Goal: Information Seeking & Learning: Learn about a topic

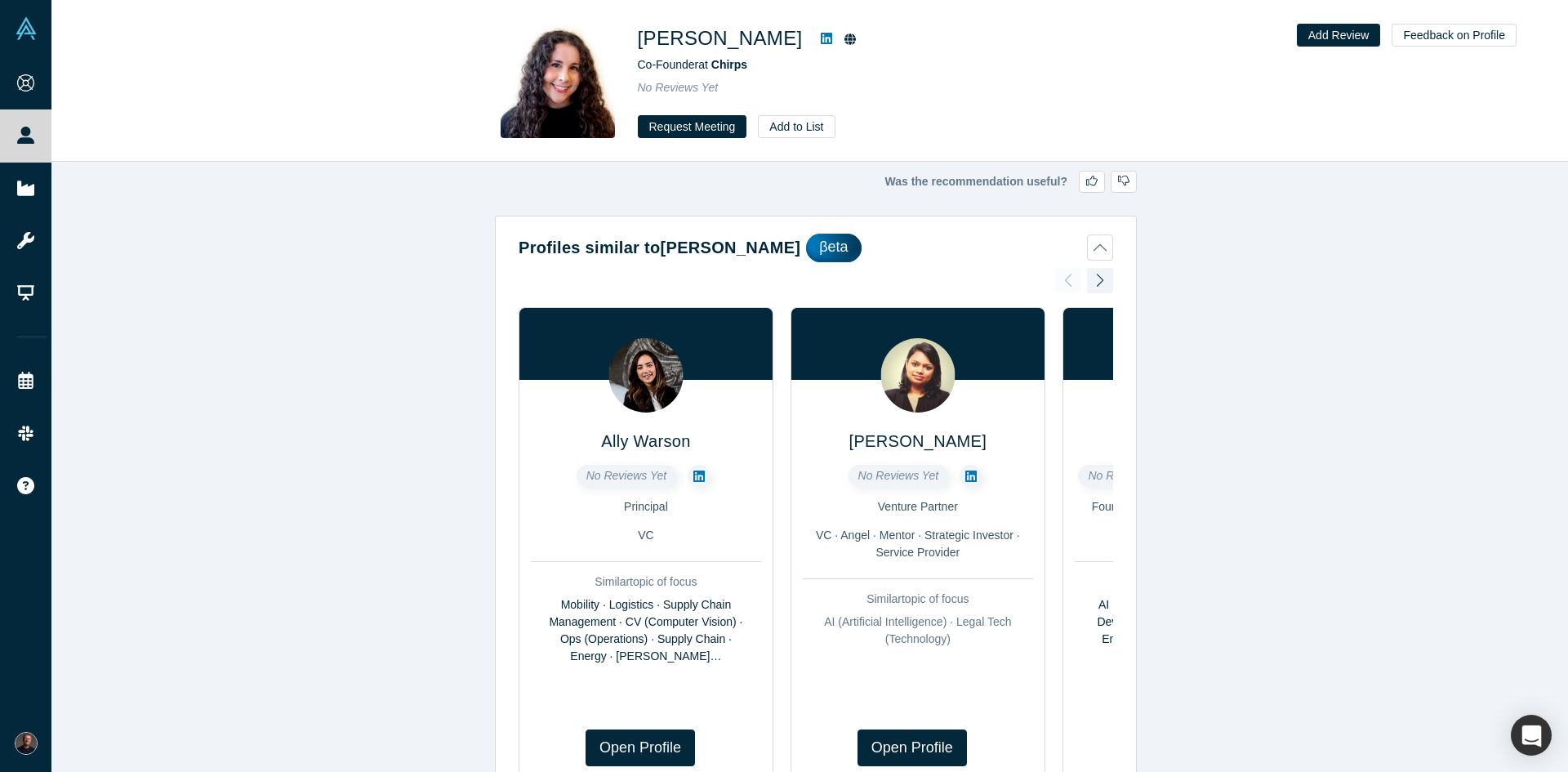
click at [694, 478] on icon at bounding box center [699, 476] width 11 height 11
click at [1089, 281] on div at bounding box center [1100, 281] width 26 height 36
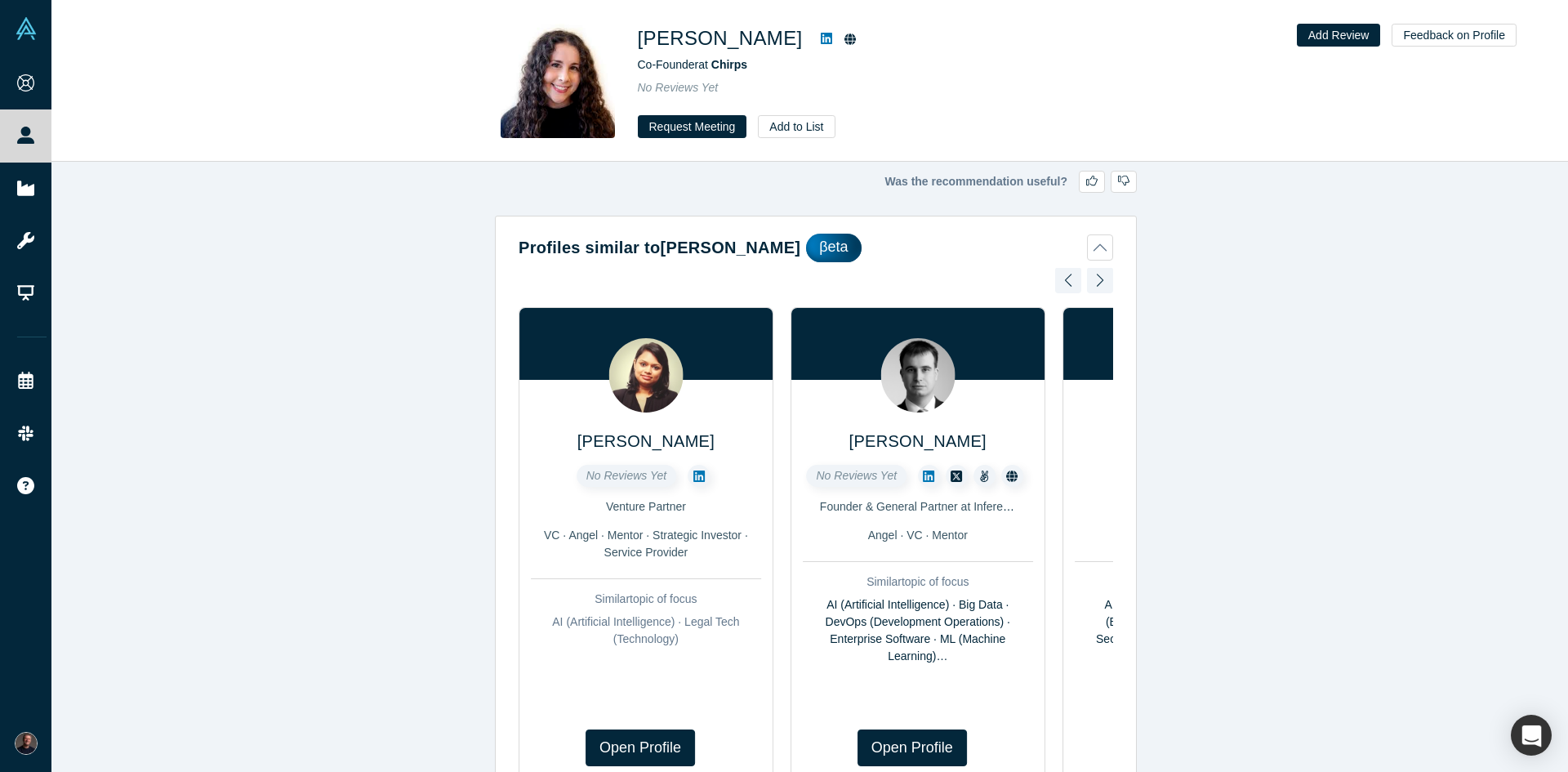
click at [1089, 281] on div at bounding box center [1100, 281] width 26 height 36
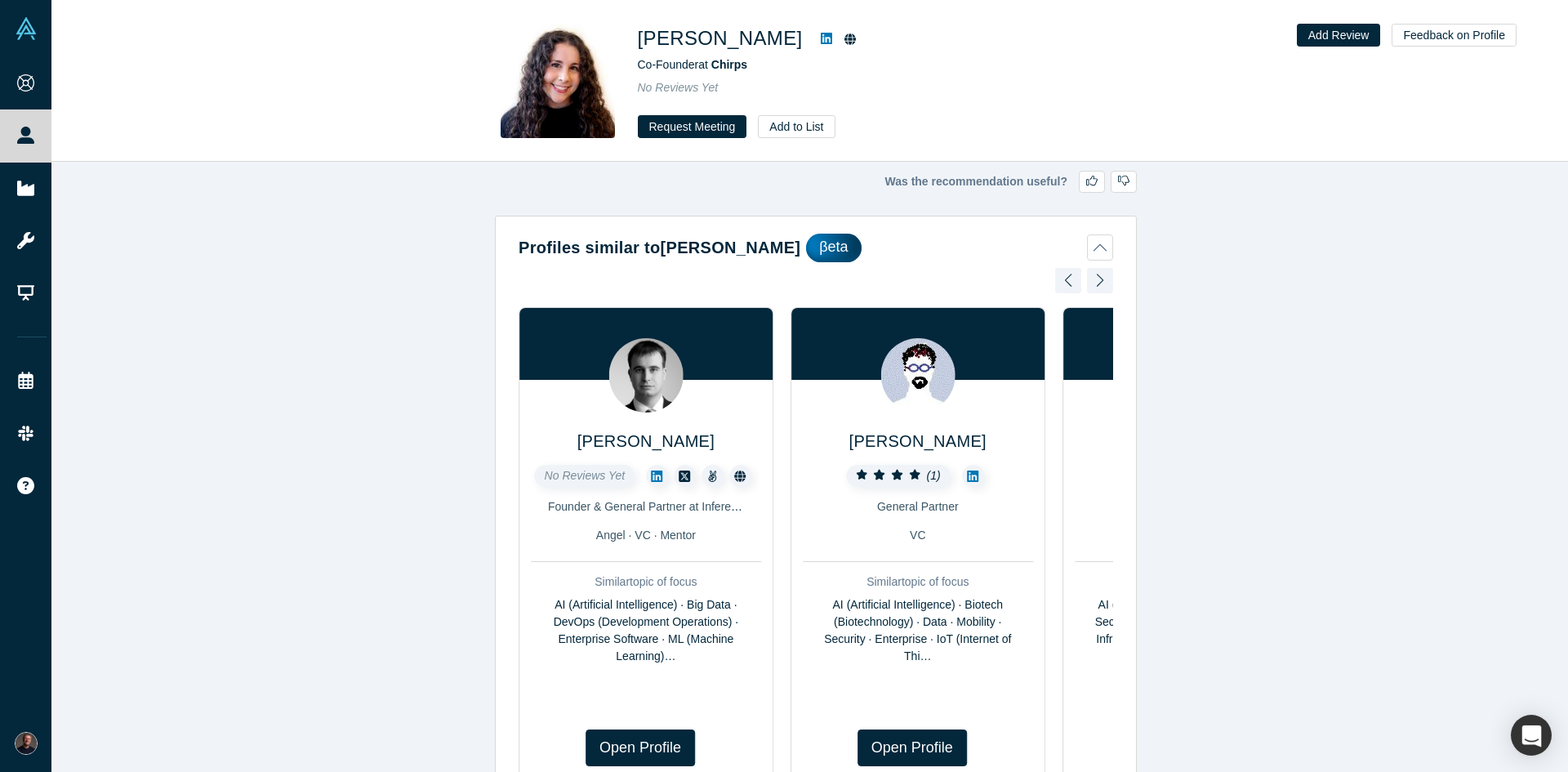
click at [967, 468] on link at bounding box center [973, 476] width 22 height 22
click at [1101, 281] on div at bounding box center [1100, 281] width 26 height 36
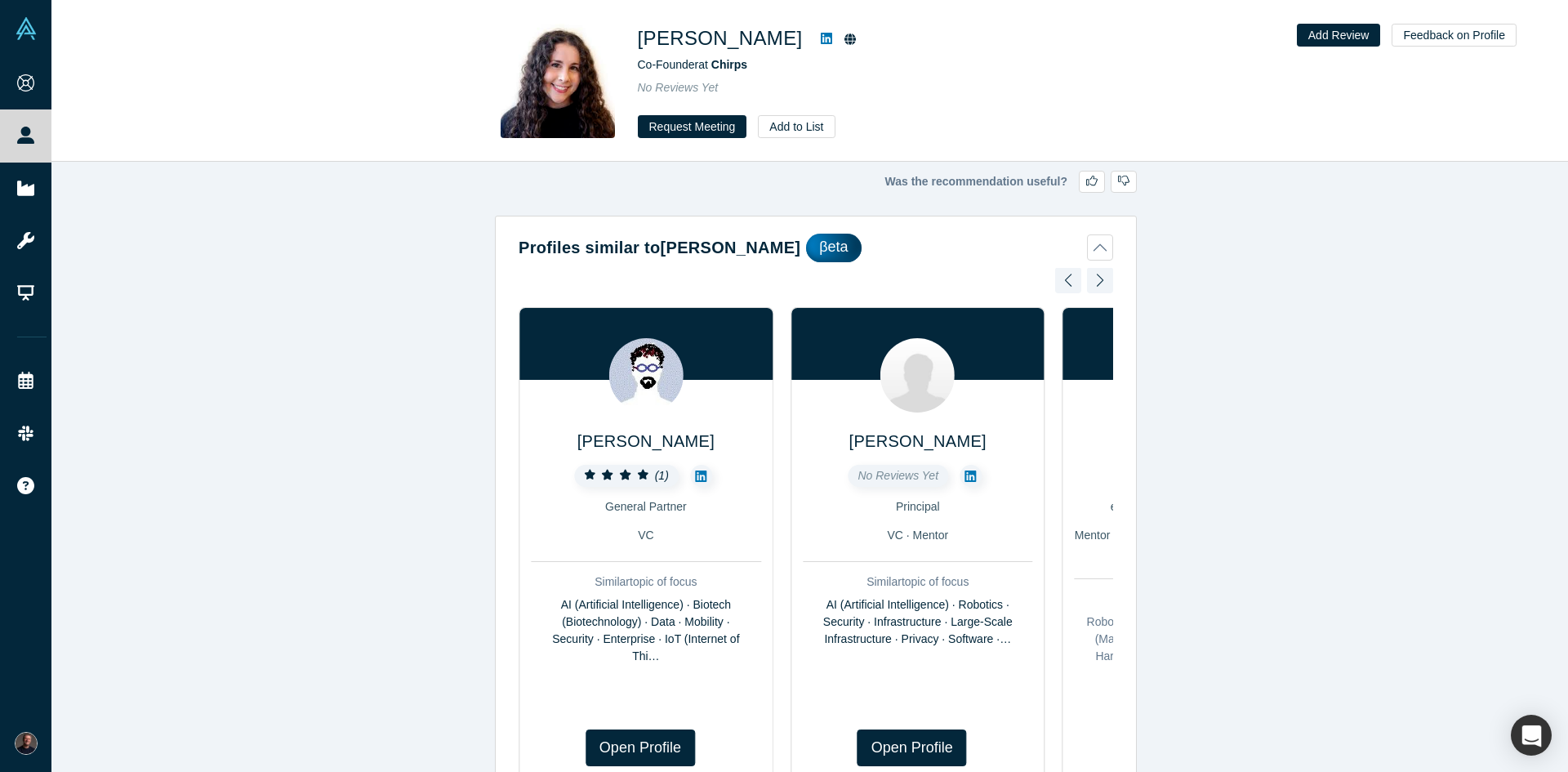
click at [1101, 281] on div at bounding box center [1100, 281] width 26 height 36
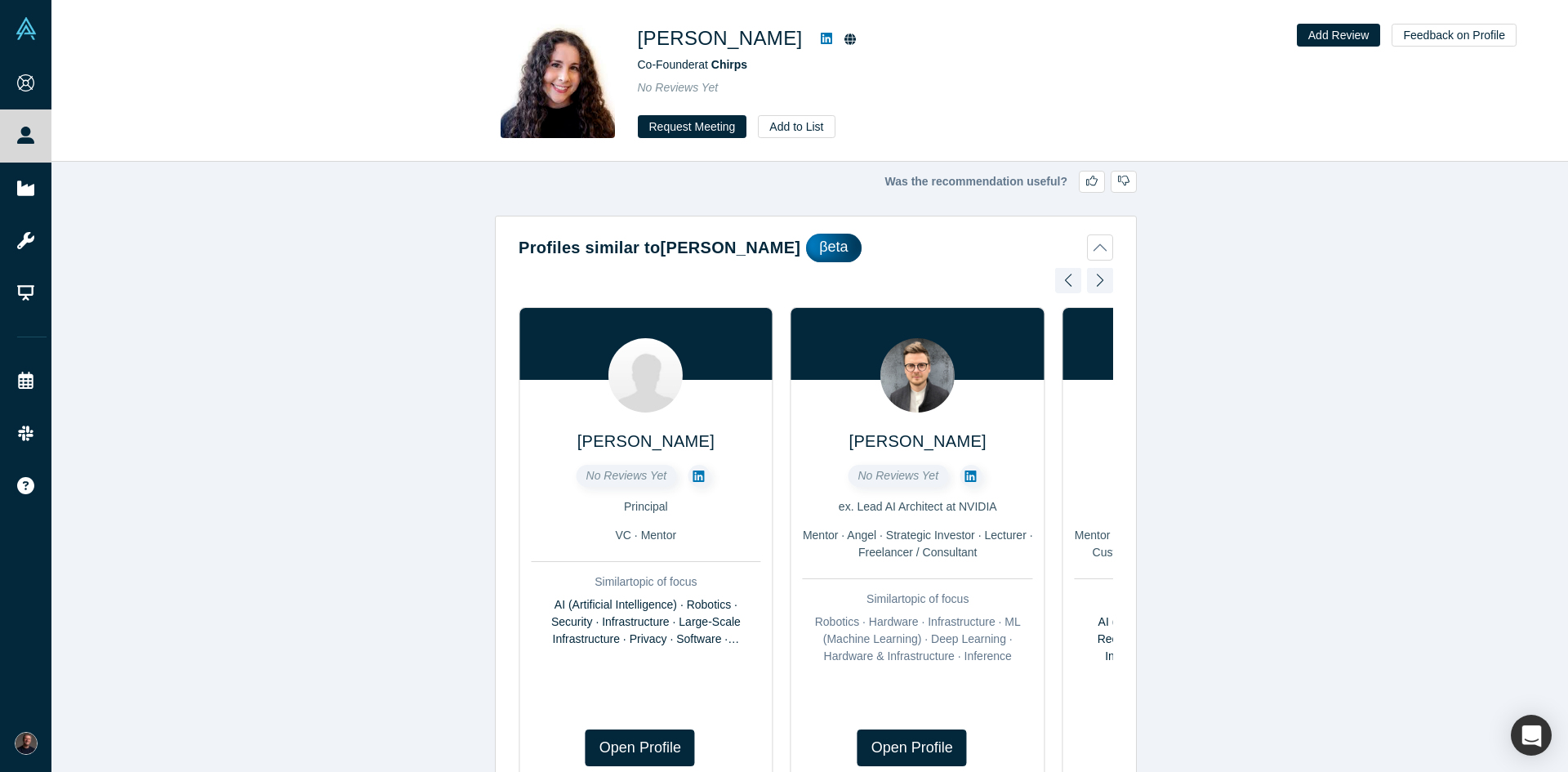
click at [966, 481] on icon at bounding box center [971, 476] width 11 height 11
click at [1087, 276] on div at bounding box center [1100, 281] width 26 height 36
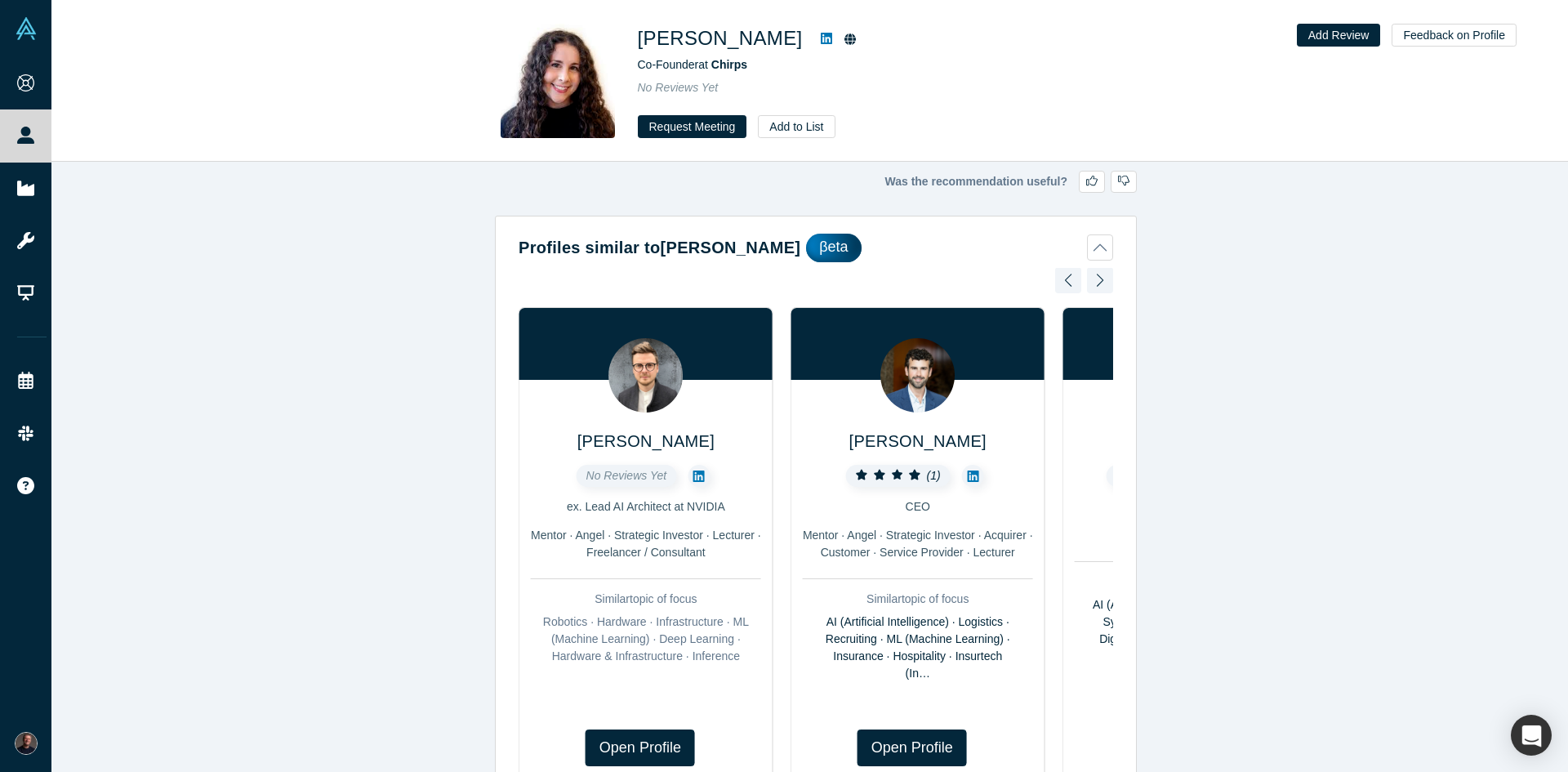
click at [1087, 276] on div at bounding box center [1100, 281] width 26 height 36
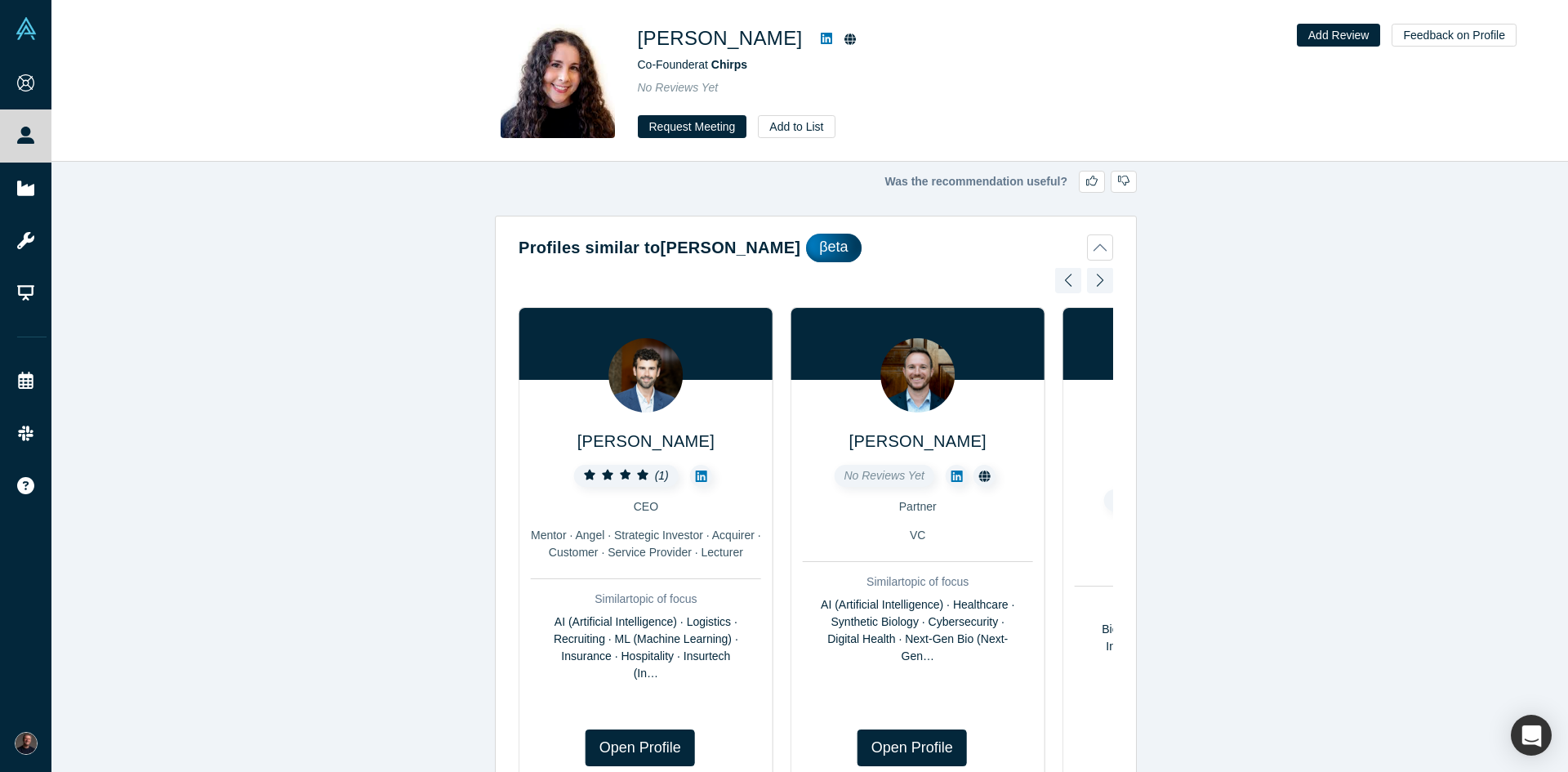
click at [1087, 276] on div at bounding box center [1100, 281] width 26 height 36
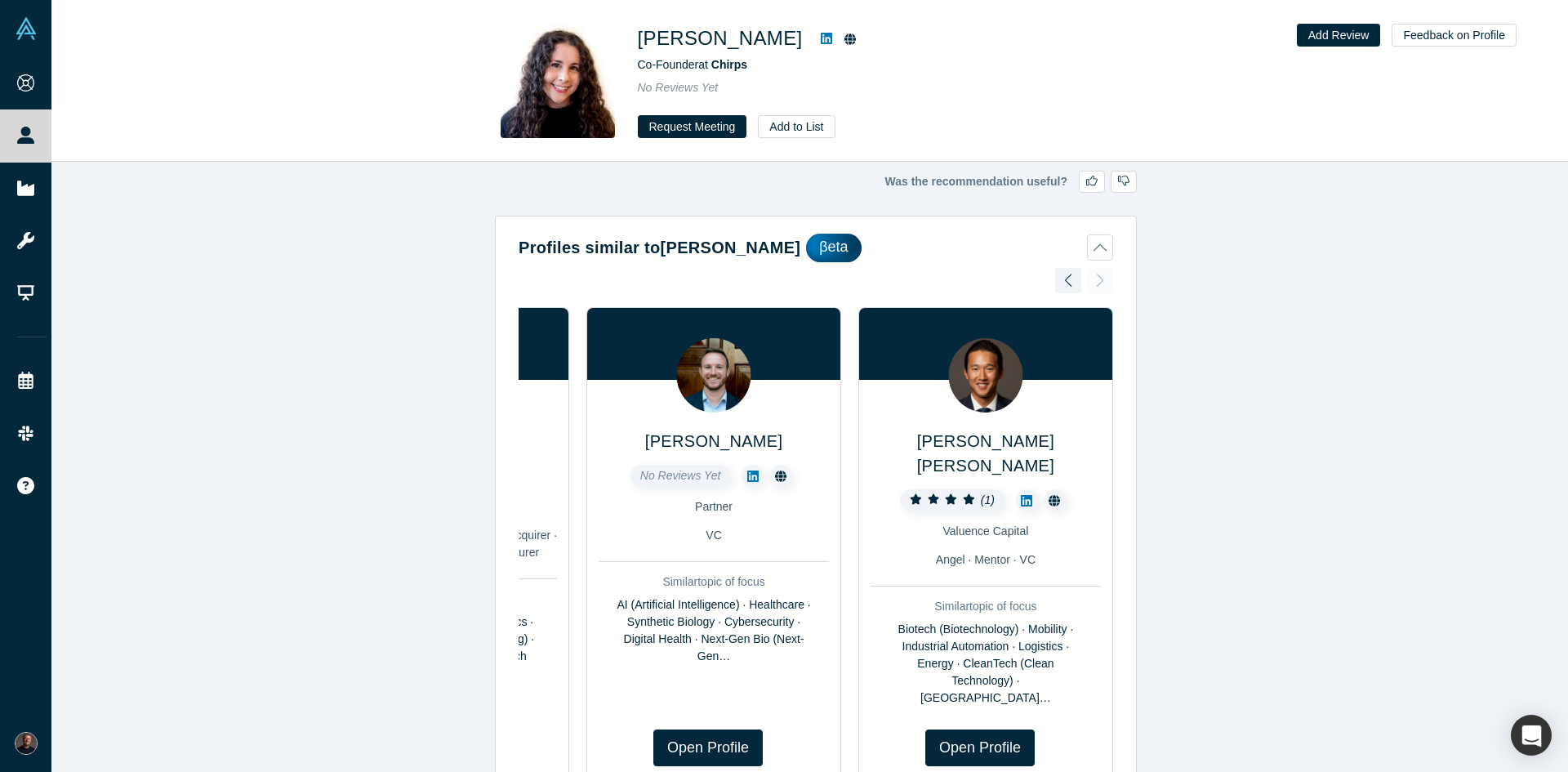
click at [1021, 495] on icon at bounding box center [1026, 500] width 11 height 11
click at [1025, 495] on icon at bounding box center [1026, 500] width 11 height 11
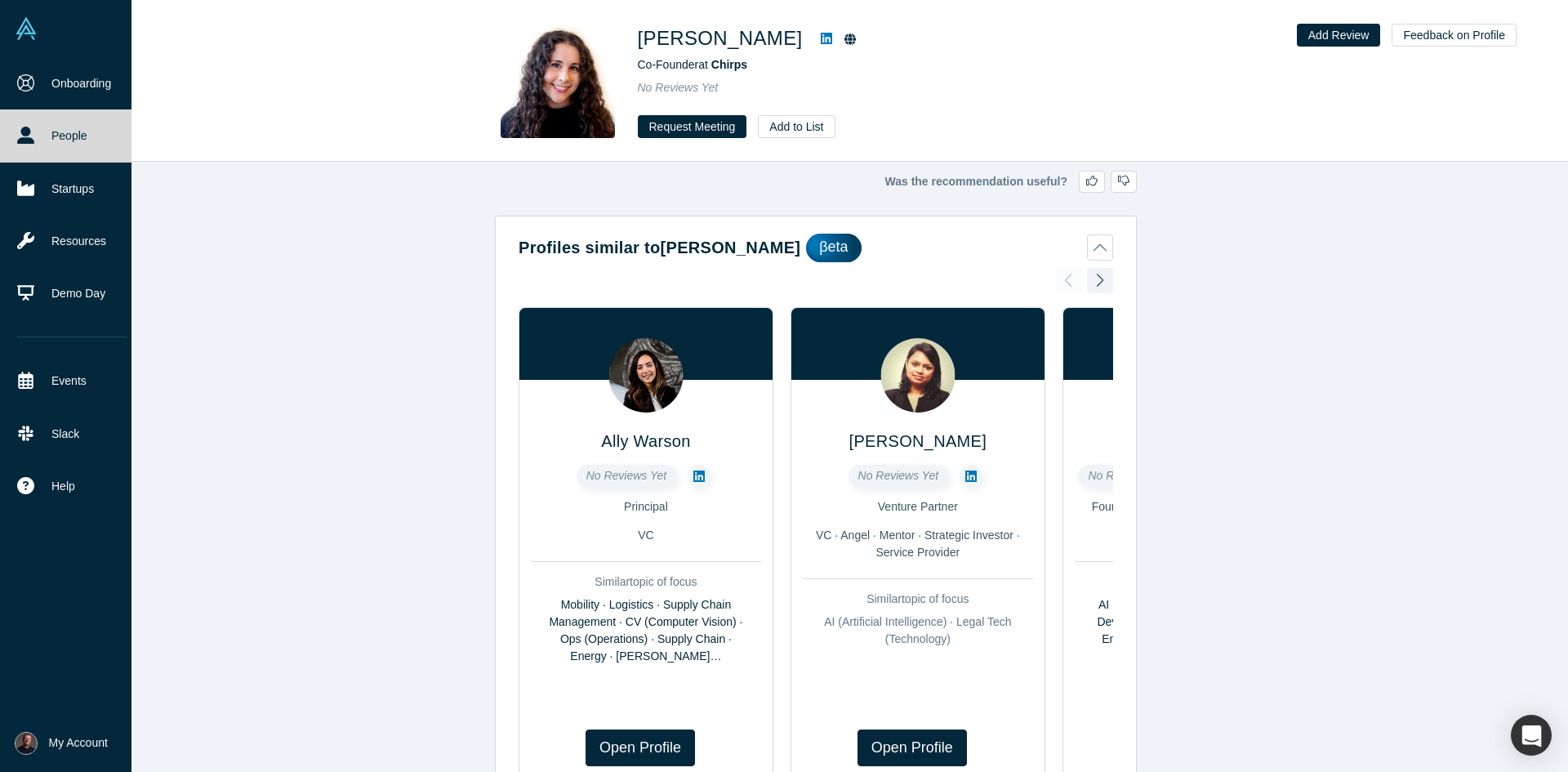
click at [79, 127] on link "People" at bounding box center [71, 135] width 144 height 52
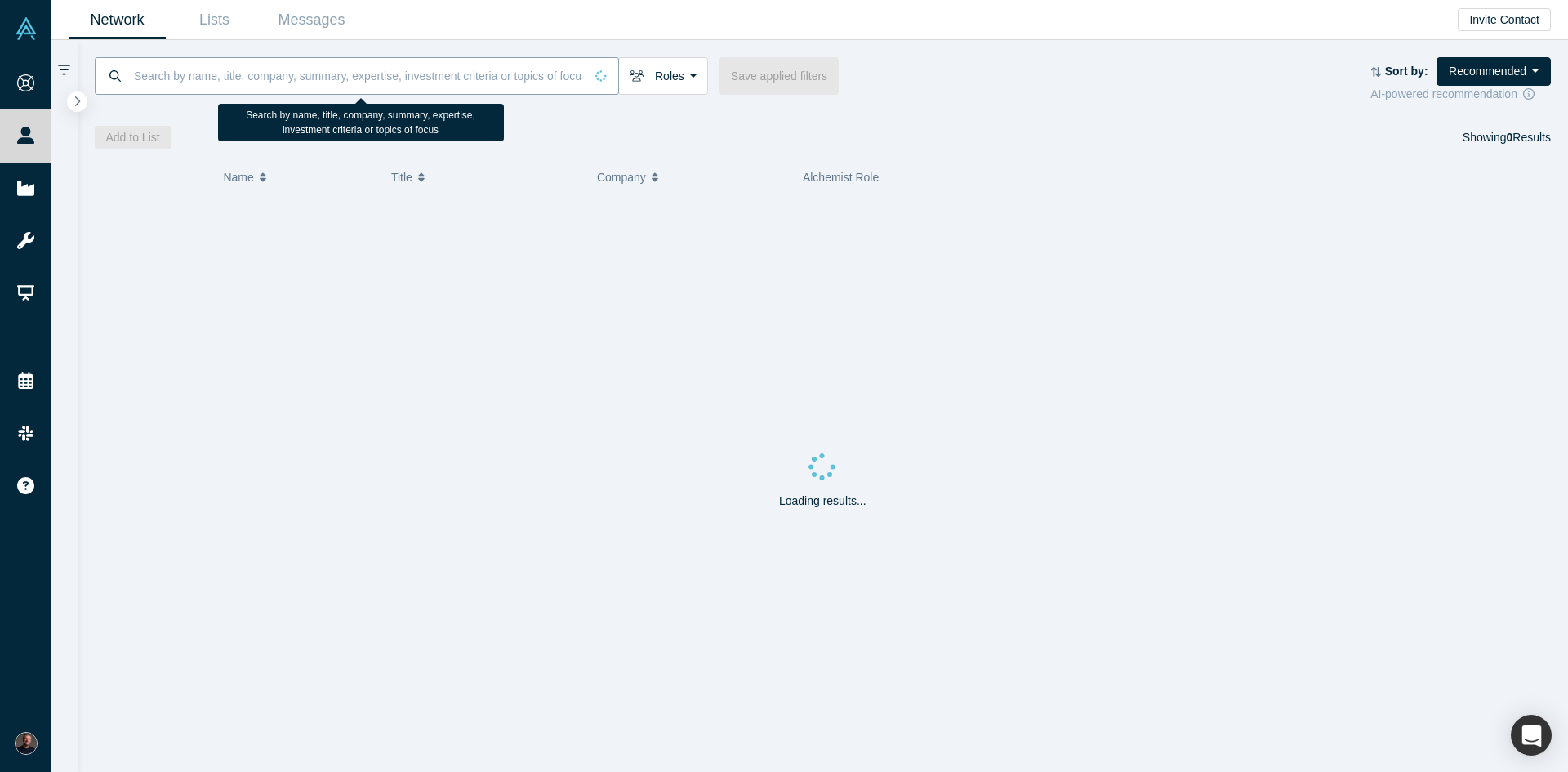
click at [313, 72] on input at bounding box center [358, 75] width 452 height 39
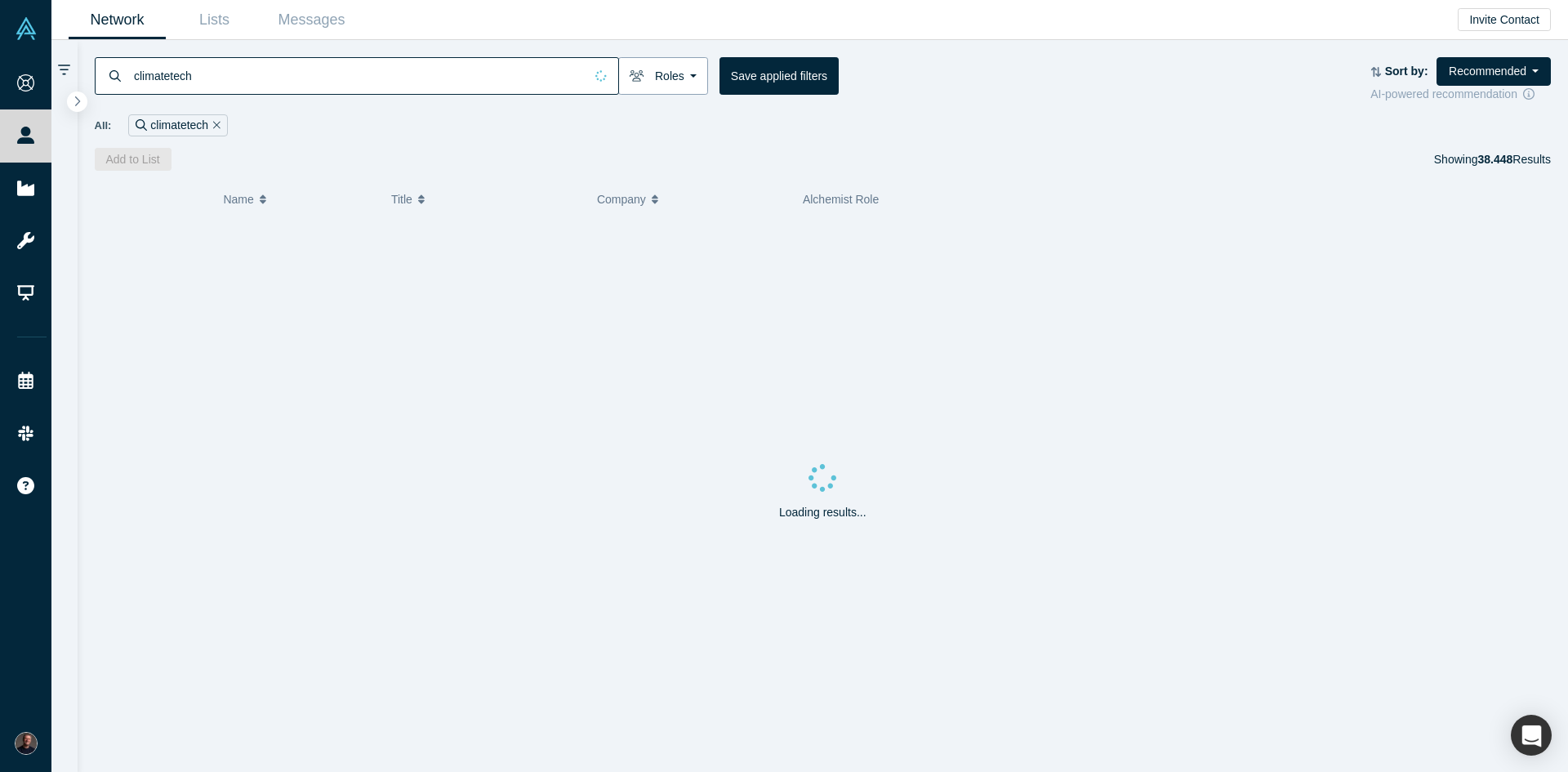
type input "climatetech"
click at [680, 72] on button "Roles" at bounding box center [663, 76] width 90 height 38
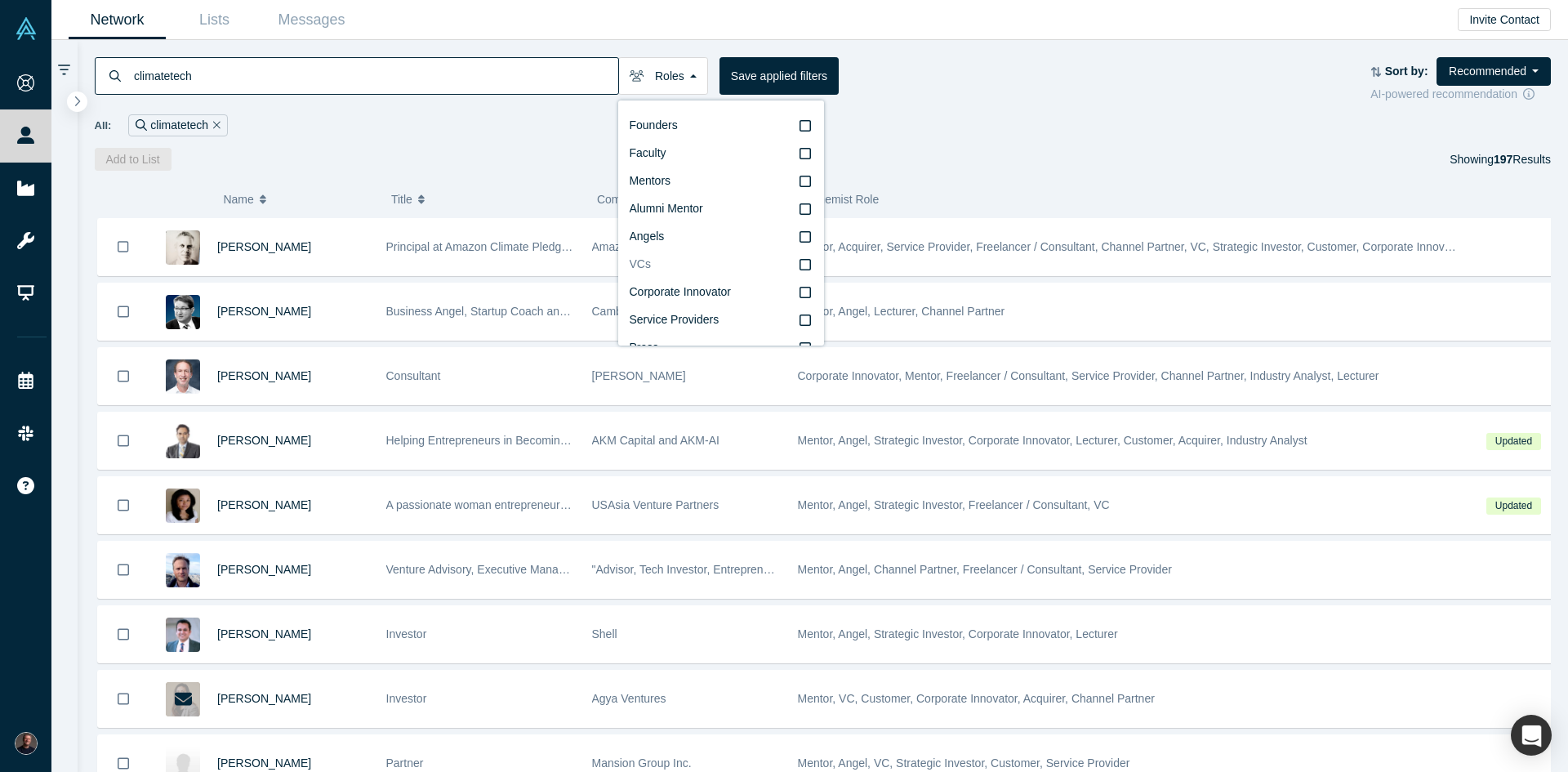
click at [799, 262] on icon at bounding box center [805, 264] width 11 height 13
click at [0, 0] on input "VCs" at bounding box center [0, 0] width 0 height 0
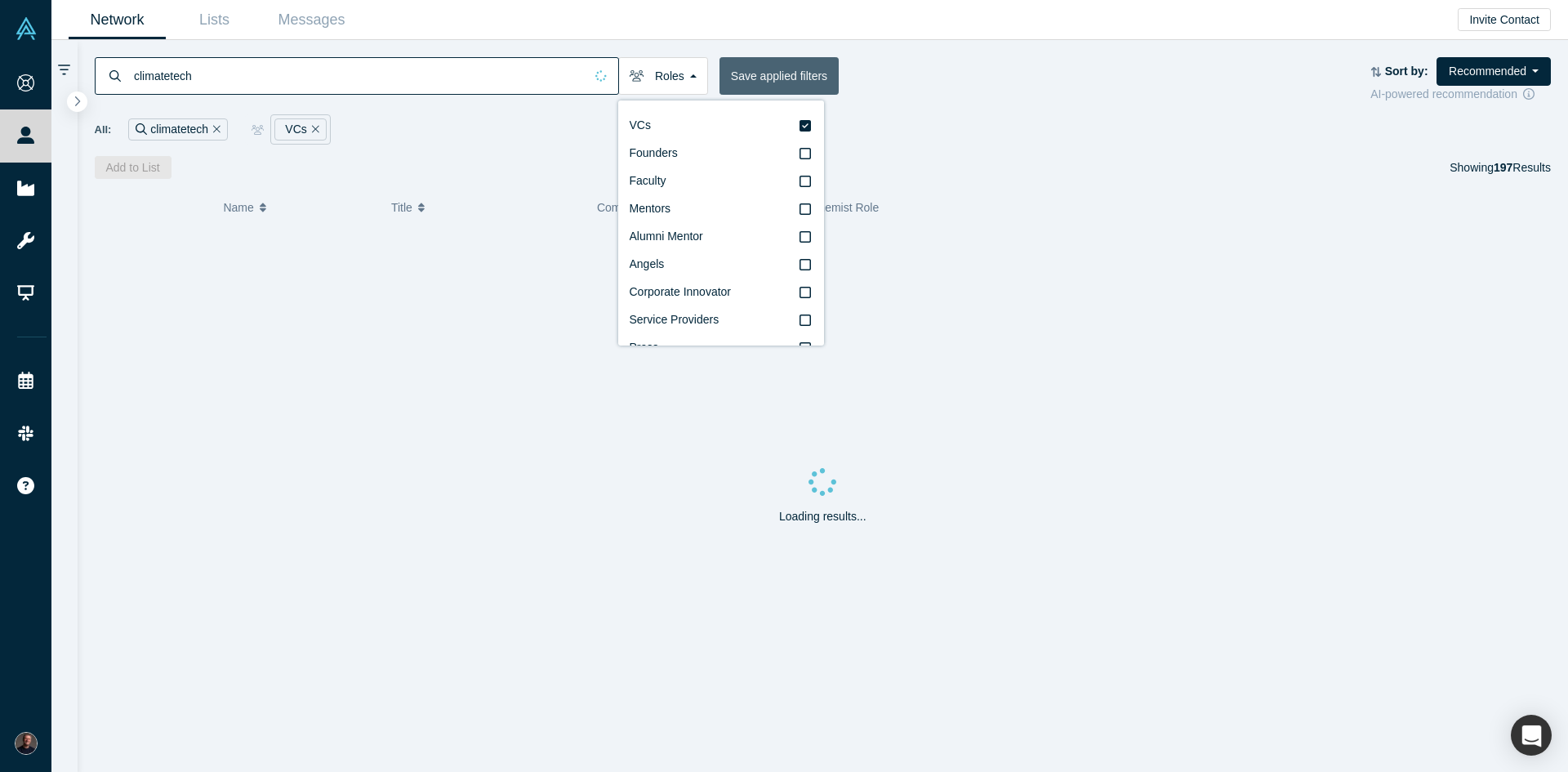
click at [755, 78] on button "Save applied filters" at bounding box center [779, 76] width 120 height 38
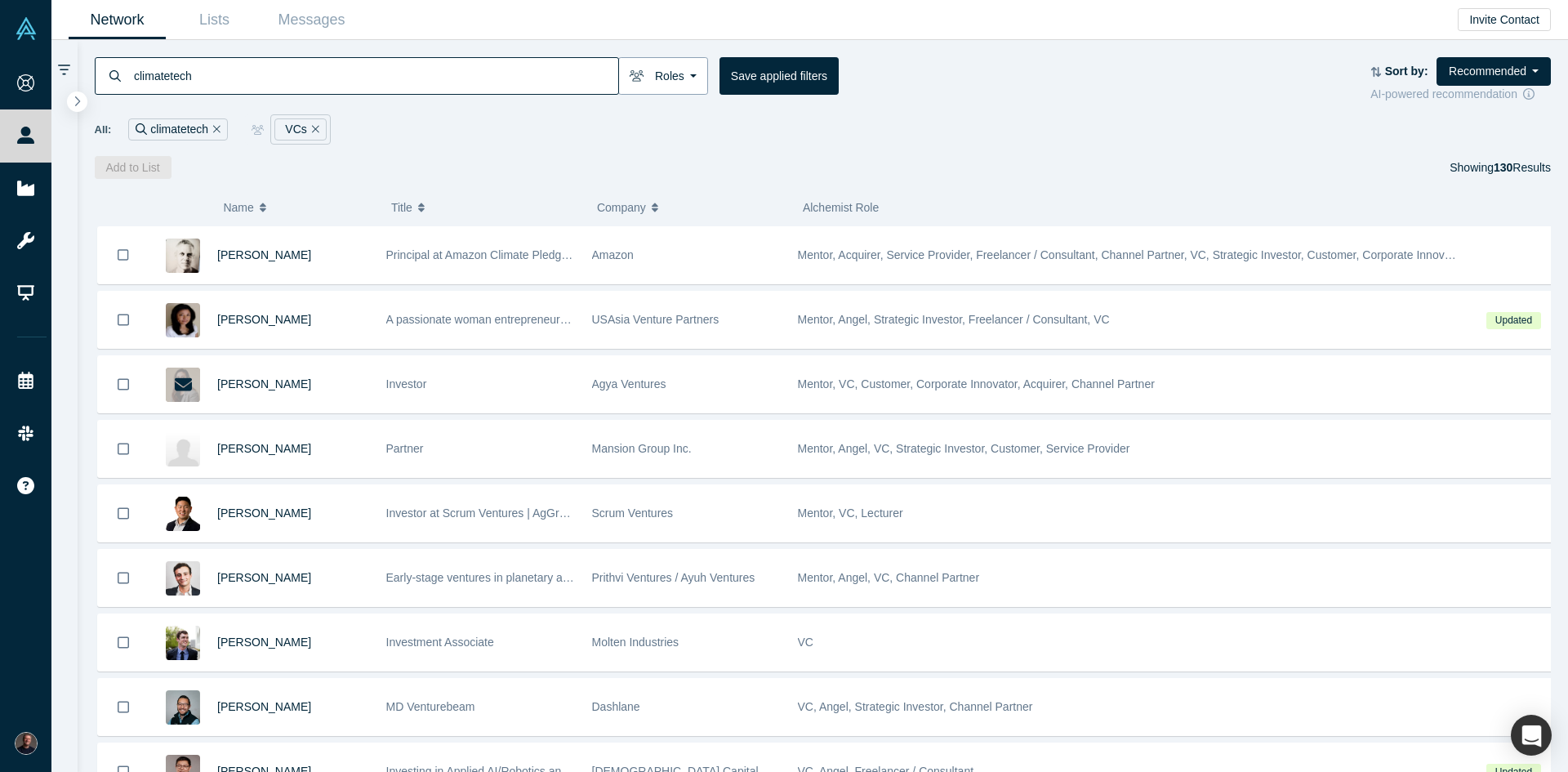
click at [693, 94] on button "Roles" at bounding box center [663, 76] width 90 height 38
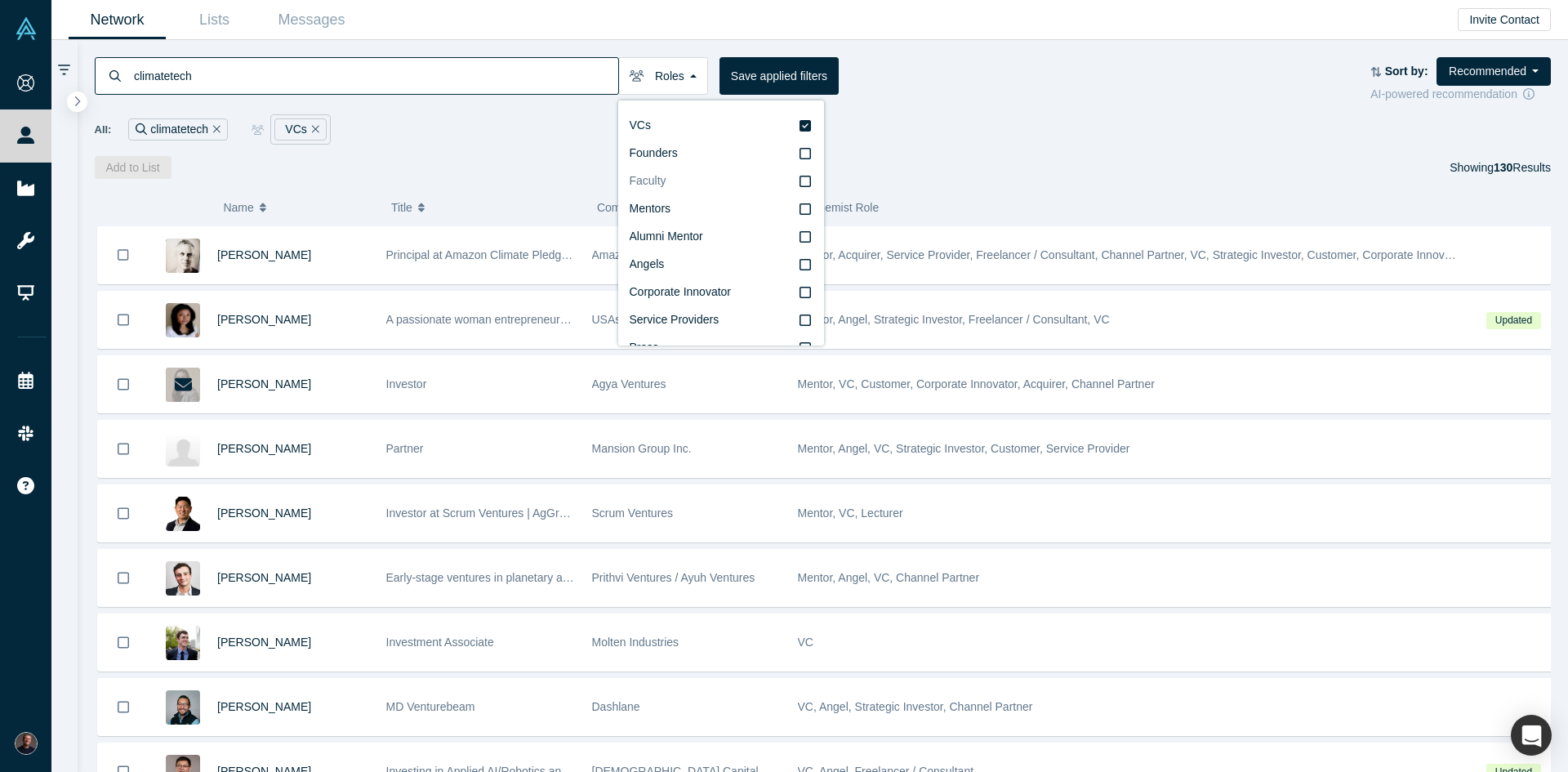
scroll to position [28, 0]
click at [960, 96] on div "climatetech Roles VCs Founders Faculty Mentors Alumni Mentor Angels Corporate I…" at bounding box center [823, 79] width 1457 height 46
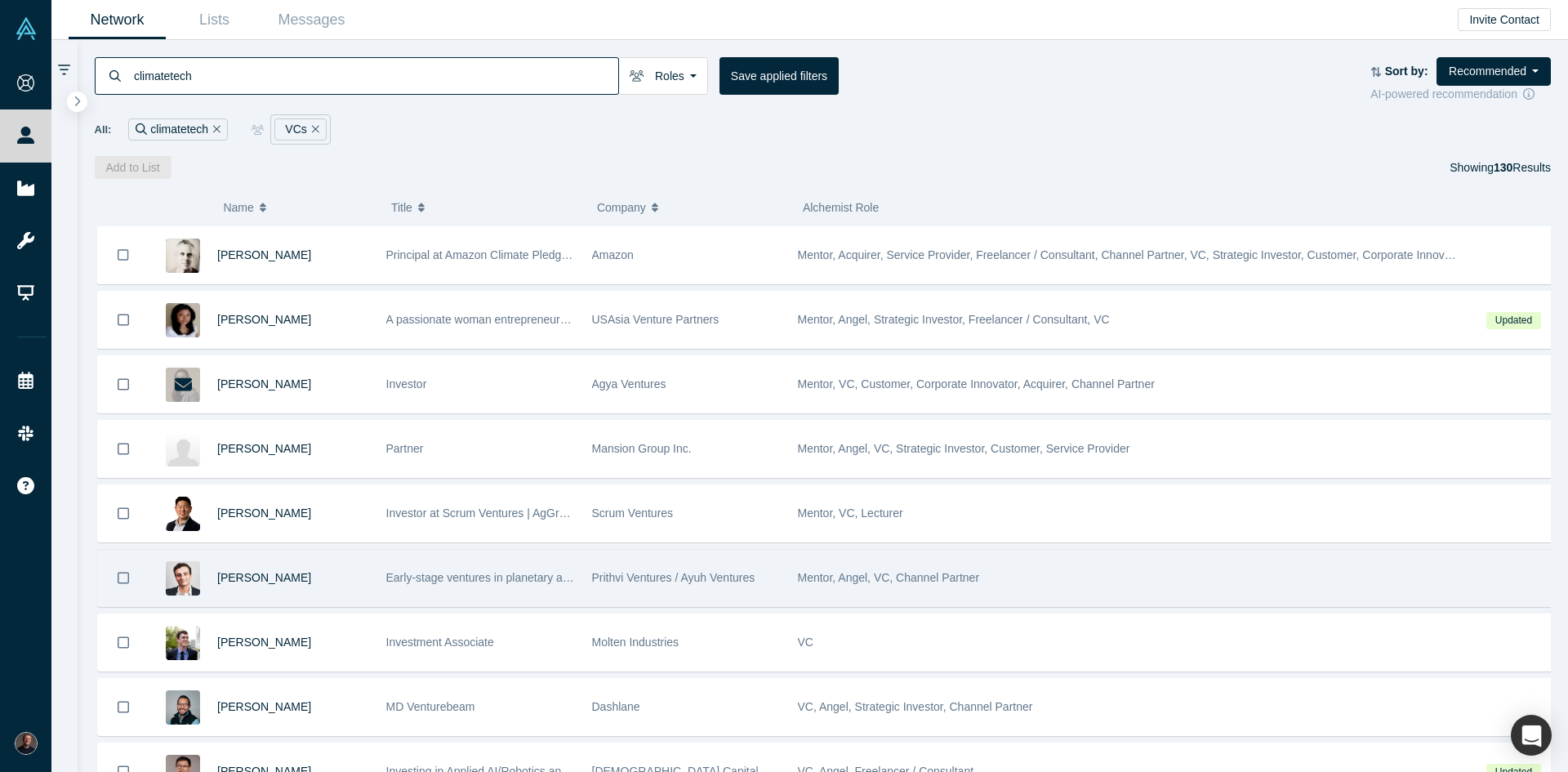
drag, startPoint x: 259, startPoint y: 572, endPoint x: 353, endPoint y: 553, distance: 95.9
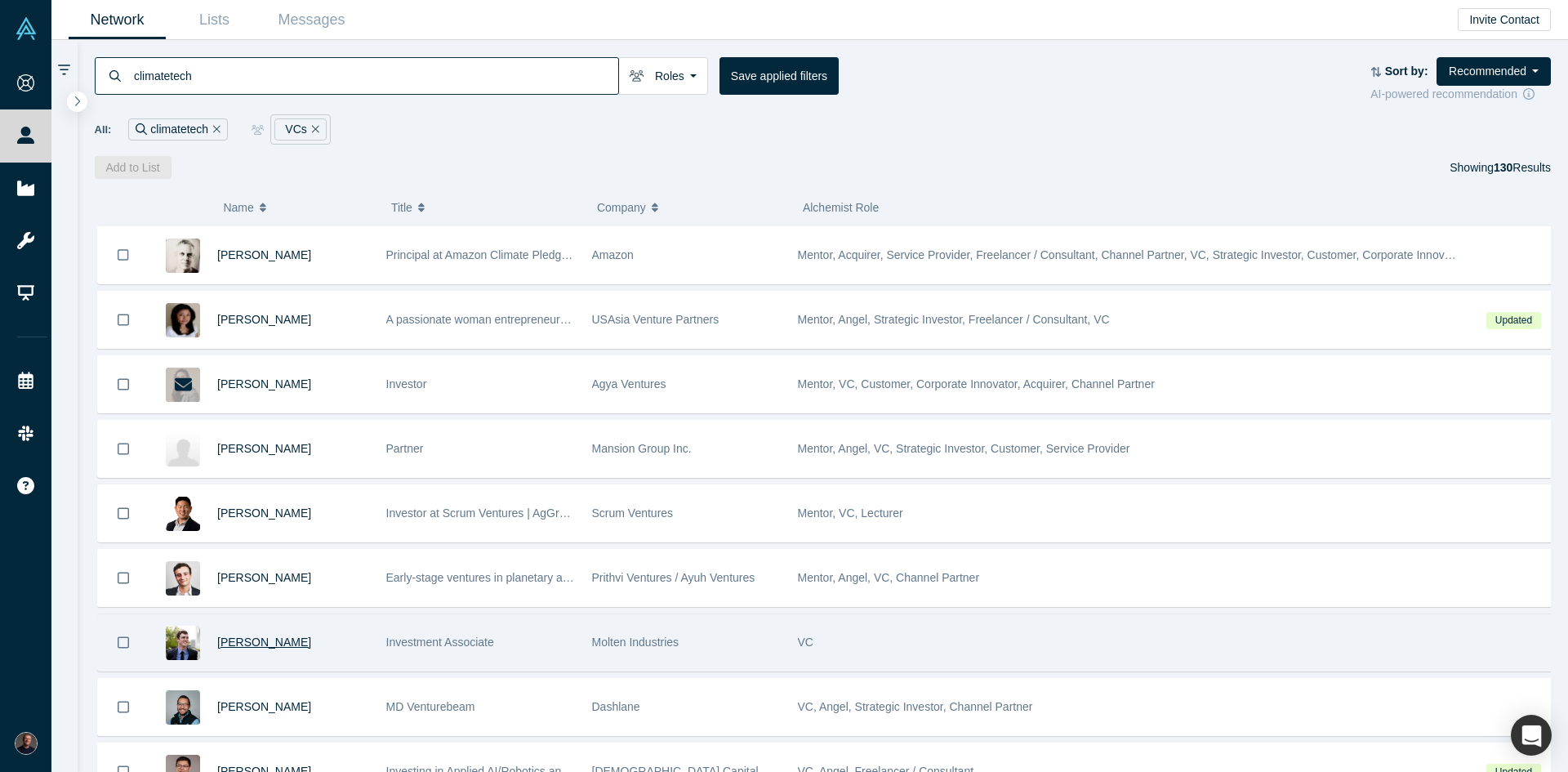
drag, startPoint x: 353, startPoint y: 553, endPoint x: 239, endPoint y: 642, distance: 144.6
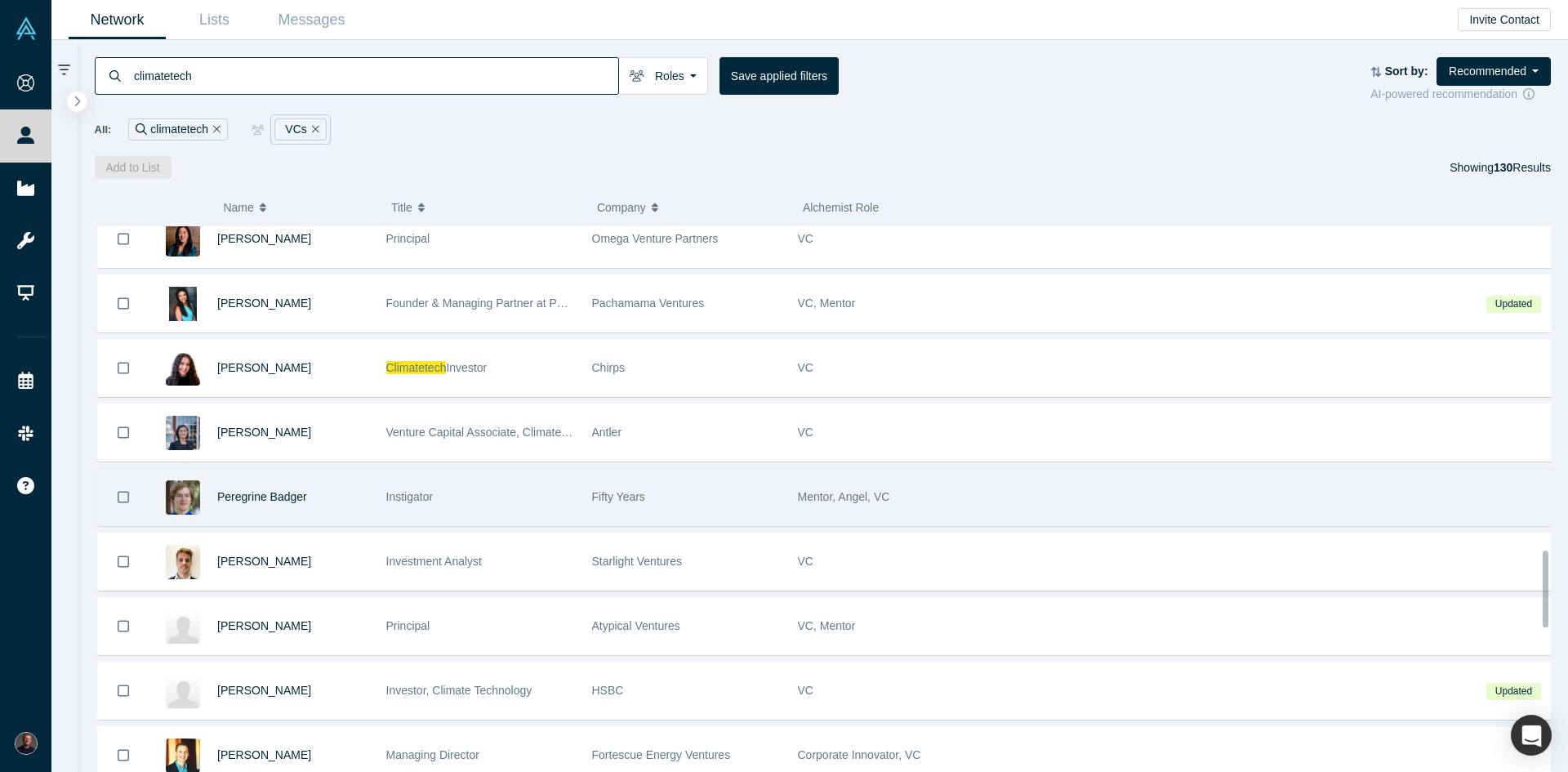
scroll to position [2308, 0]
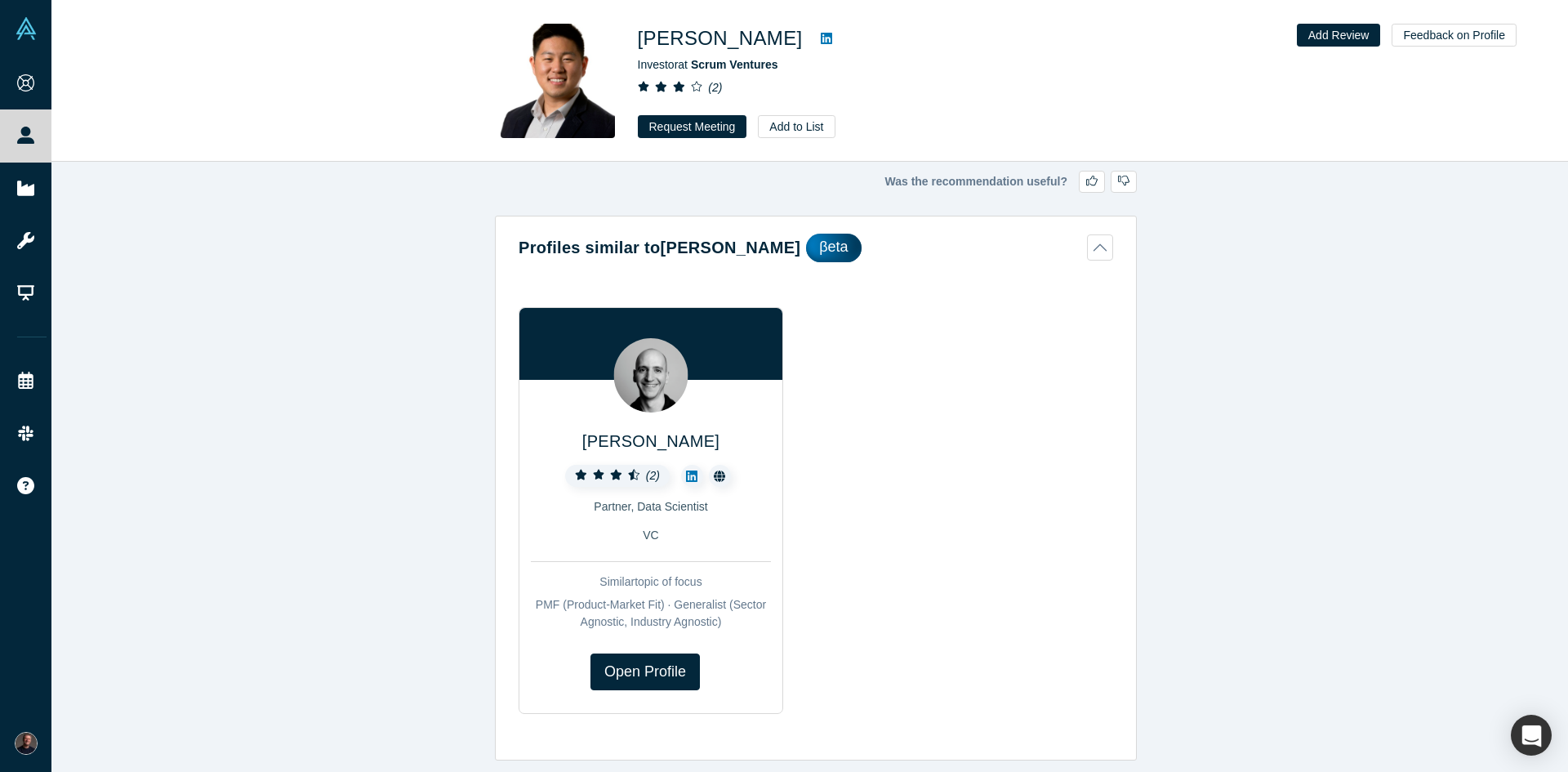
click at [821, 36] on icon at bounding box center [826, 38] width 11 height 11
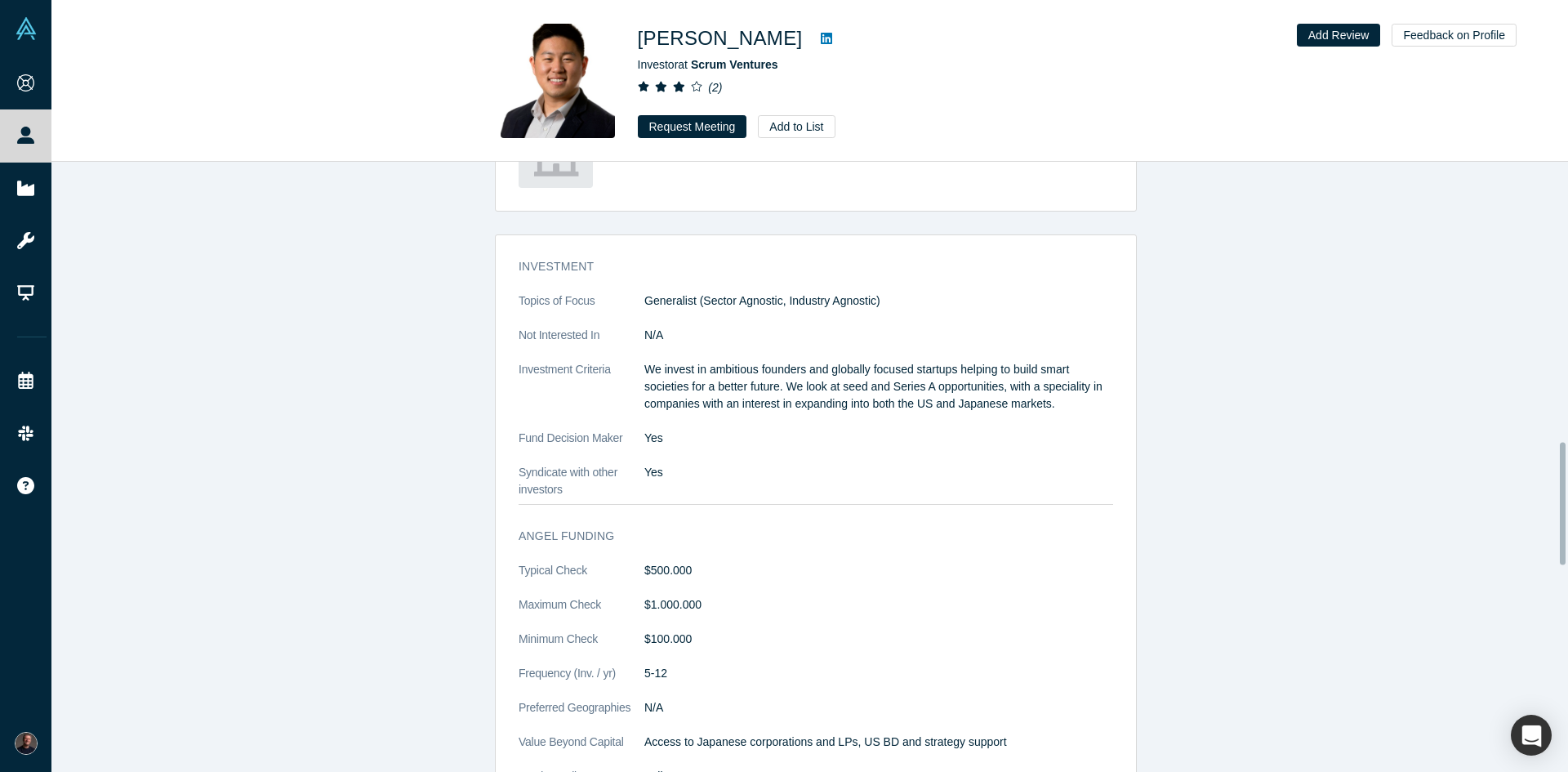
scroll to position [1470, 0]
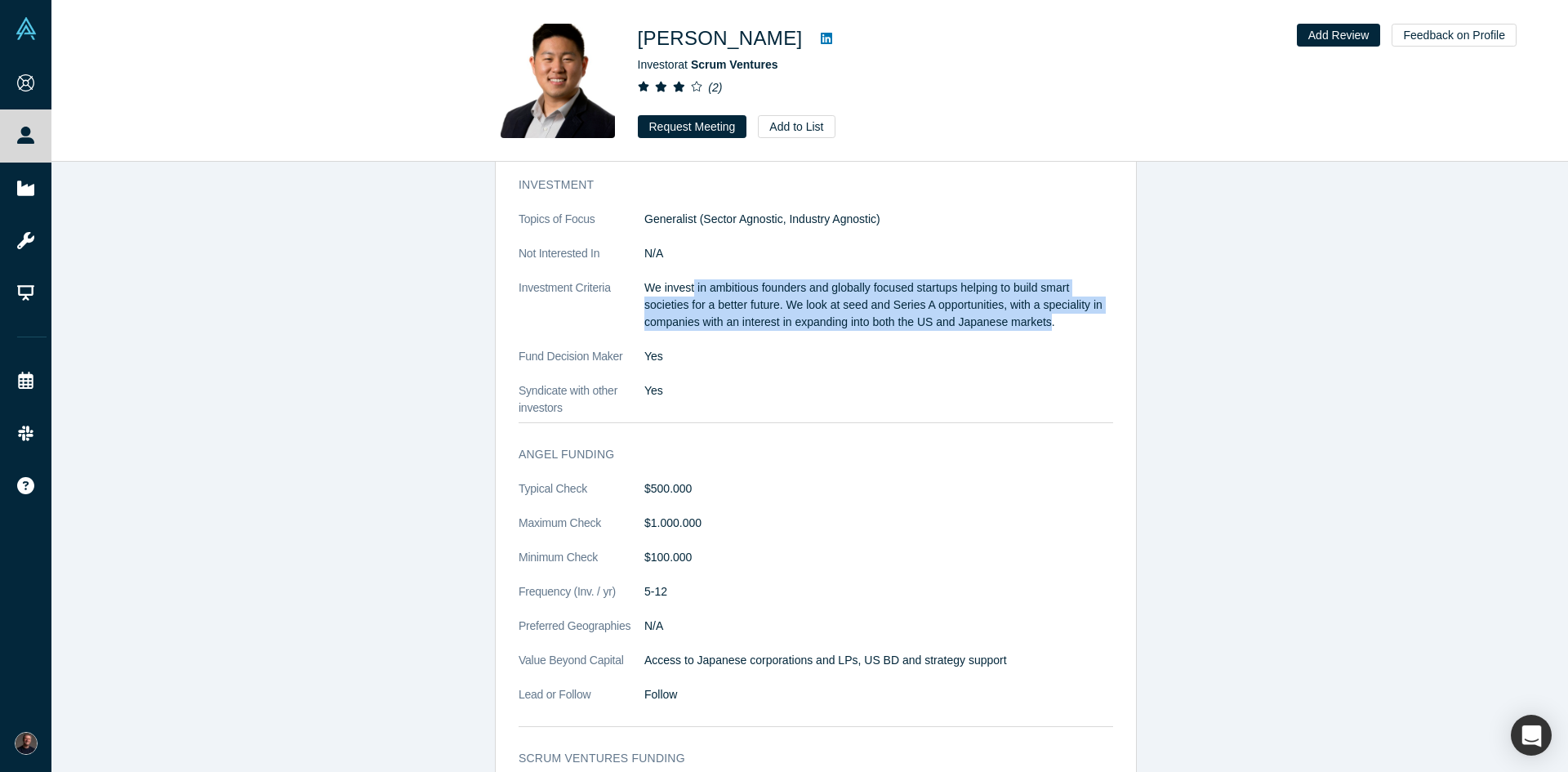
drag, startPoint x: 693, startPoint y: 284, endPoint x: 1040, endPoint y: 331, distance: 350.2
click at [1040, 331] on dl "Topics of Focus Generalist (Sector Agnostic, Industry Agnostic) Not Interested …" at bounding box center [816, 313] width 595 height 206
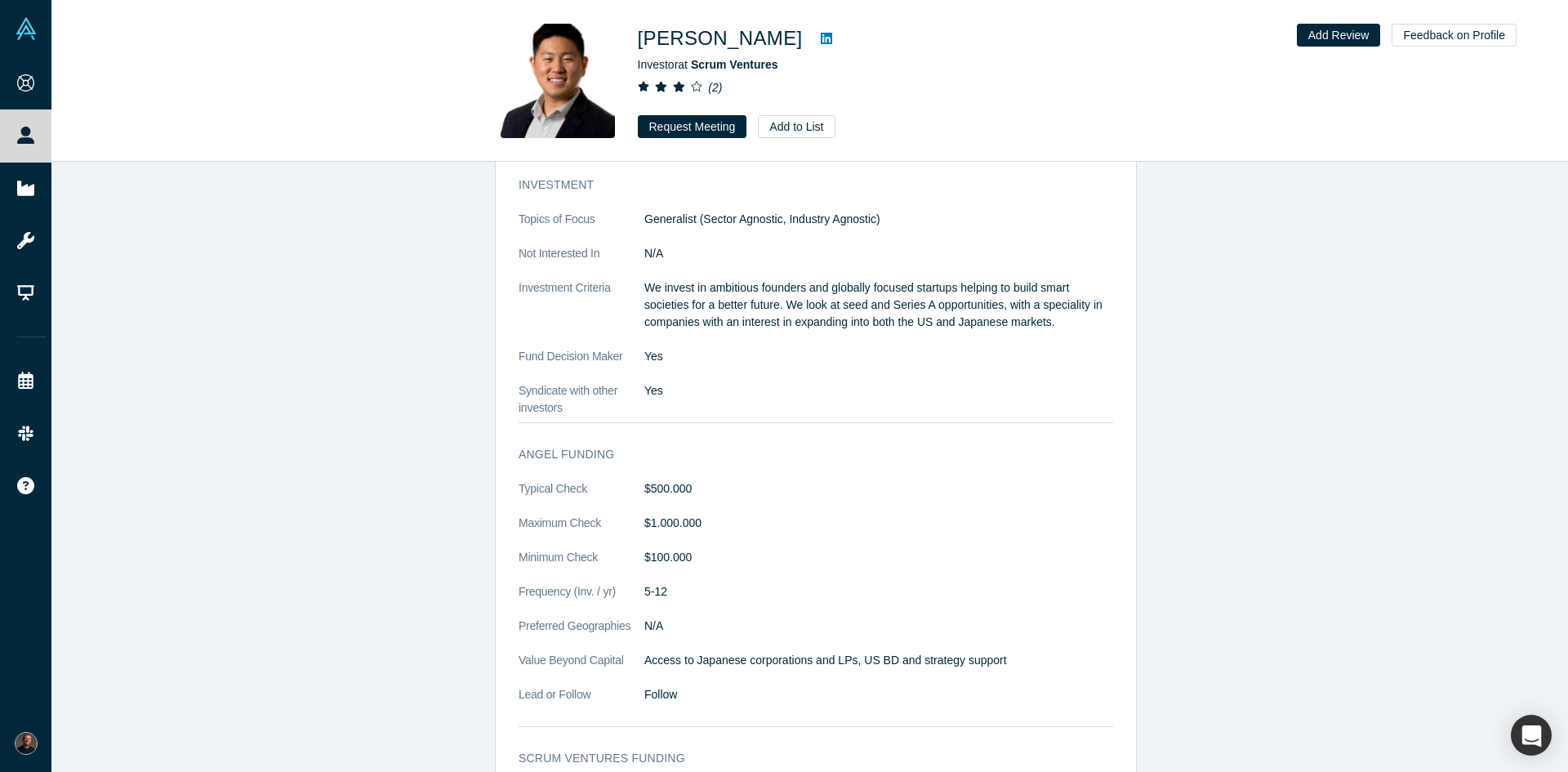
click at [326, 341] on div "General Summary https://www.linkedin.com/in/jonathanhua/ Co-host of The Capital…" at bounding box center [816, 393] width 1529 height 1930
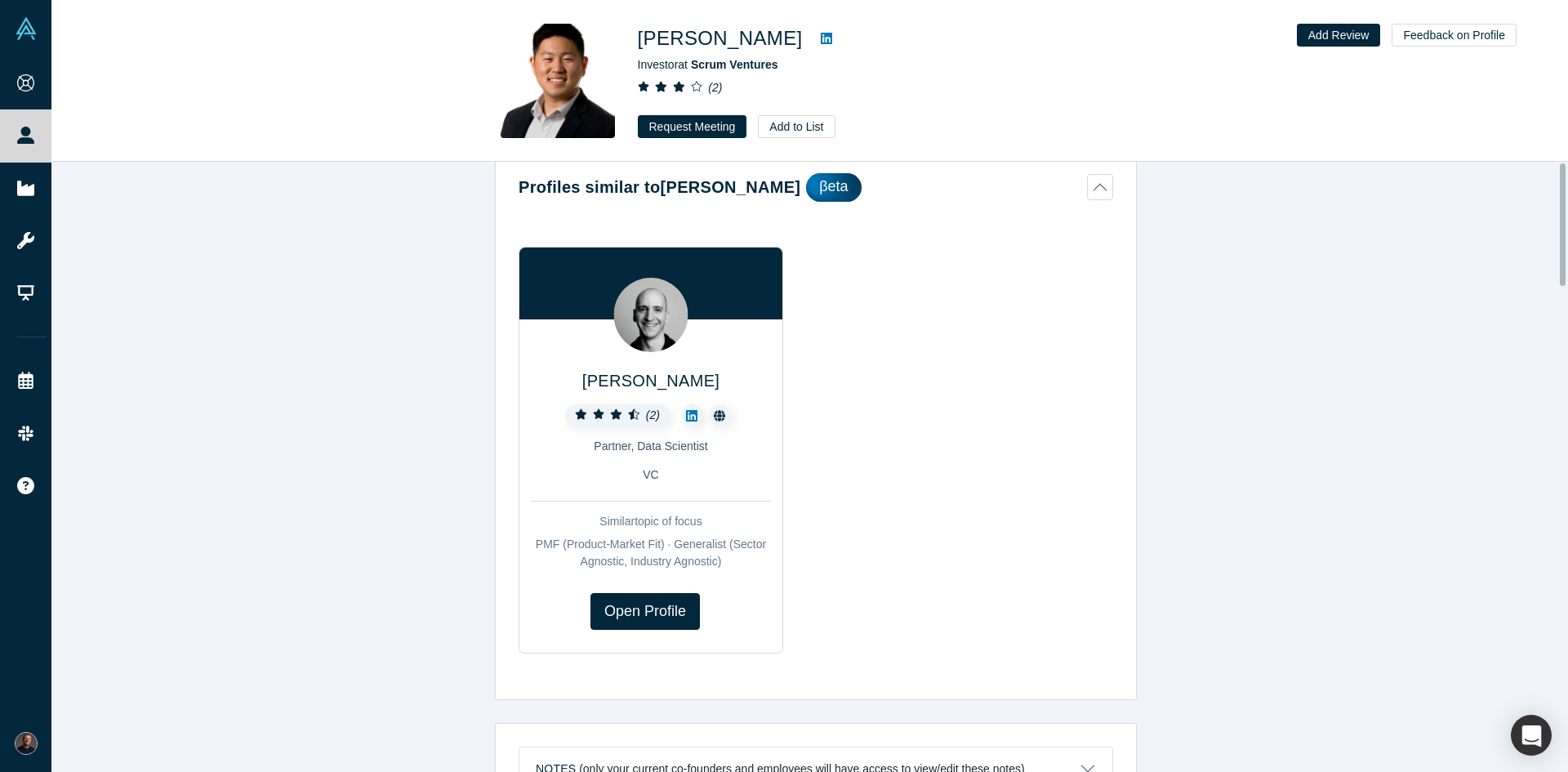
scroll to position [0, 0]
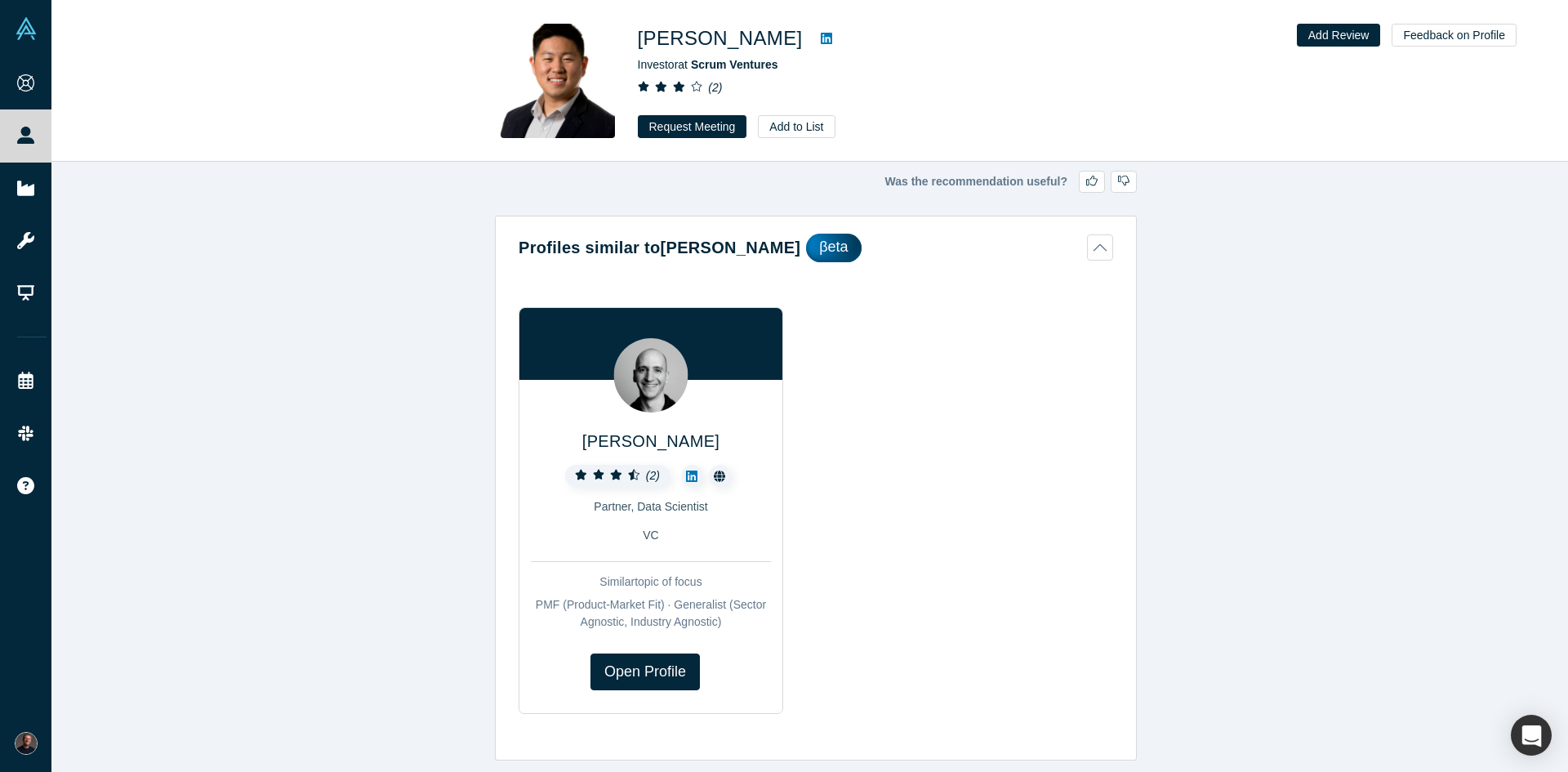
click at [686, 479] on icon at bounding box center [691, 476] width 11 height 13
click at [1094, 258] on button "Profiles similar to Jonathan Hua βeta" at bounding box center [816, 247] width 595 height 28
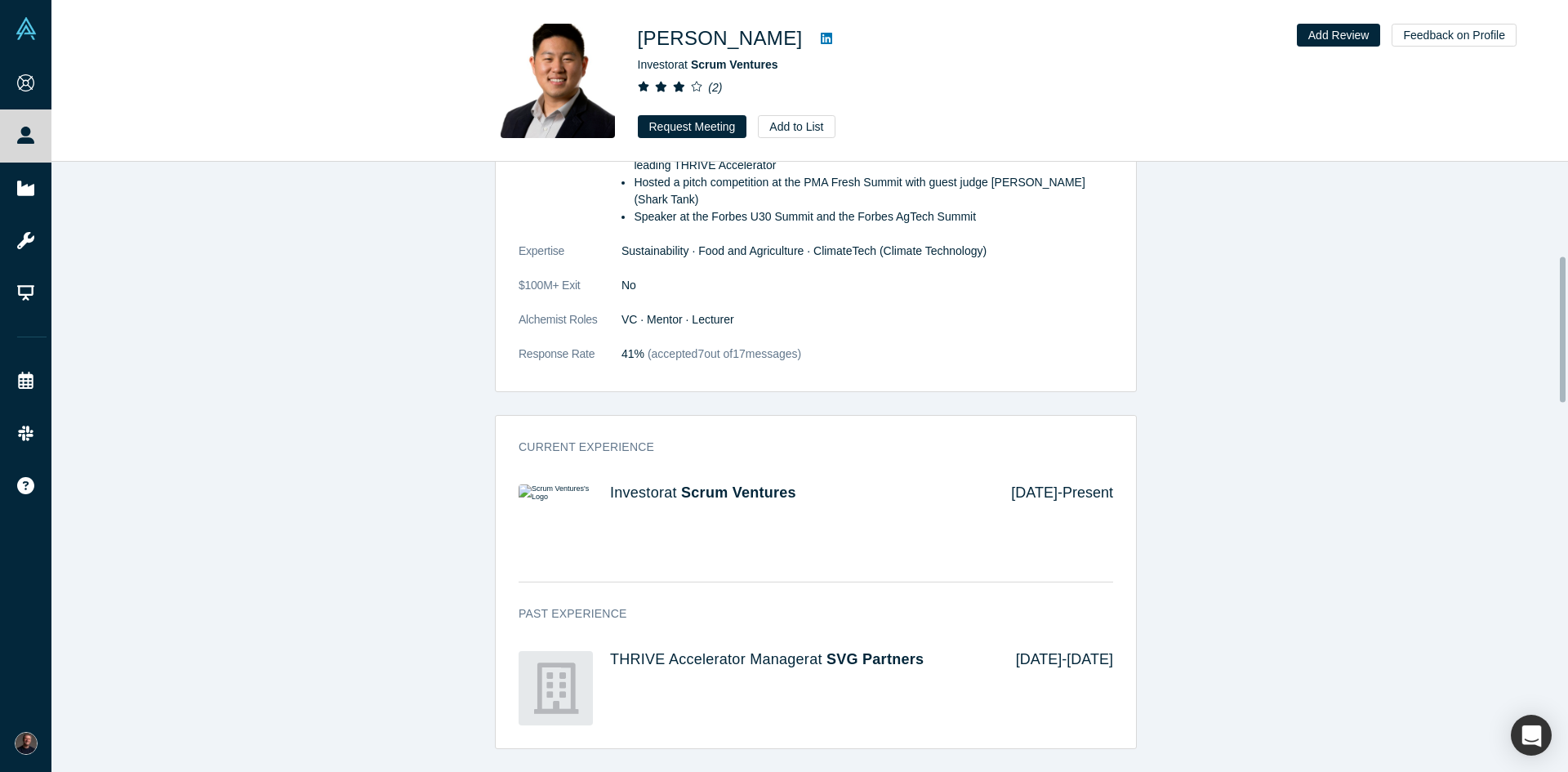
scroll to position [409, 0]
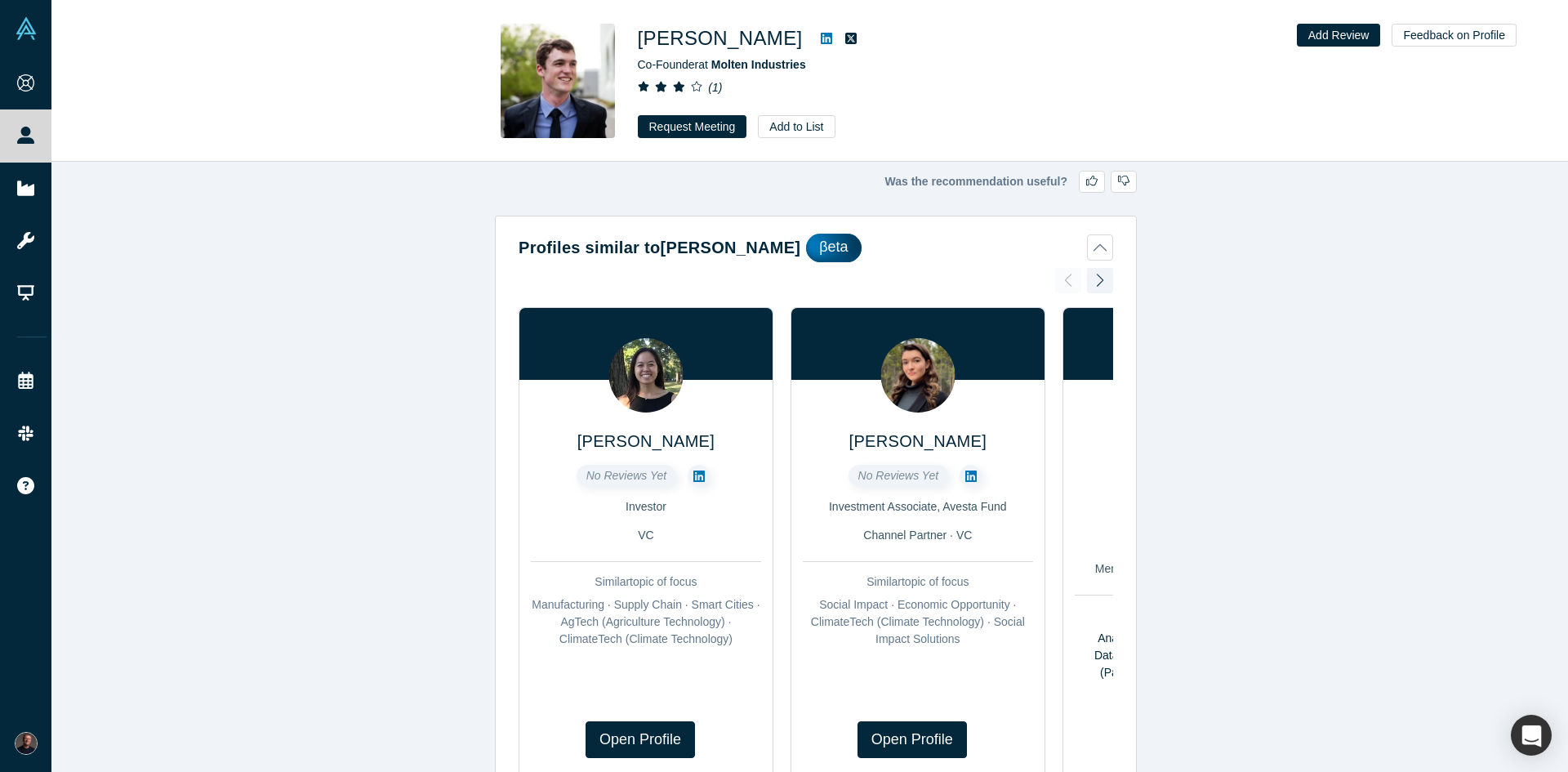
click at [821, 40] on icon at bounding box center [826, 38] width 11 height 11
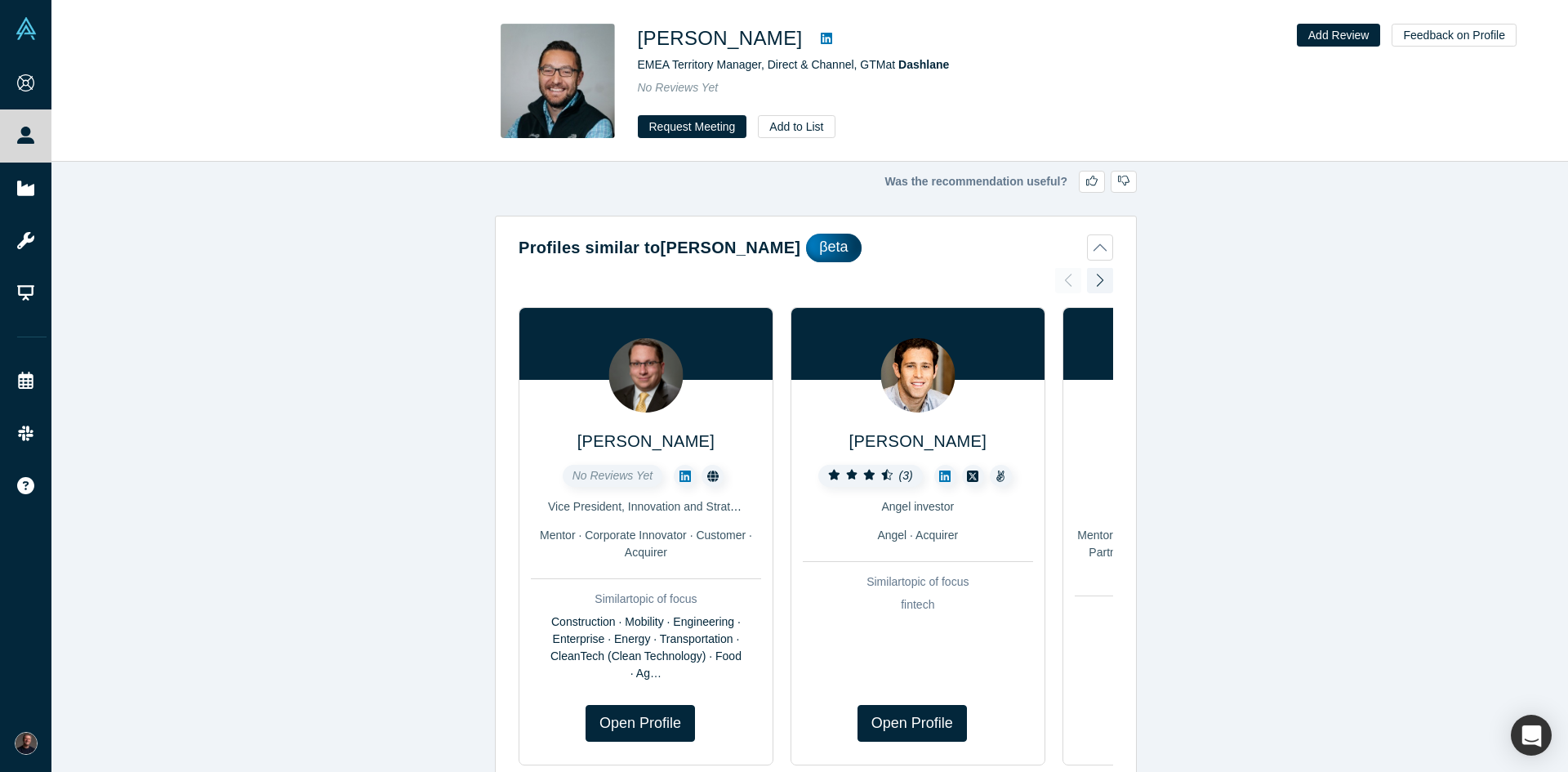
click at [821, 38] on icon at bounding box center [826, 38] width 11 height 11
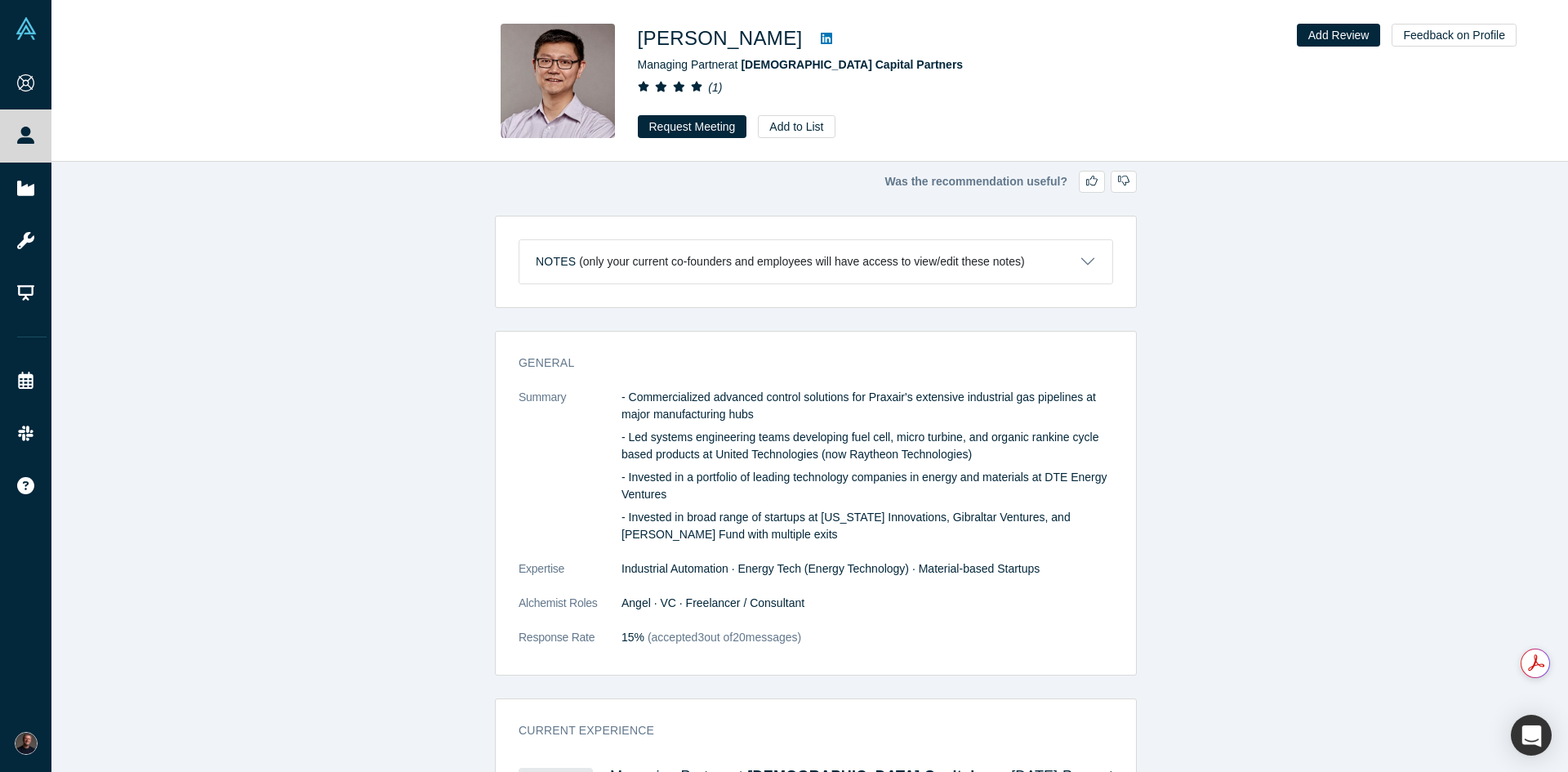
click at [821, 39] on icon at bounding box center [826, 38] width 11 height 11
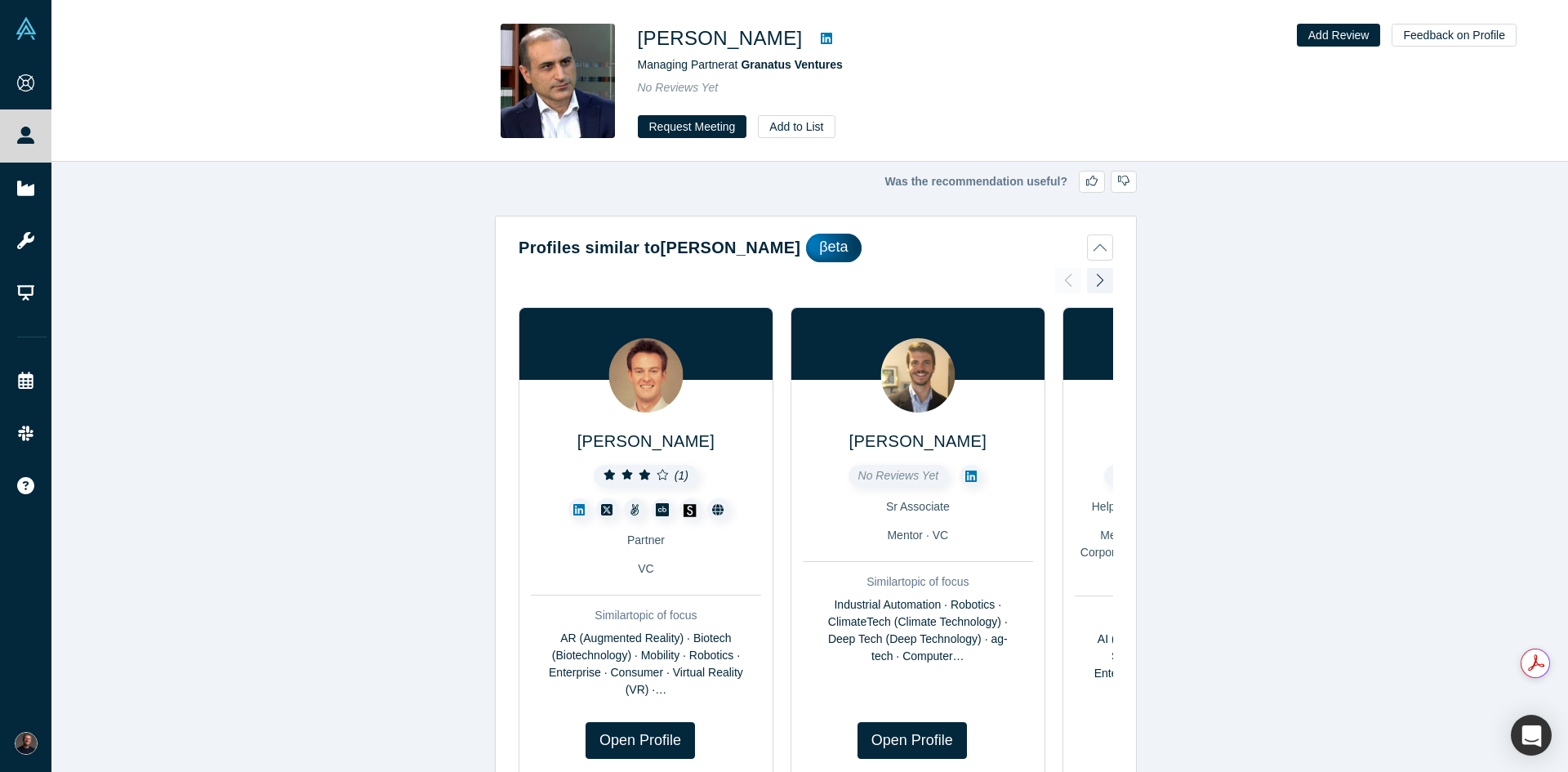
click at [821, 34] on icon at bounding box center [826, 38] width 11 height 11
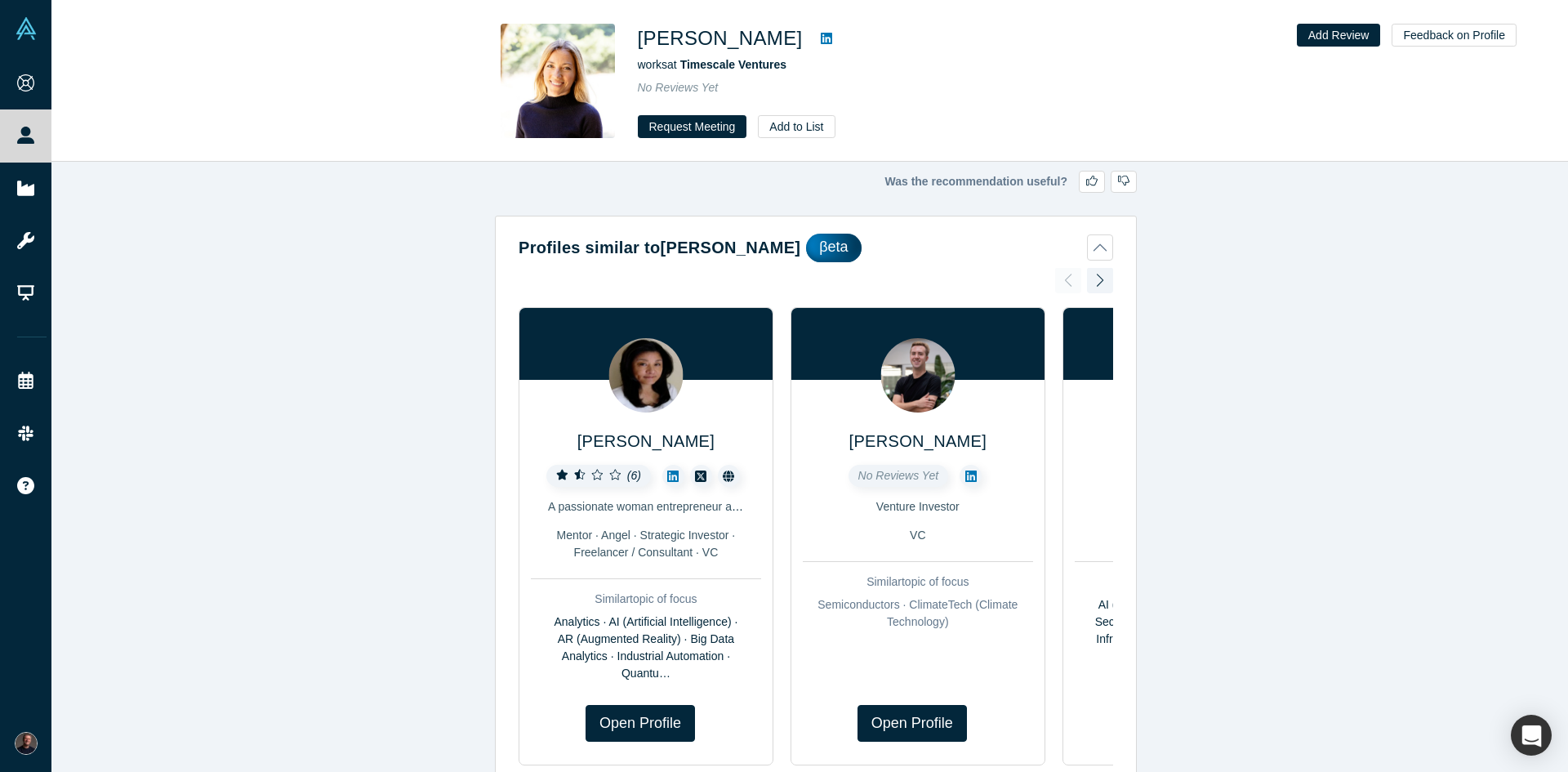
click at [821, 36] on icon at bounding box center [826, 38] width 11 height 13
drag, startPoint x: 640, startPoint y: 41, endPoint x: 794, endPoint y: 40, distance: 154.0
click at [794, 40] on h1 "Christina O'Conor" at bounding box center [720, 39] width 165 height 29
copy h1 "Christina O'Conor"
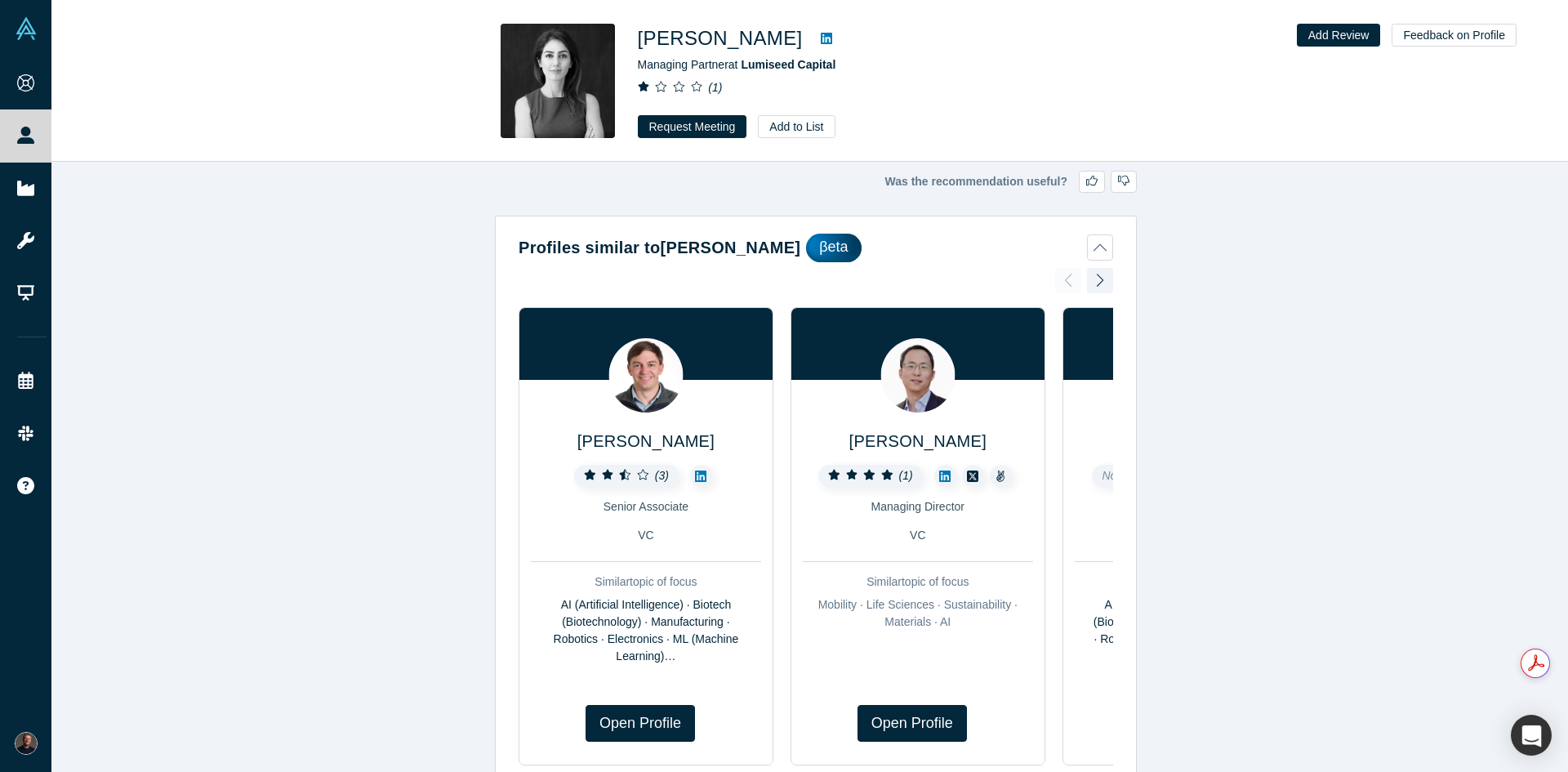
click at [821, 35] on icon at bounding box center [826, 38] width 11 height 11
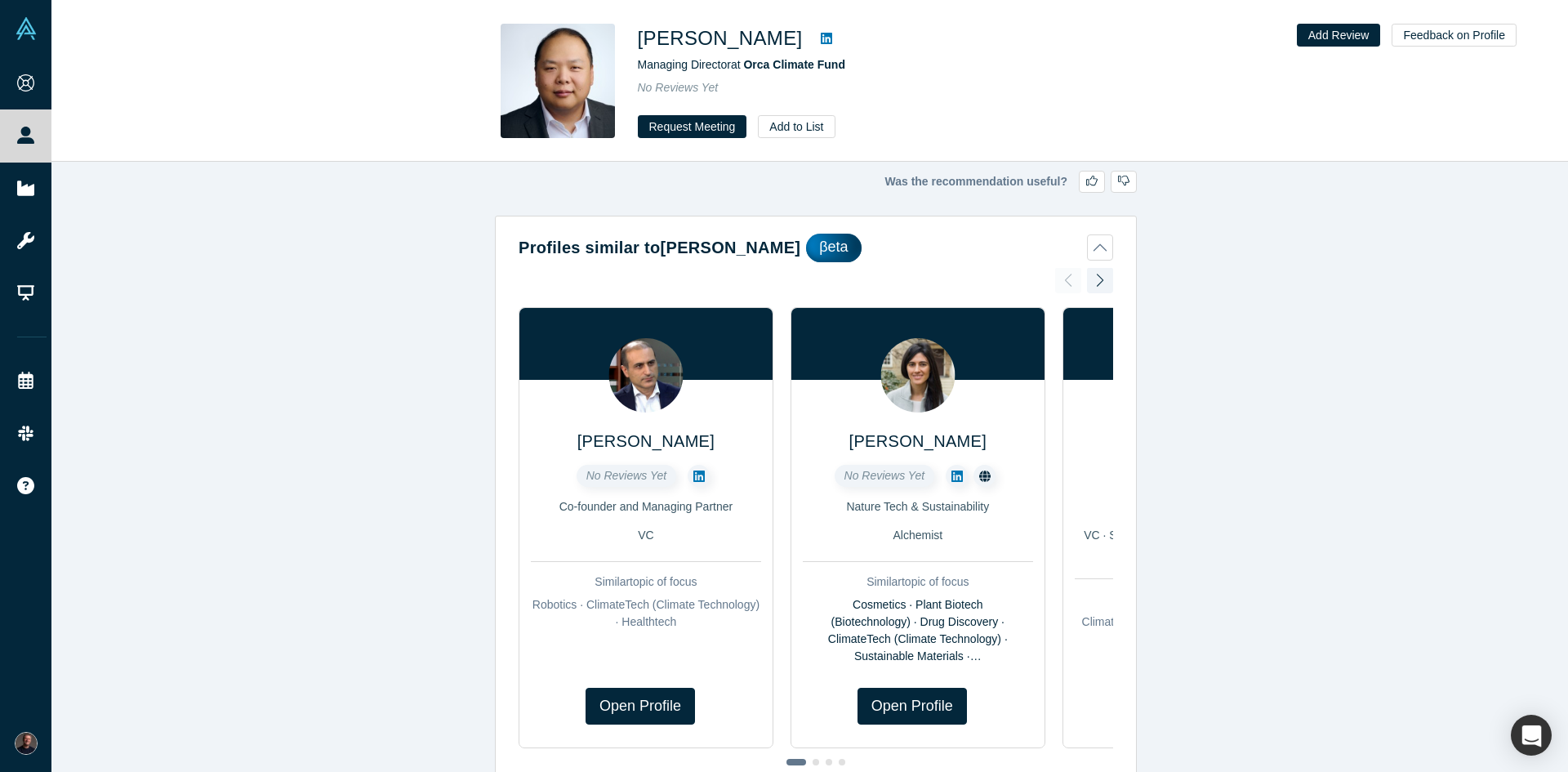
click at [821, 40] on icon at bounding box center [826, 38] width 11 height 11
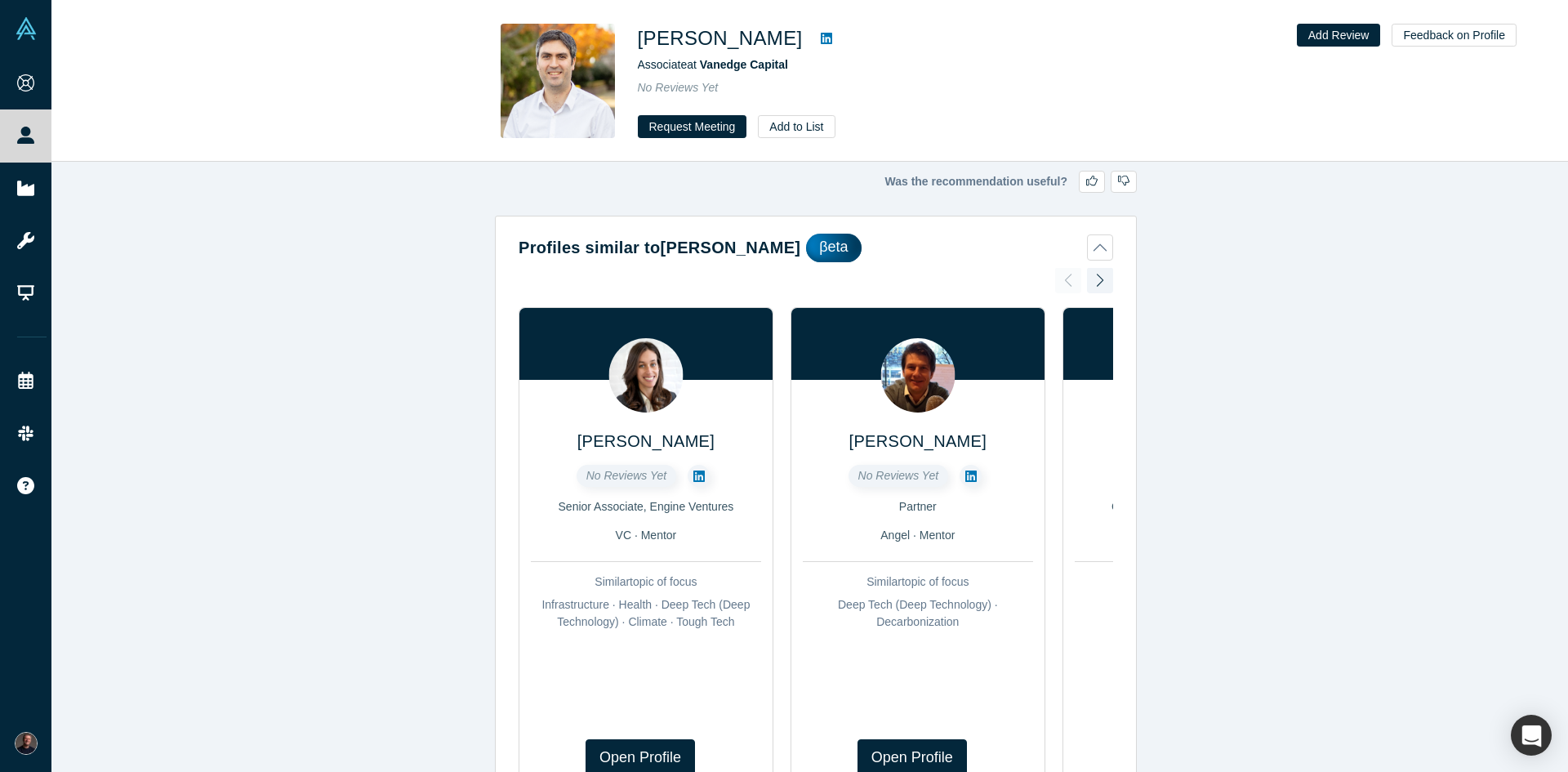
click at [821, 41] on icon at bounding box center [826, 38] width 11 height 11
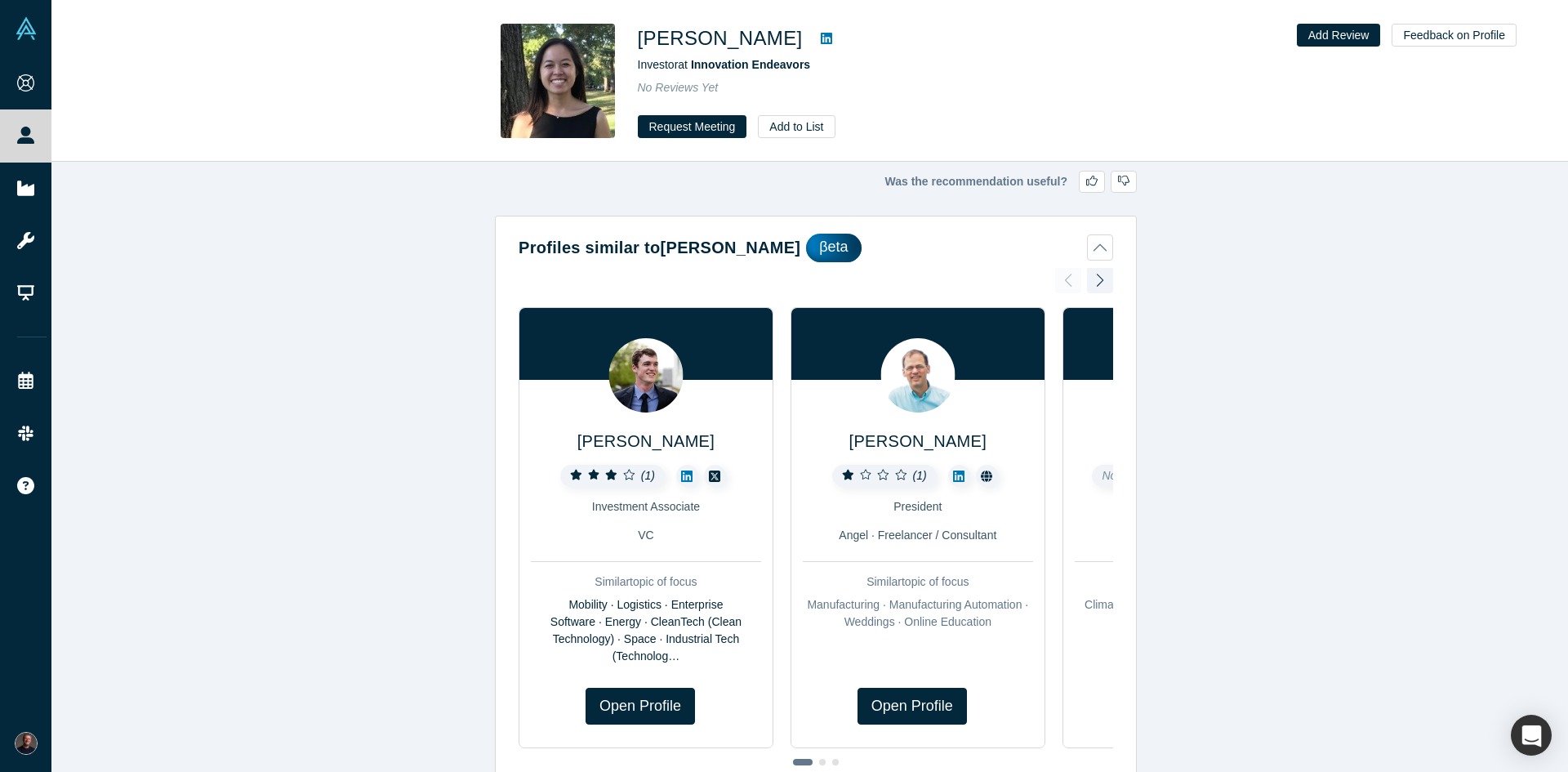
click at [821, 38] on icon at bounding box center [826, 38] width 11 height 11
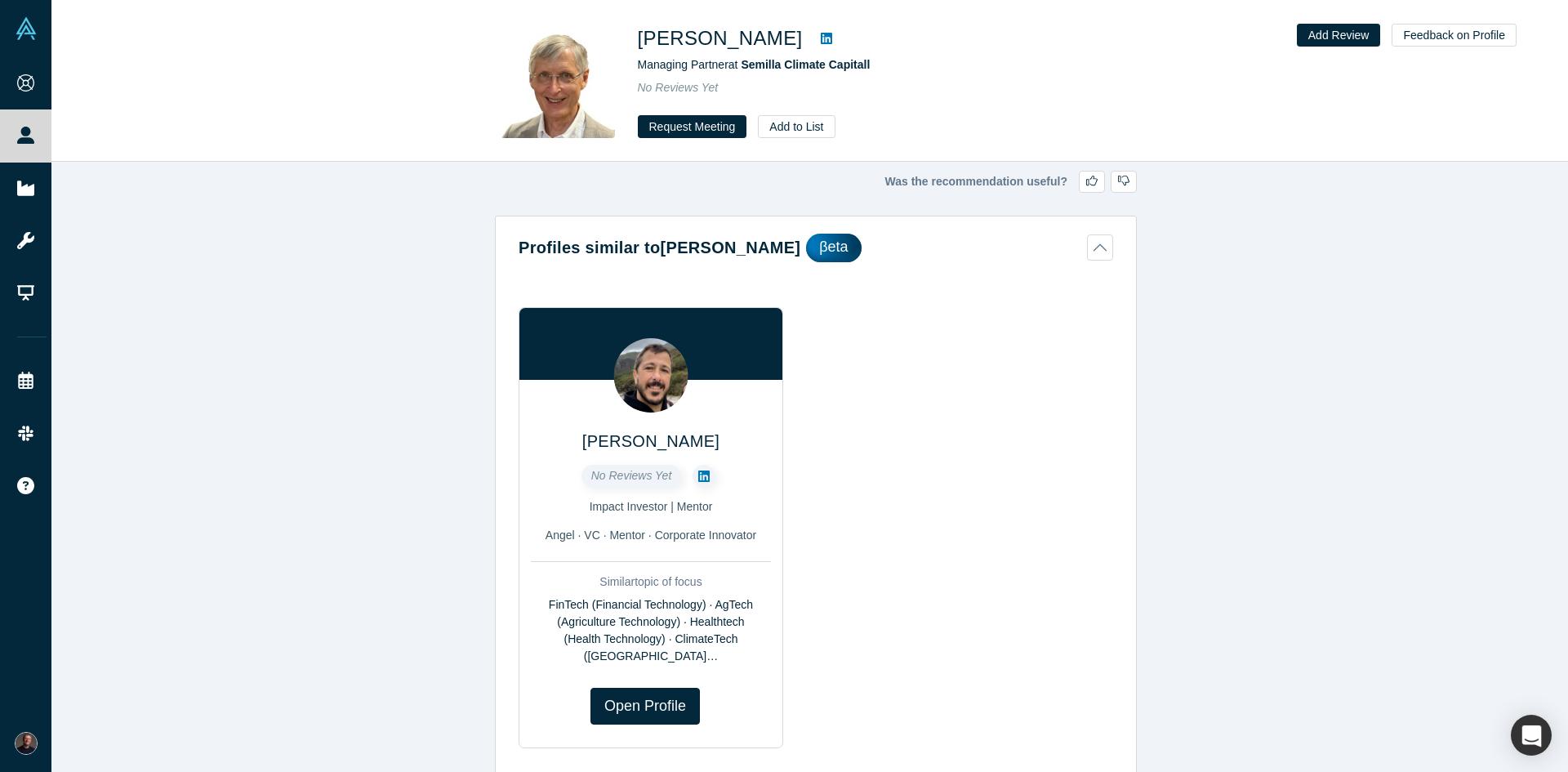
click at [821, 33] on icon at bounding box center [826, 38] width 11 height 13
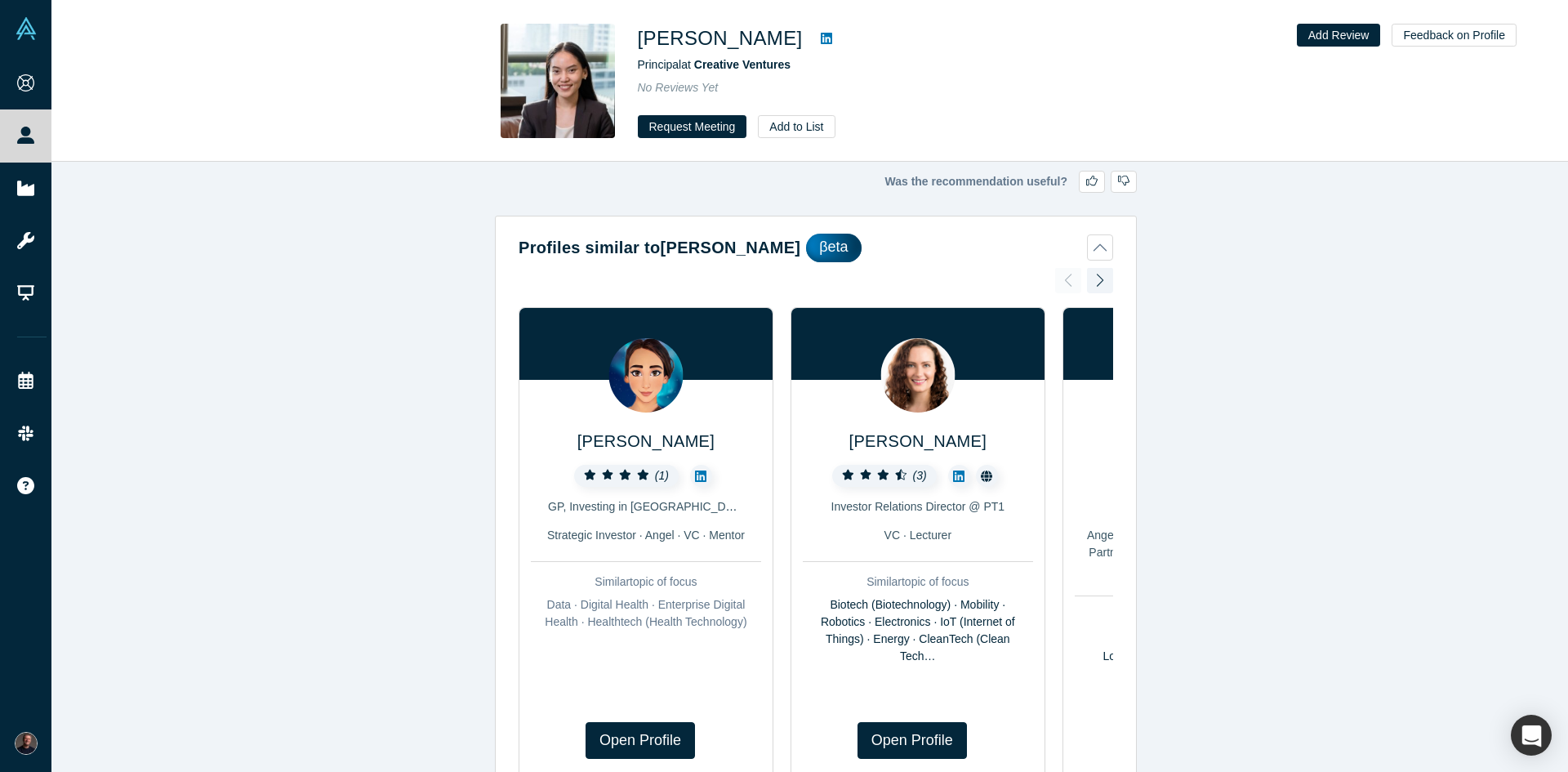
click at [821, 42] on icon at bounding box center [826, 38] width 11 height 13
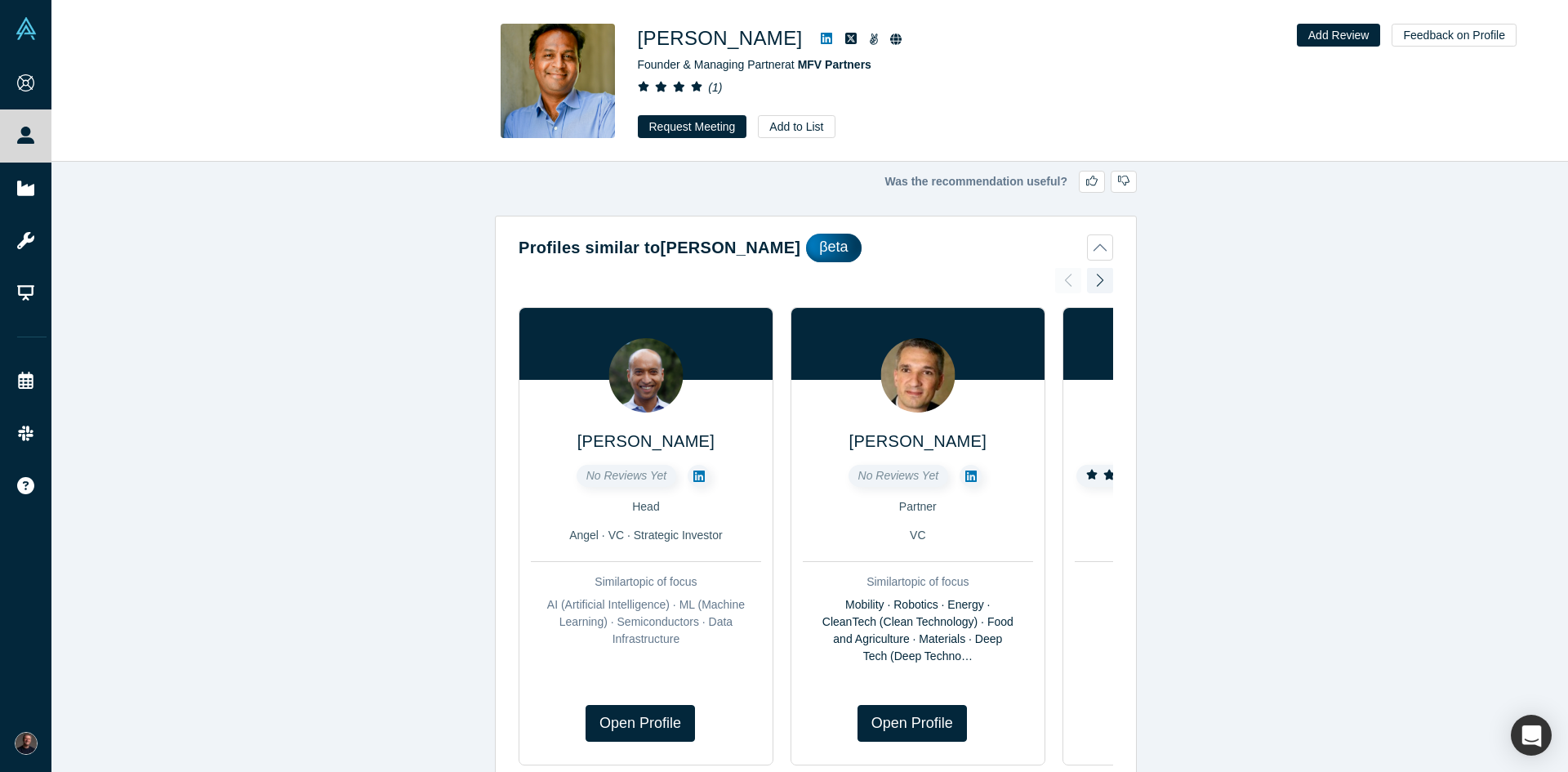
click at [830, 39] on icon at bounding box center [826, 38] width 11 height 11
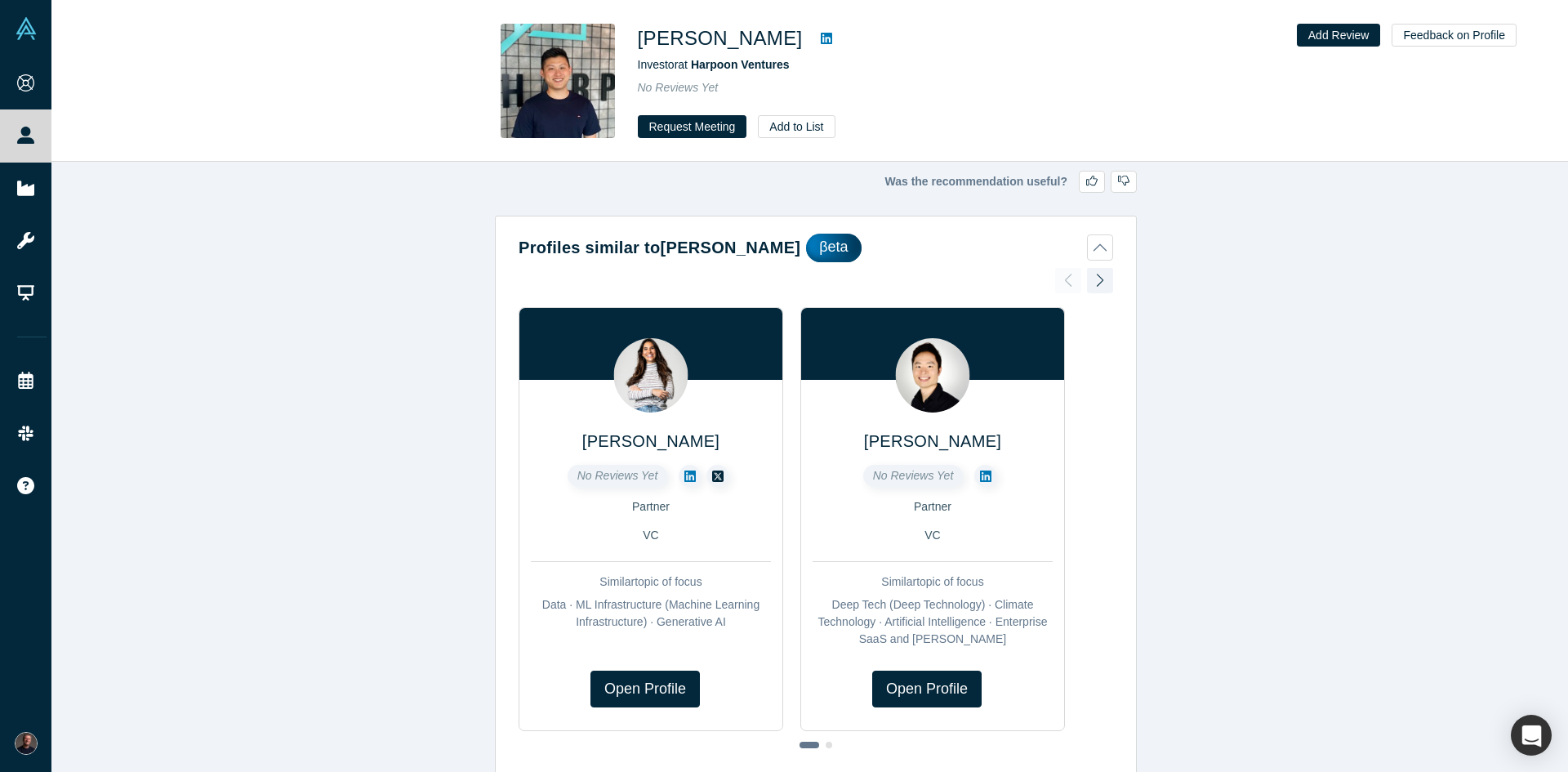
click at [821, 40] on icon at bounding box center [826, 38] width 11 height 11
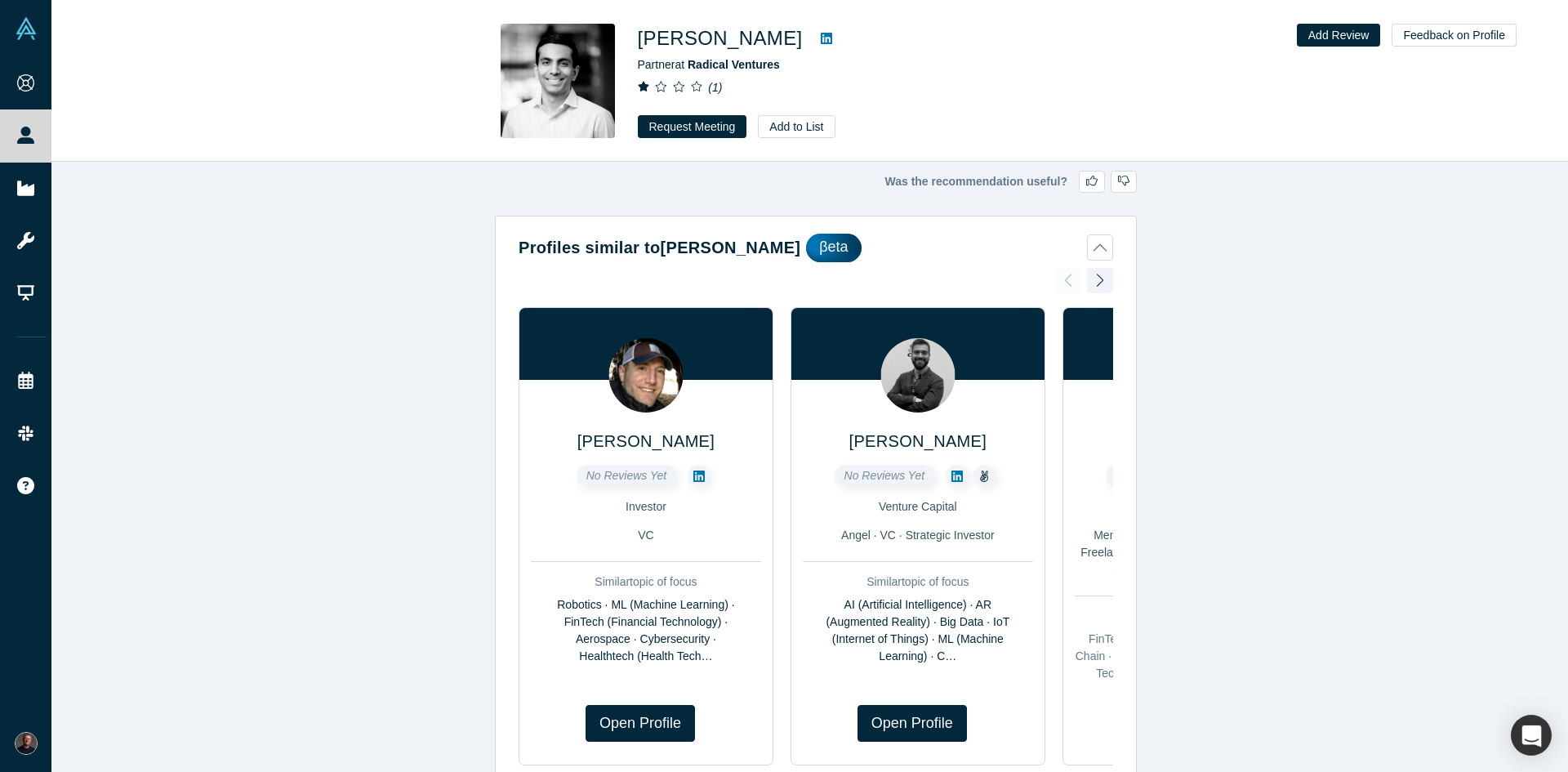
click at [821, 36] on icon at bounding box center [826, 38] width 11 height 11
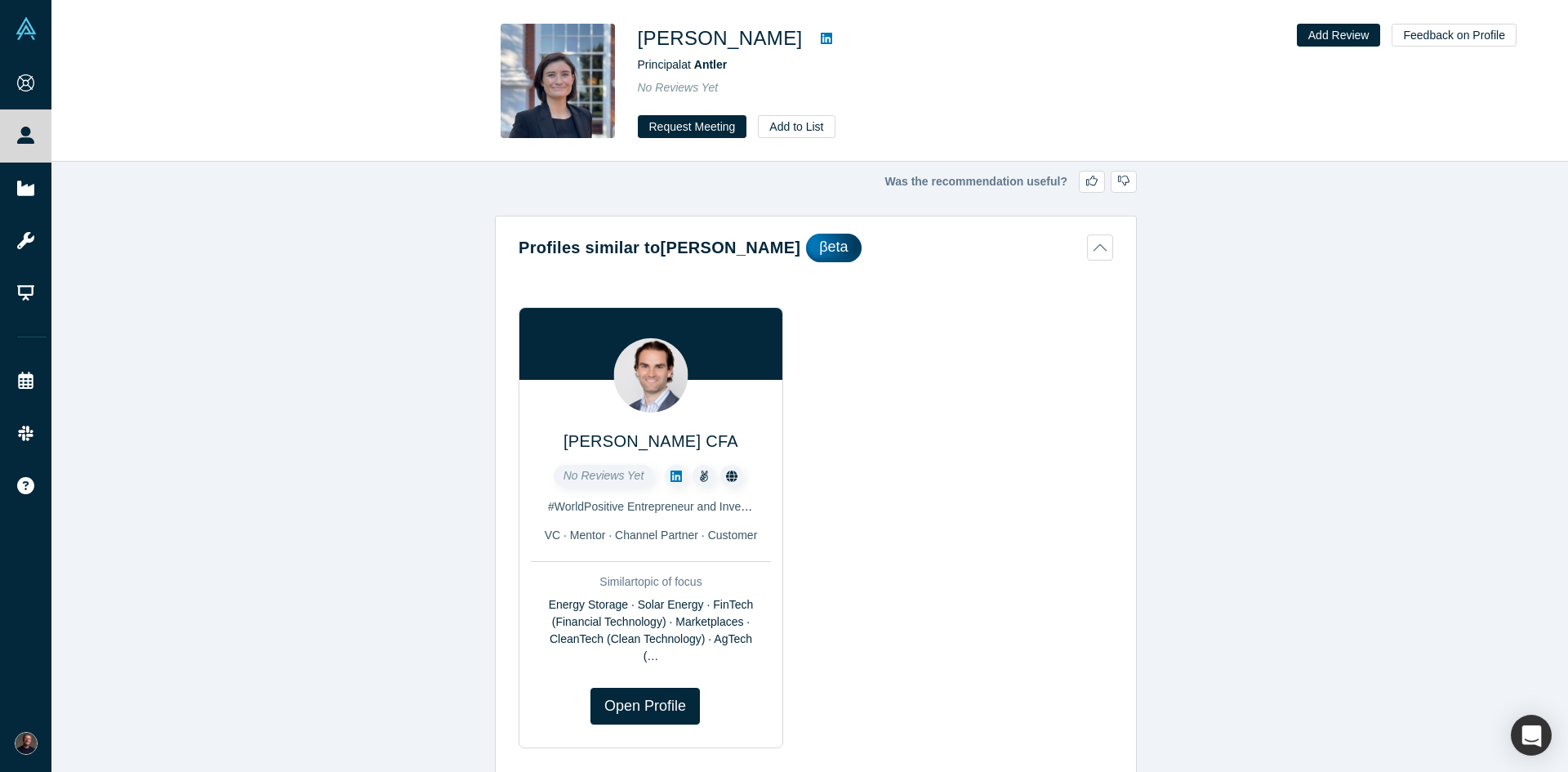
click at [814, 40] on link at bounding box center [826, 38] width 24 height 20
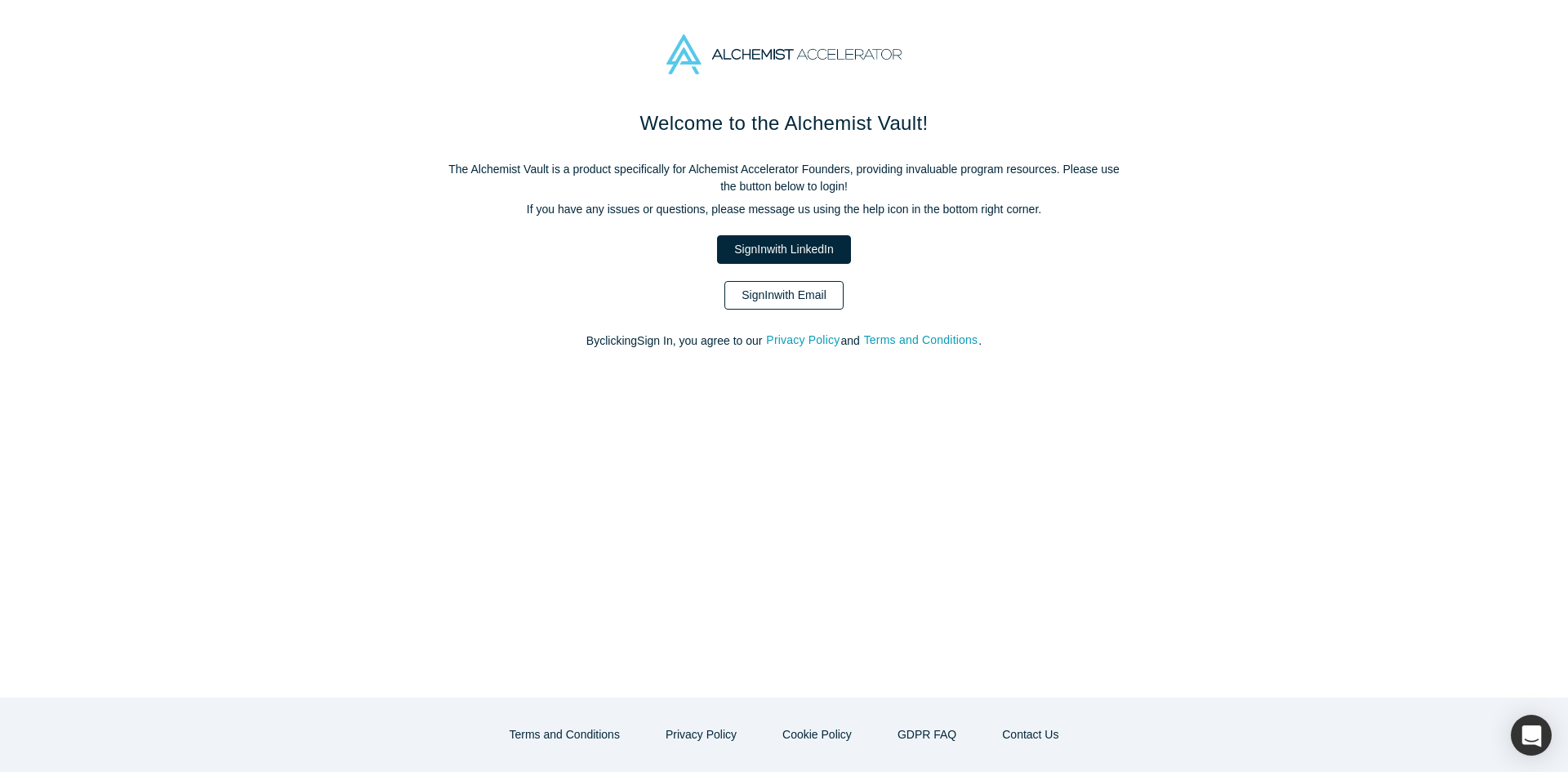
click at [787, 305] on link "Sign In with Email" at bounding box center [784, 294] width 120 height 28
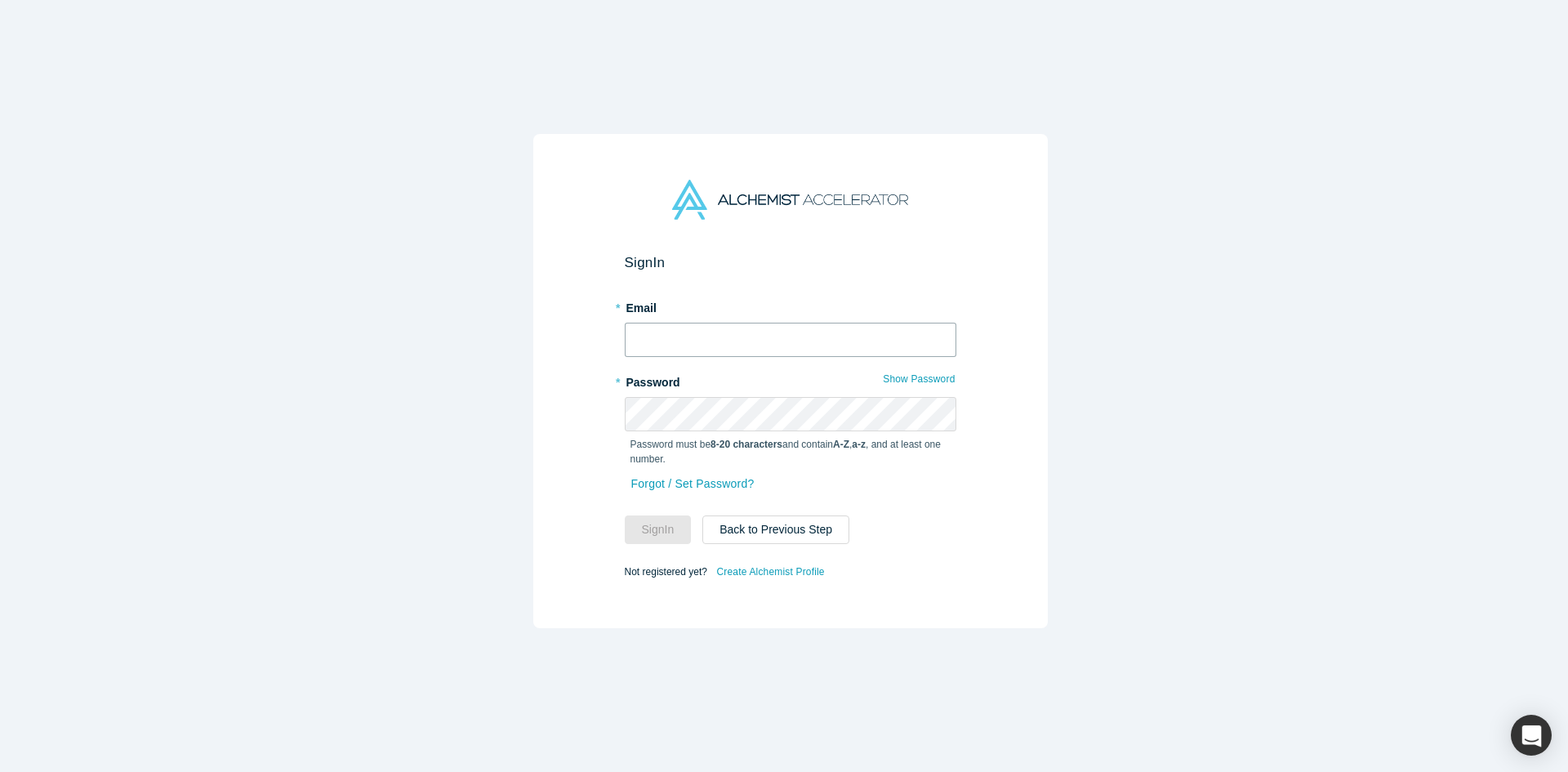
type input "rkleinp@gmail.com"
click at [758, 343] on input "rkleinp@gmail.com" at bounding box center [790, 340] width 331 height 34
click at [469, 456] on div "Sign In * Email rkleinp@gmail.com * Password Show Password Password must be 8-2…" at bounding box center [790, 392] width 1581 height 784
click at [657, 517] on button "Sign In" at bounding box center [658, 529] width 67 height 28
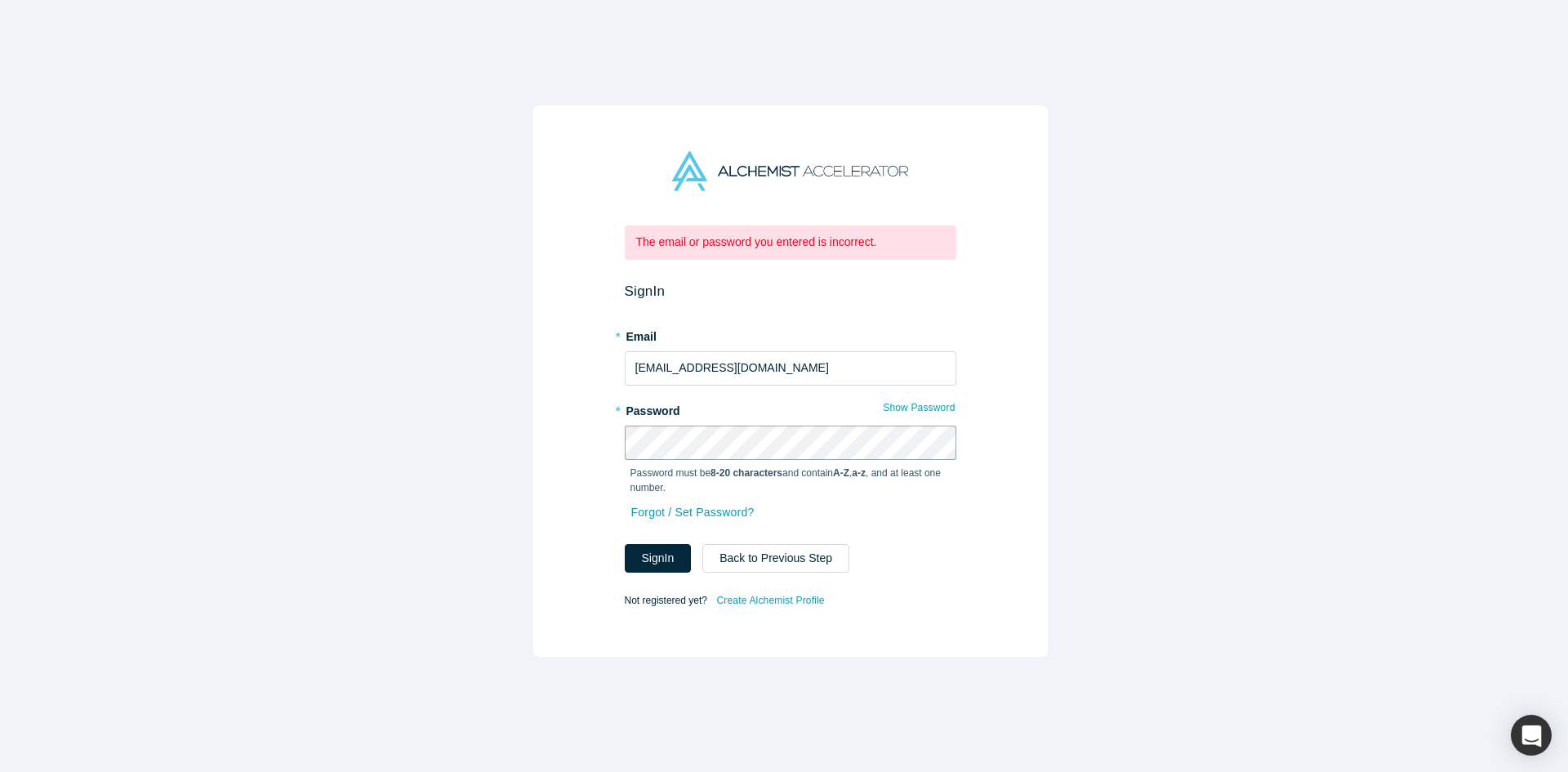
click at [544, 425] on div "The email or password you entered is incorrect. Sign In * Email rkleinp@gmail.c…" at bounding box center [791, 380] width 515 height 552
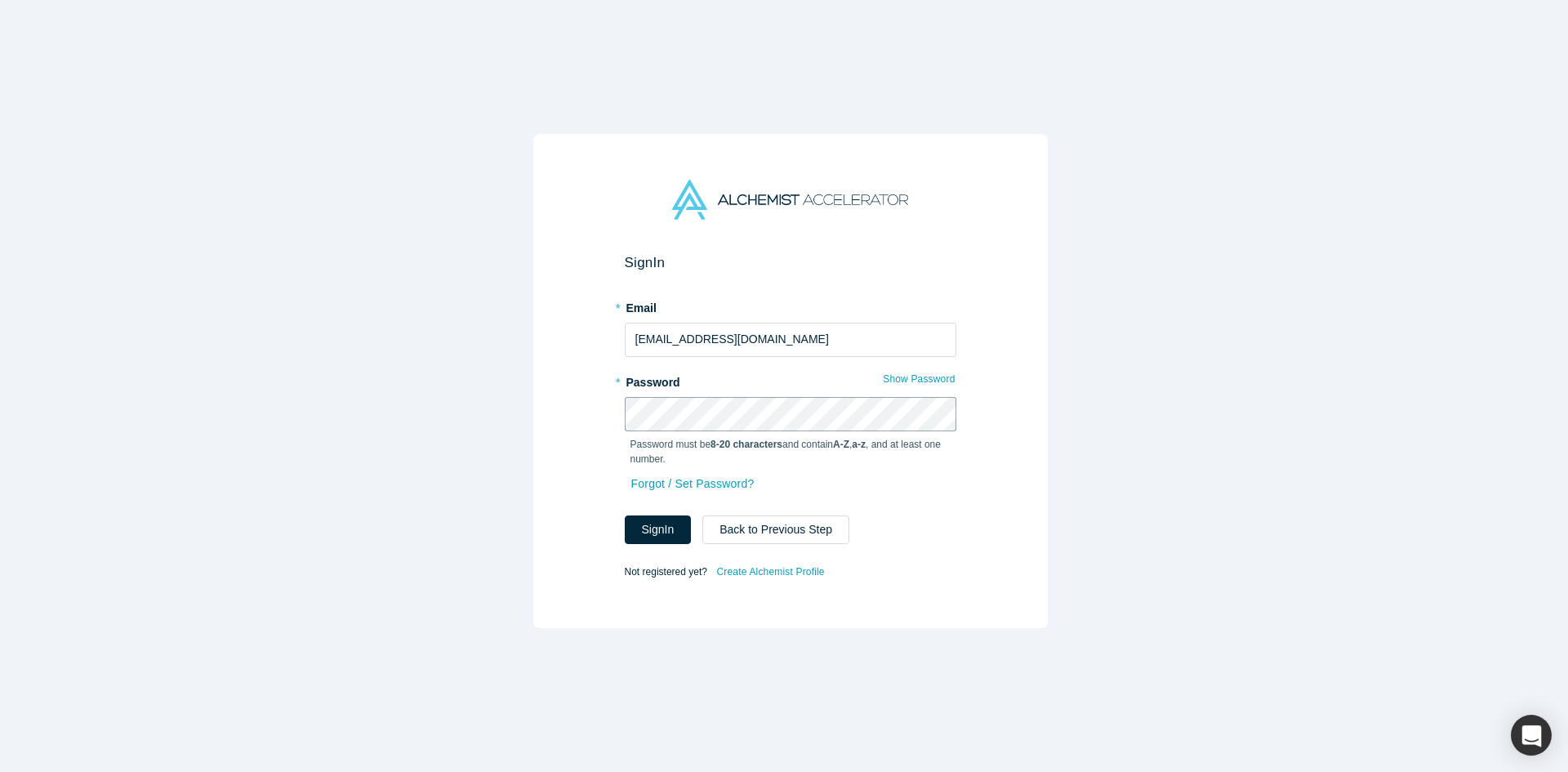
click at [625, 516] on button "Sign In" at bounding box center [658, 529] width 67 height 28
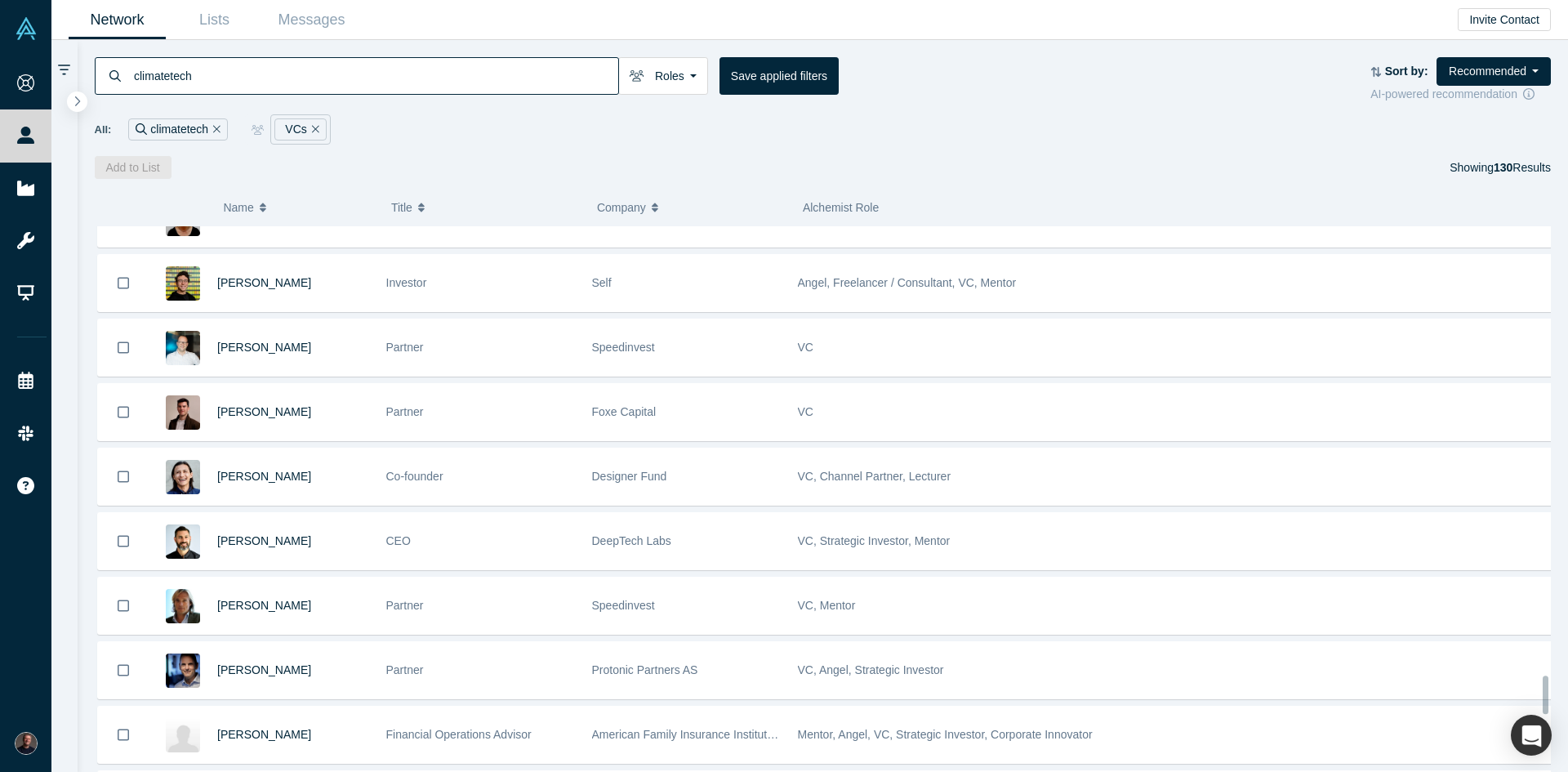
scroll to position [6344, 0]
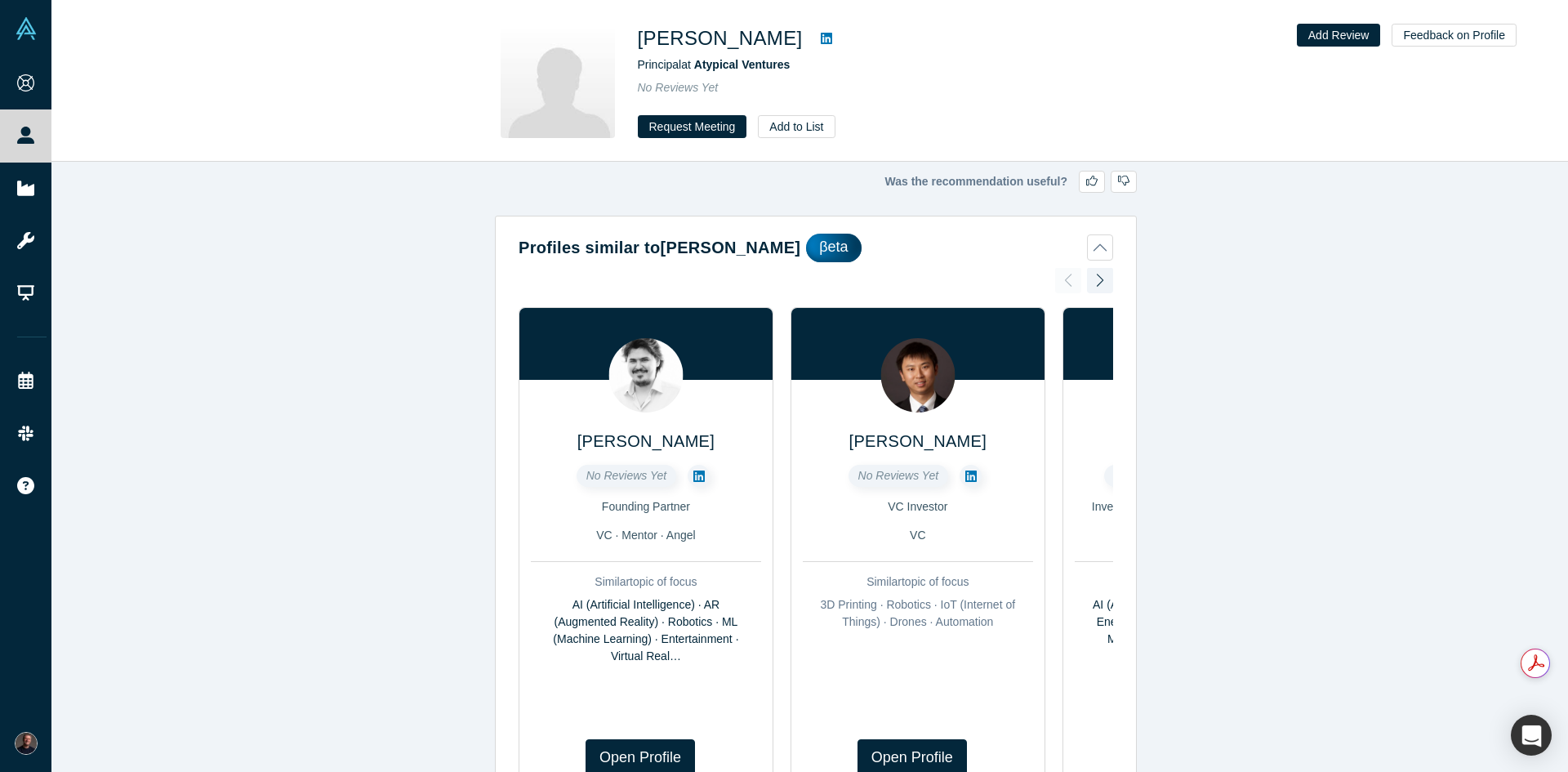
click at [814, 32] on link at bounding box center [826, 38] width 24 height 20
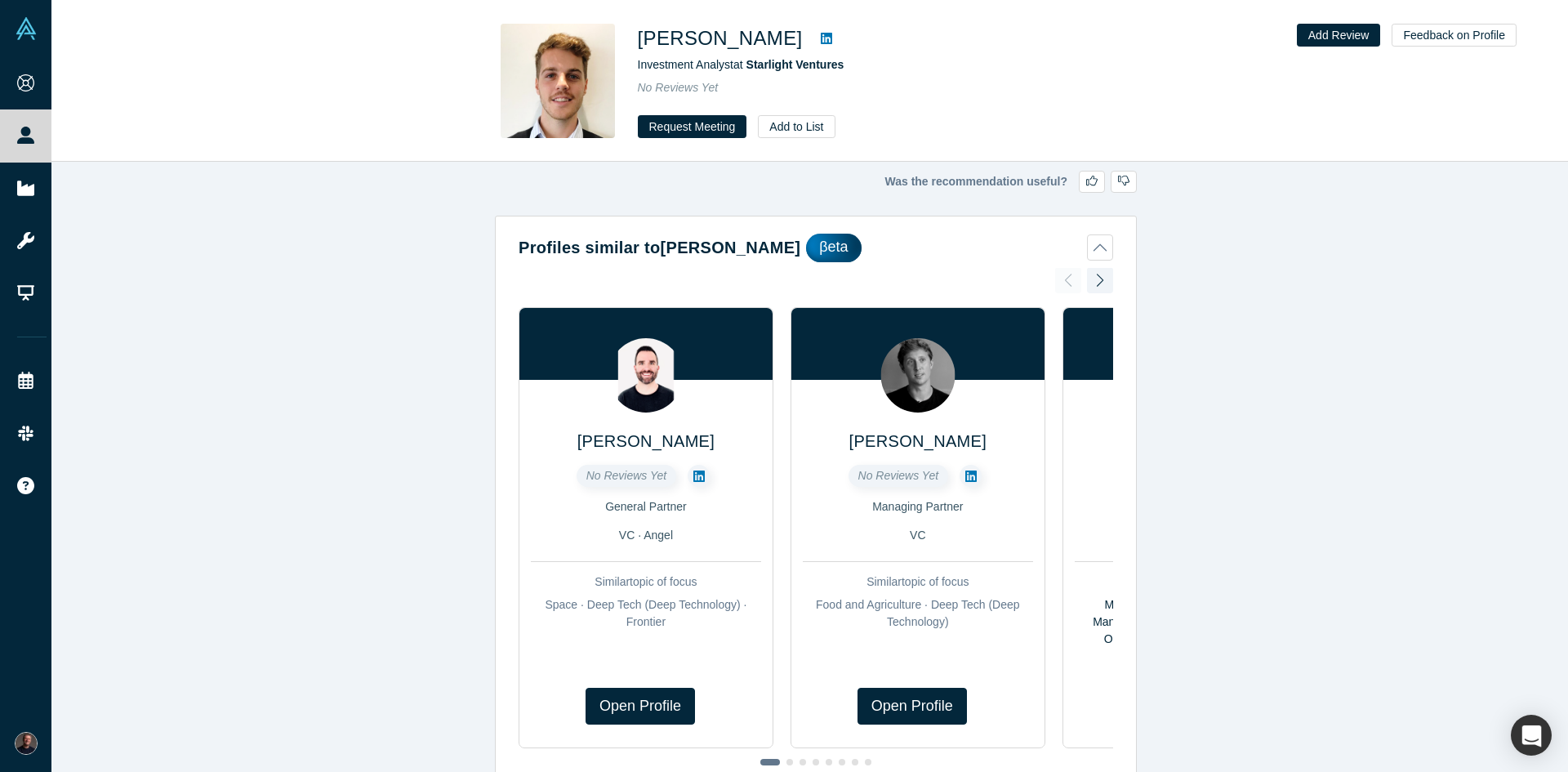
click at [821, 33] on icon at bounding box center [826, 38] width 11 height 13
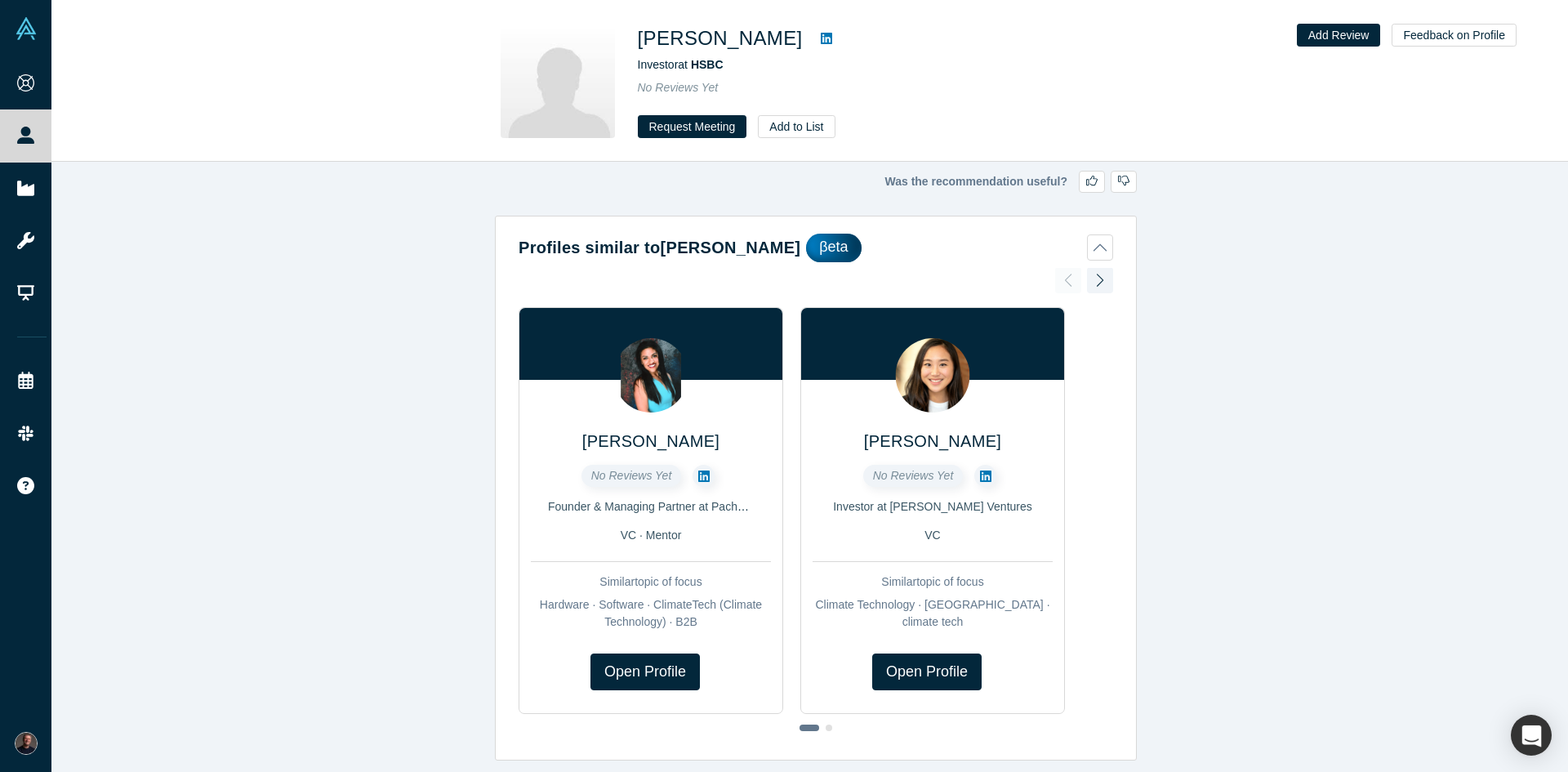
click at [821, 44] on icon at bounding box center [826, 38] width 11 height 11
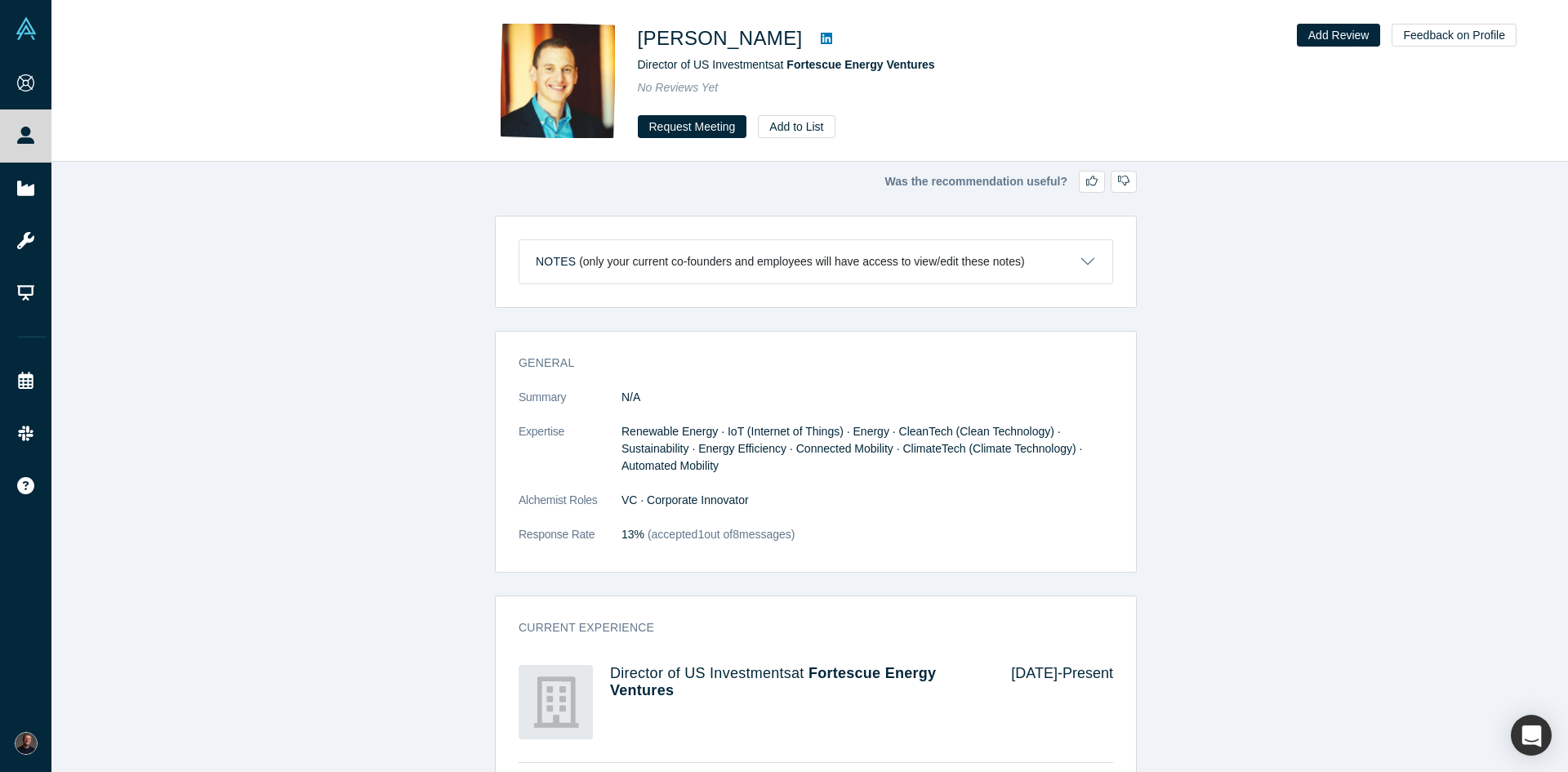
click at [821, 37] on icon at bounding box center [826, 38] width 11 height 11
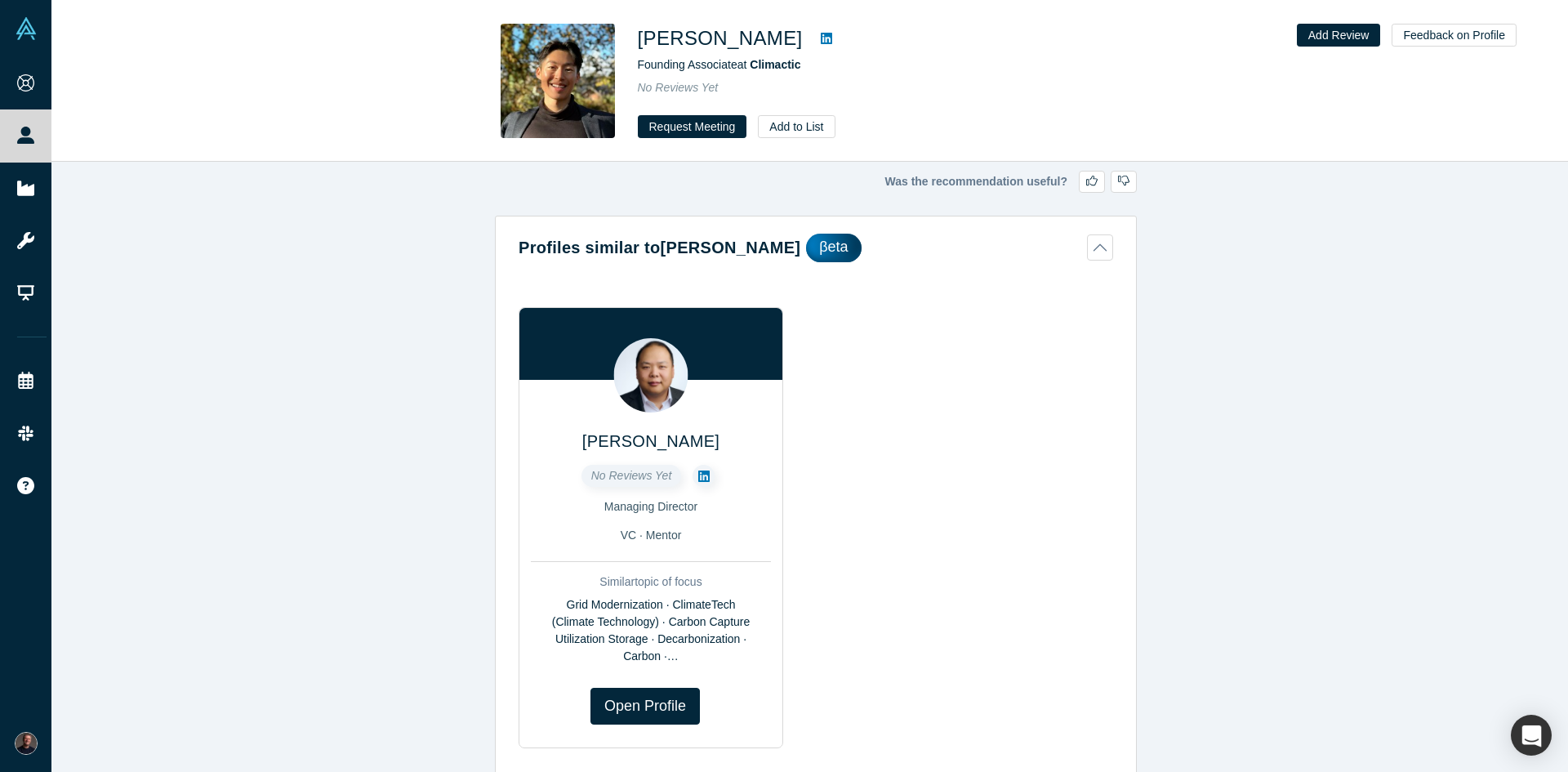
click at [821, 37] on icon at bounding box center [826, 38] width 11 height 11
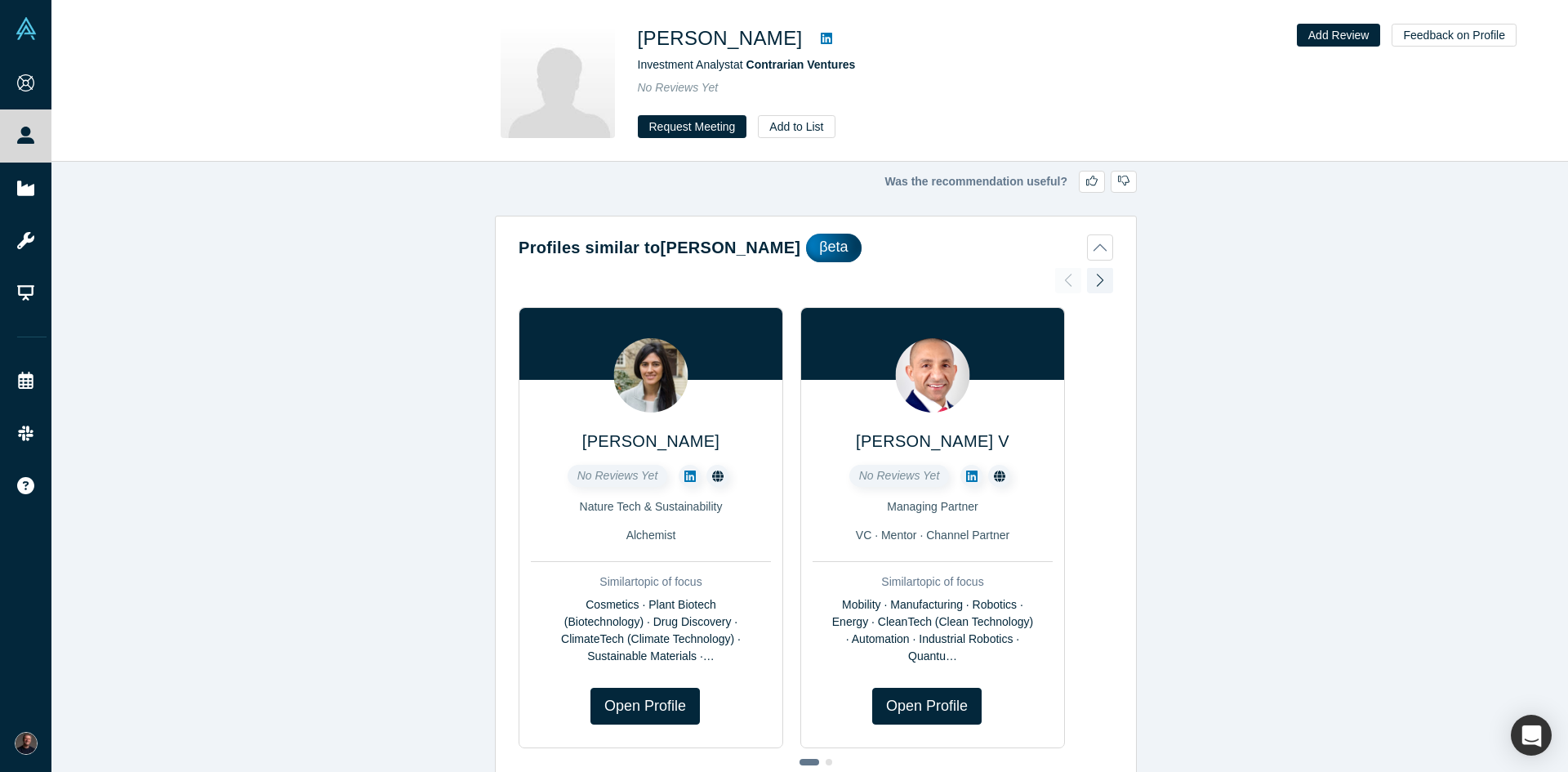
click at [821, 40] on icon at bounding box center [826, 38] width 11 height 13
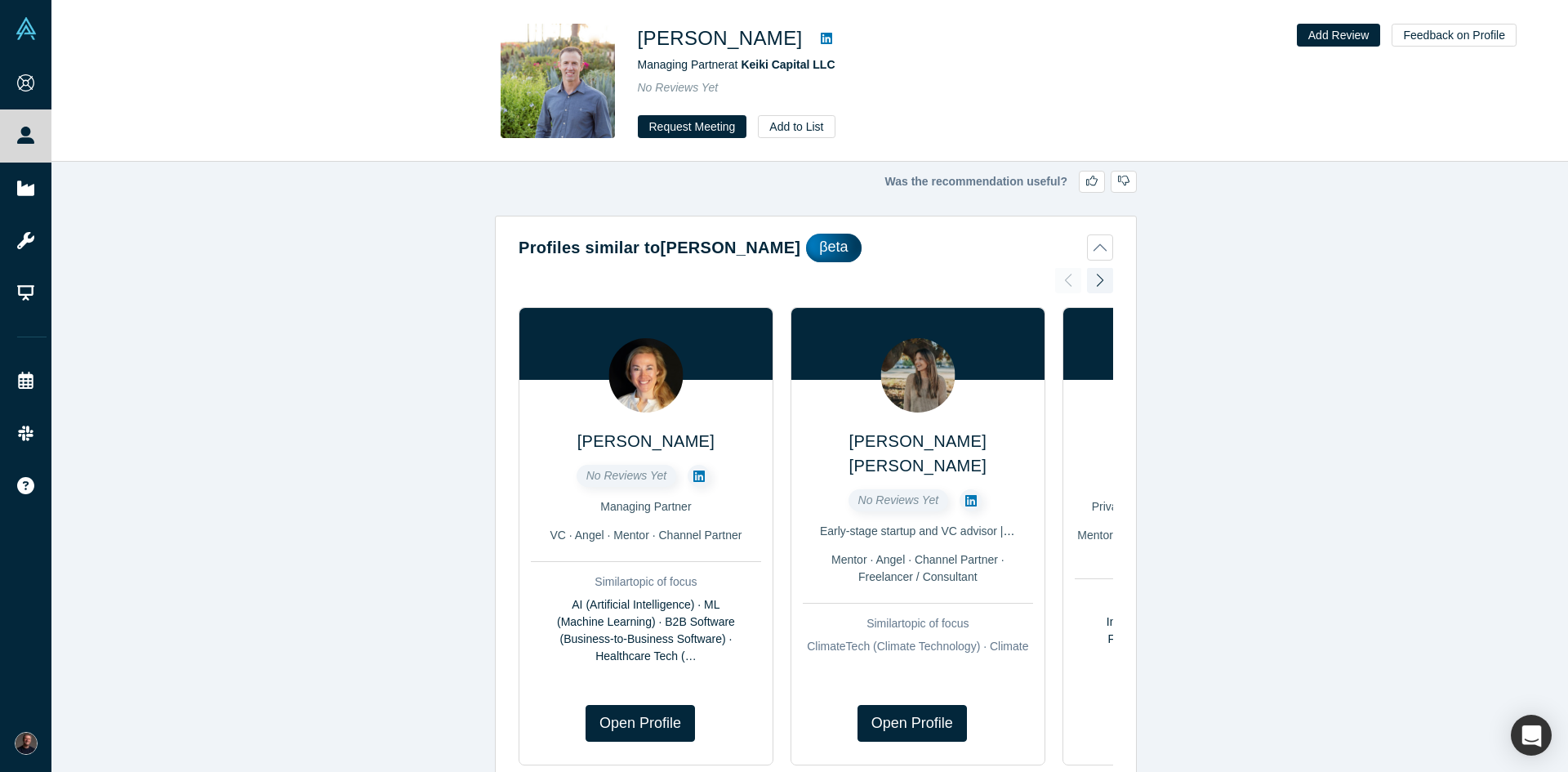
click at [821, 40] on icon at bounding box center [826, 38] width 11 height 11
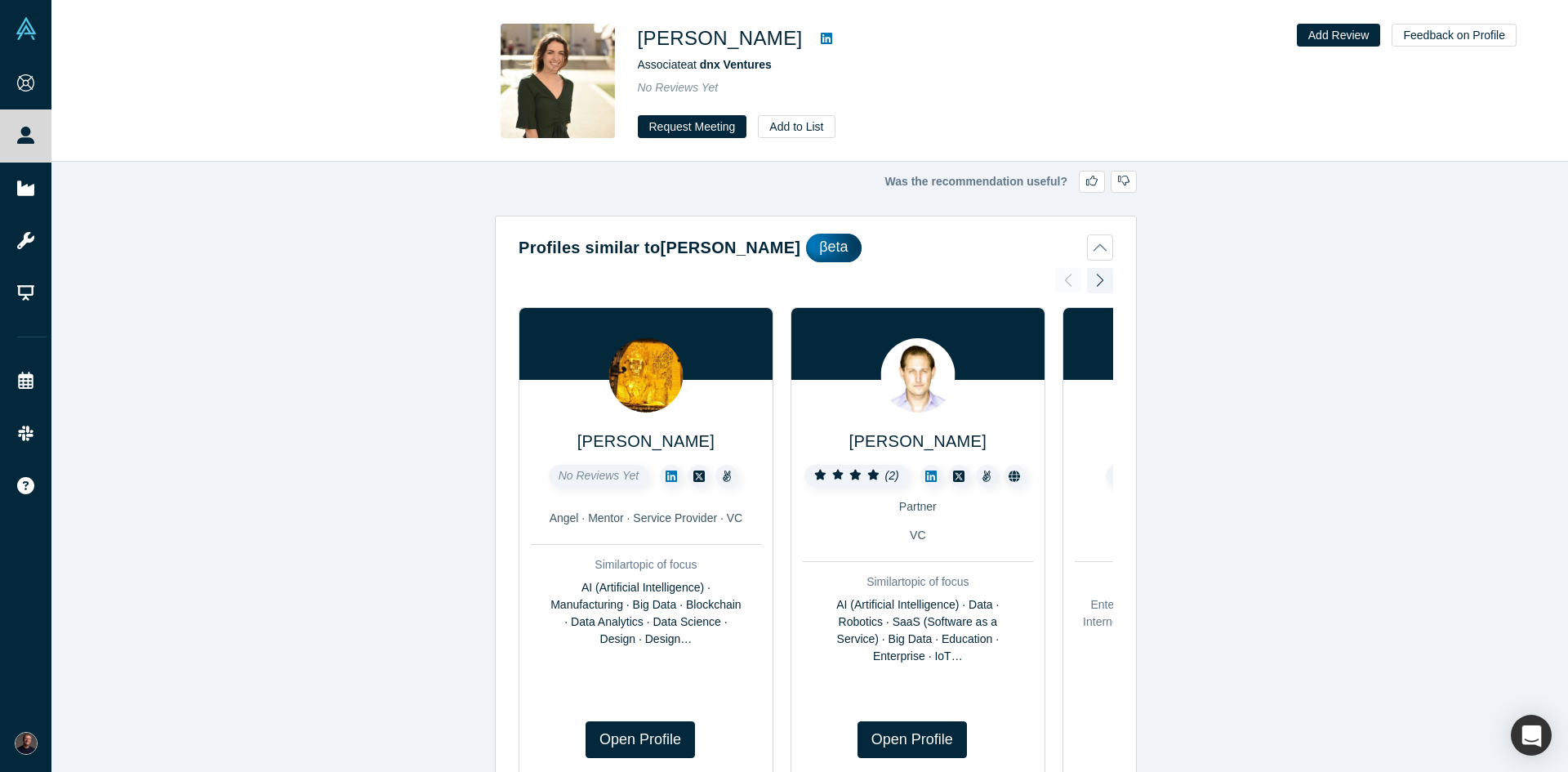
click at [827, 35] on icon at bounding box center [826, 38] width 11 height 11
click at [826, 40] on icon at bounding box center [826, 38] width 11 height 13
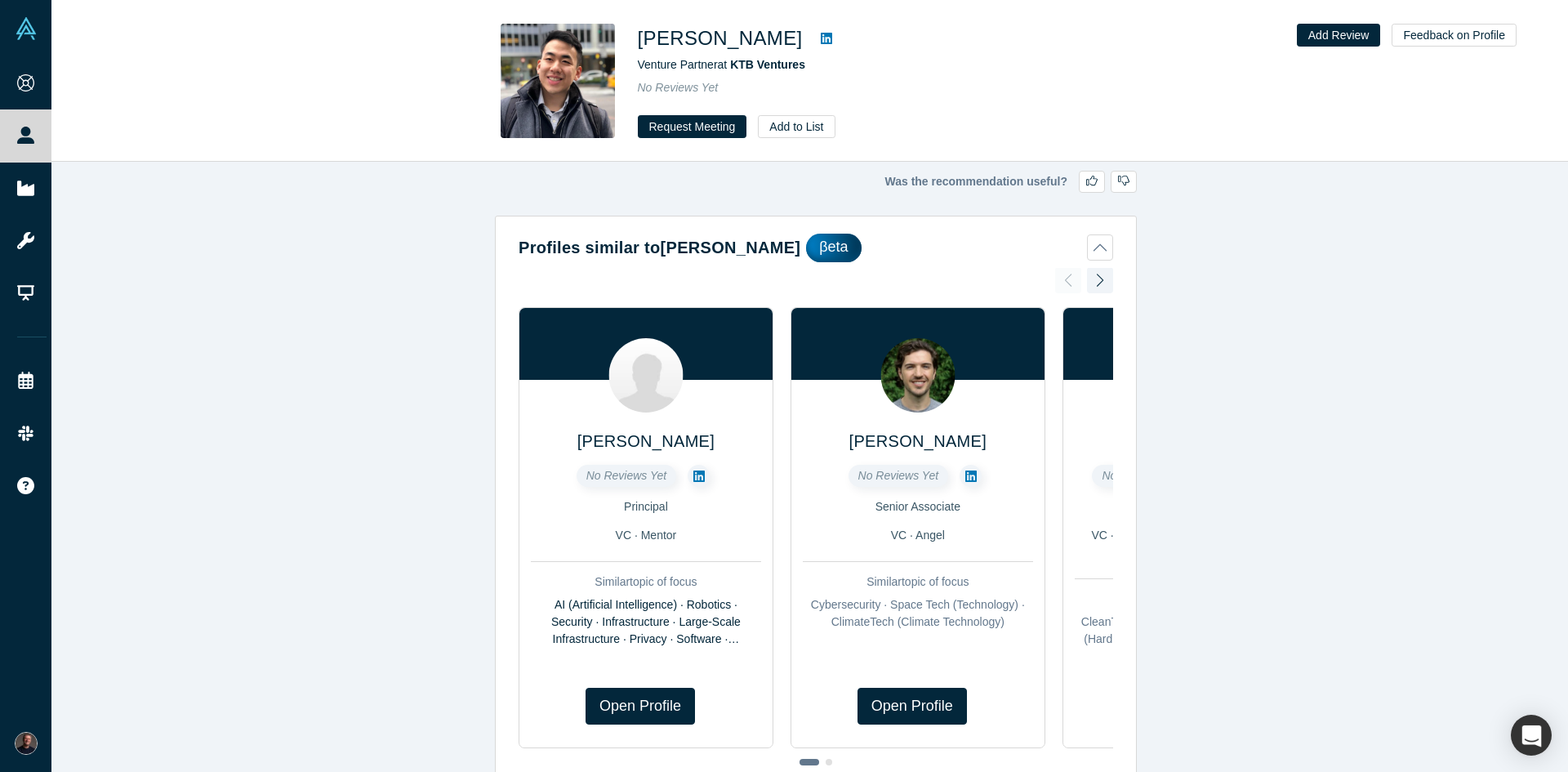
click at [821, 40] on icon at bounding box center [826, 38] width 11 height 13
click at [821, 34] on icon at bounding box center [826, 38] width 11 height 11
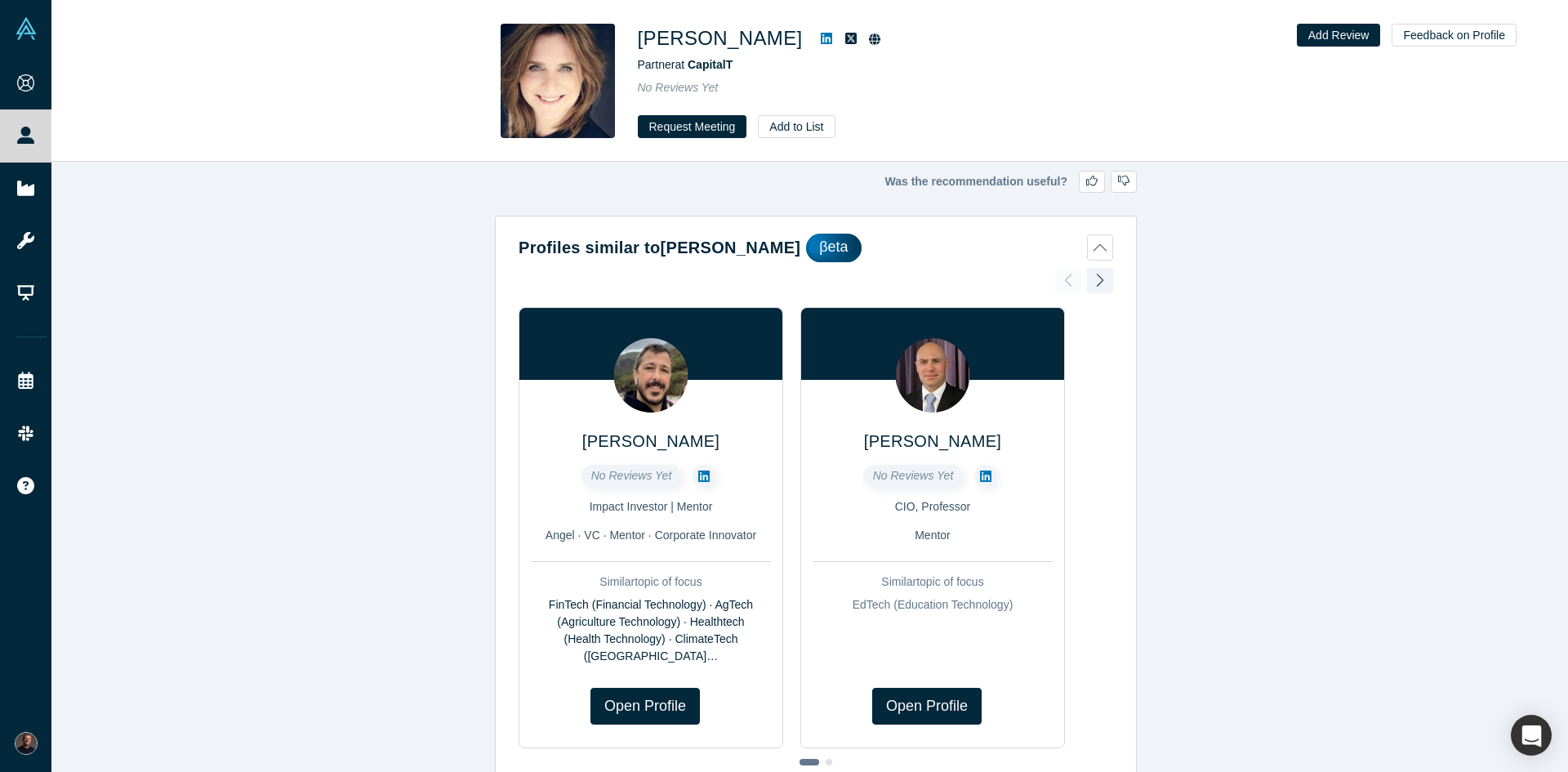
click at [821, 40] on icon at bounding box center [826, 38] width 11 height 13
click at [821, 34] on icon at bounding box center [826, 38] width 11 height 11
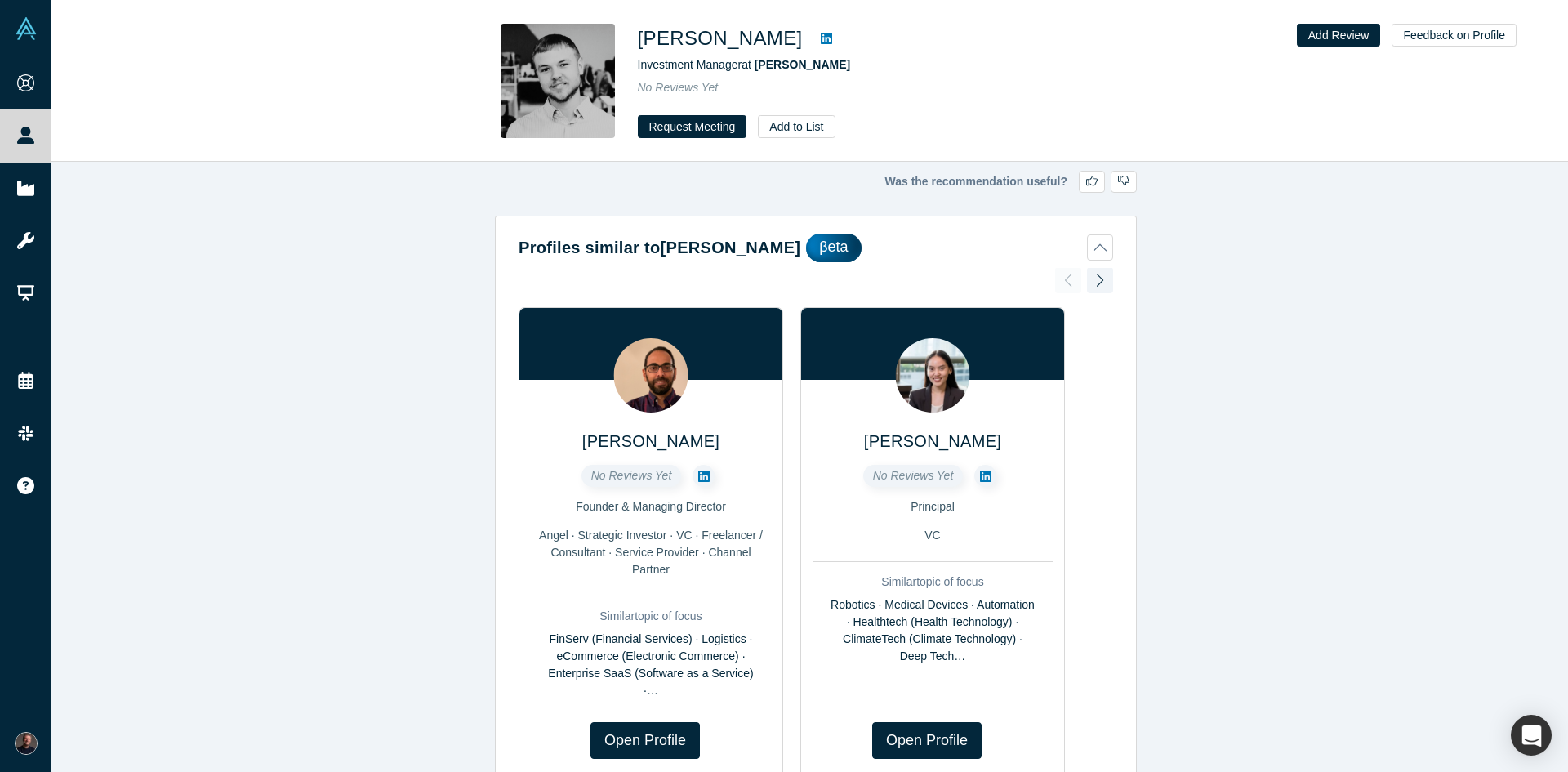
click at [821, 40] on icon at bounding box center [826, 38] width 11 height 13
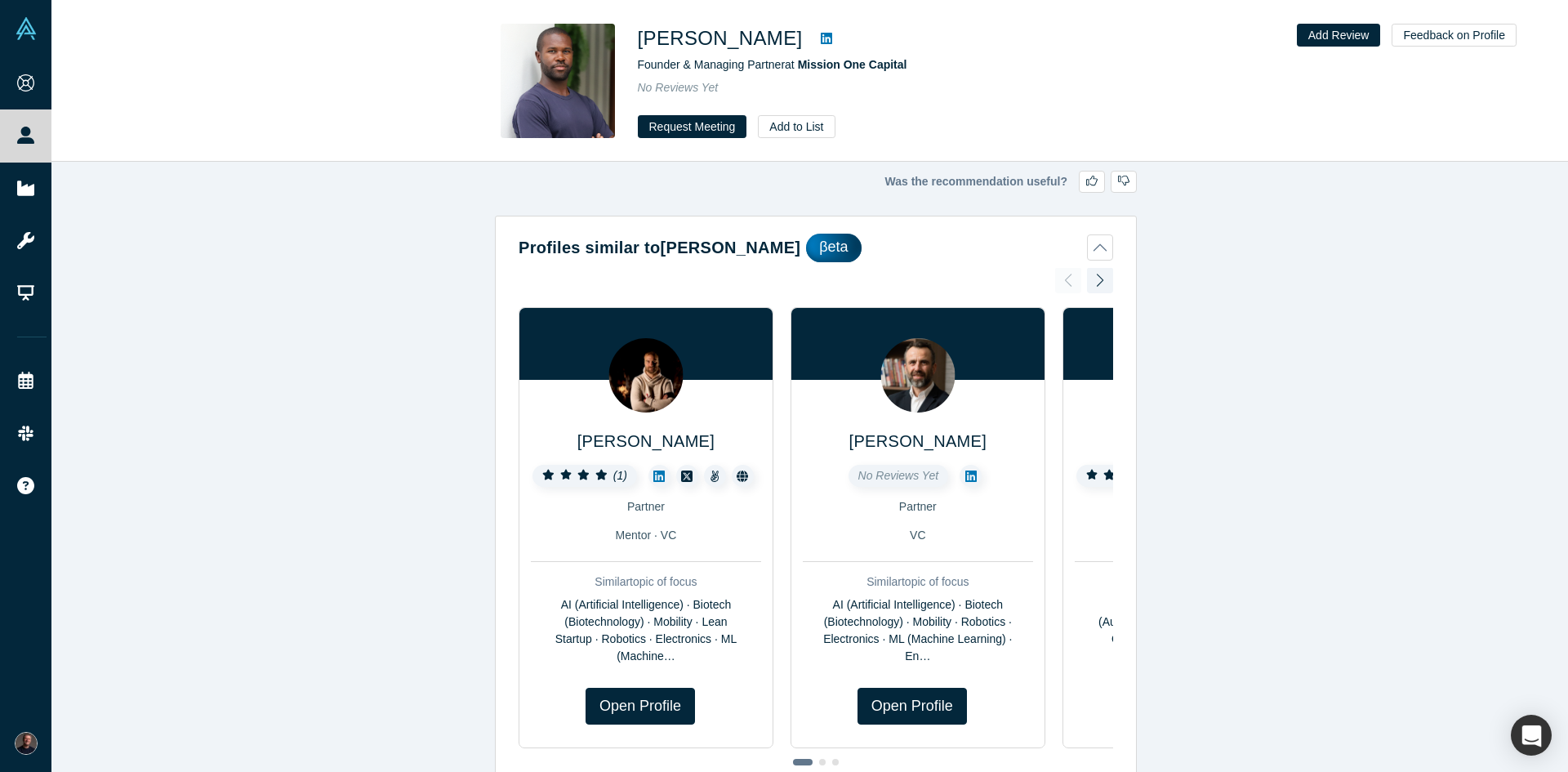
click at [821, 40] on icon at bounding box center [826, 38] width 11 height 13
click at [821, 36] on icon at bounding box center [826, 38] width 11 height 11
drag, startPoint x: 717, startPoint y: 36, endPoint x: 639, endPoint y: 37, distance: 78.0
click at [639, 37] on h1 "[PERSON_NAME]" at bounding box center [720, 39] width 165 height 29
copy h1 "[PERSON_NAME]"
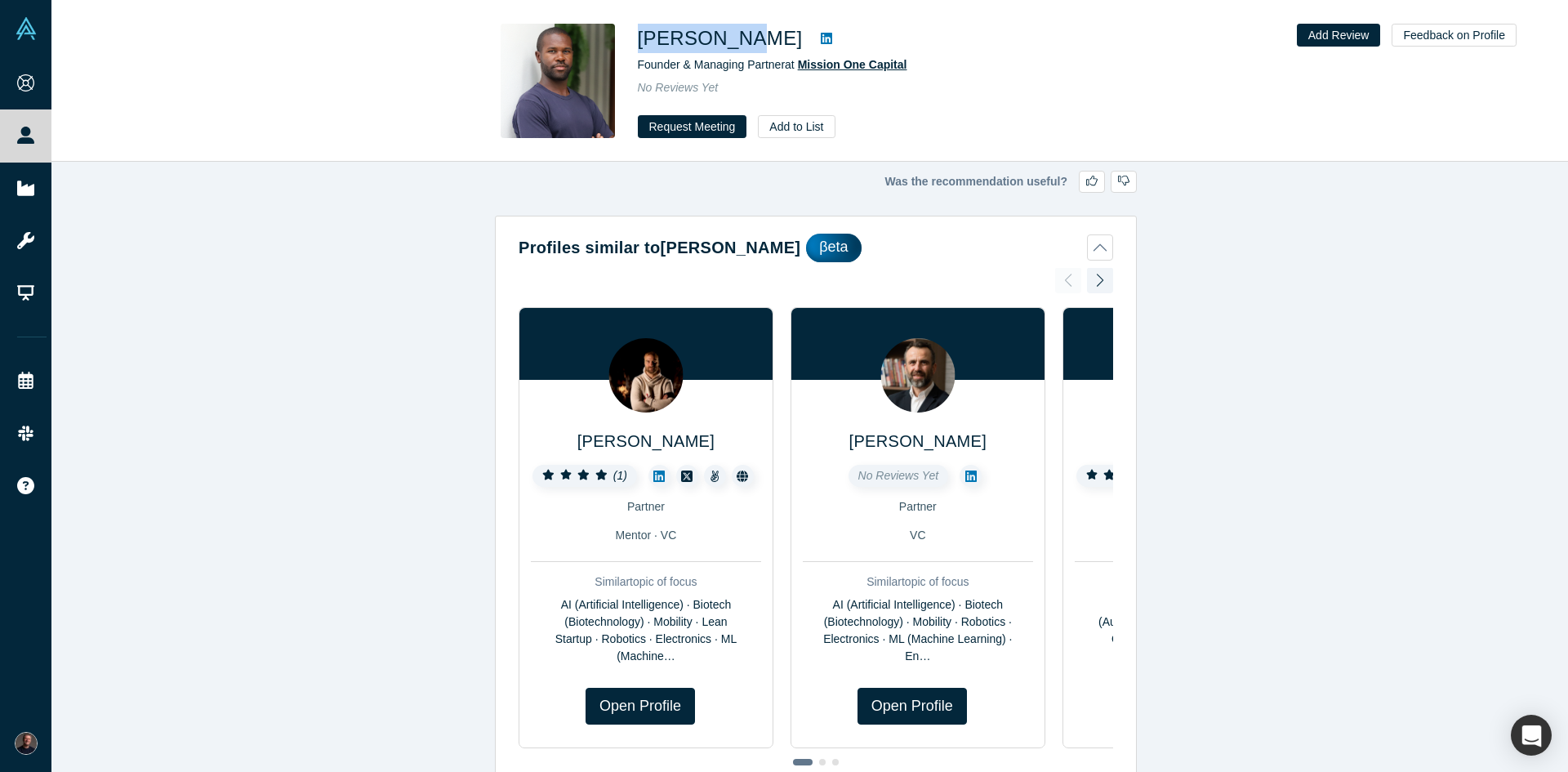
click at [852, 65] on span "Mission One Capital" at bounding box center [852, 64] width 109 height 13
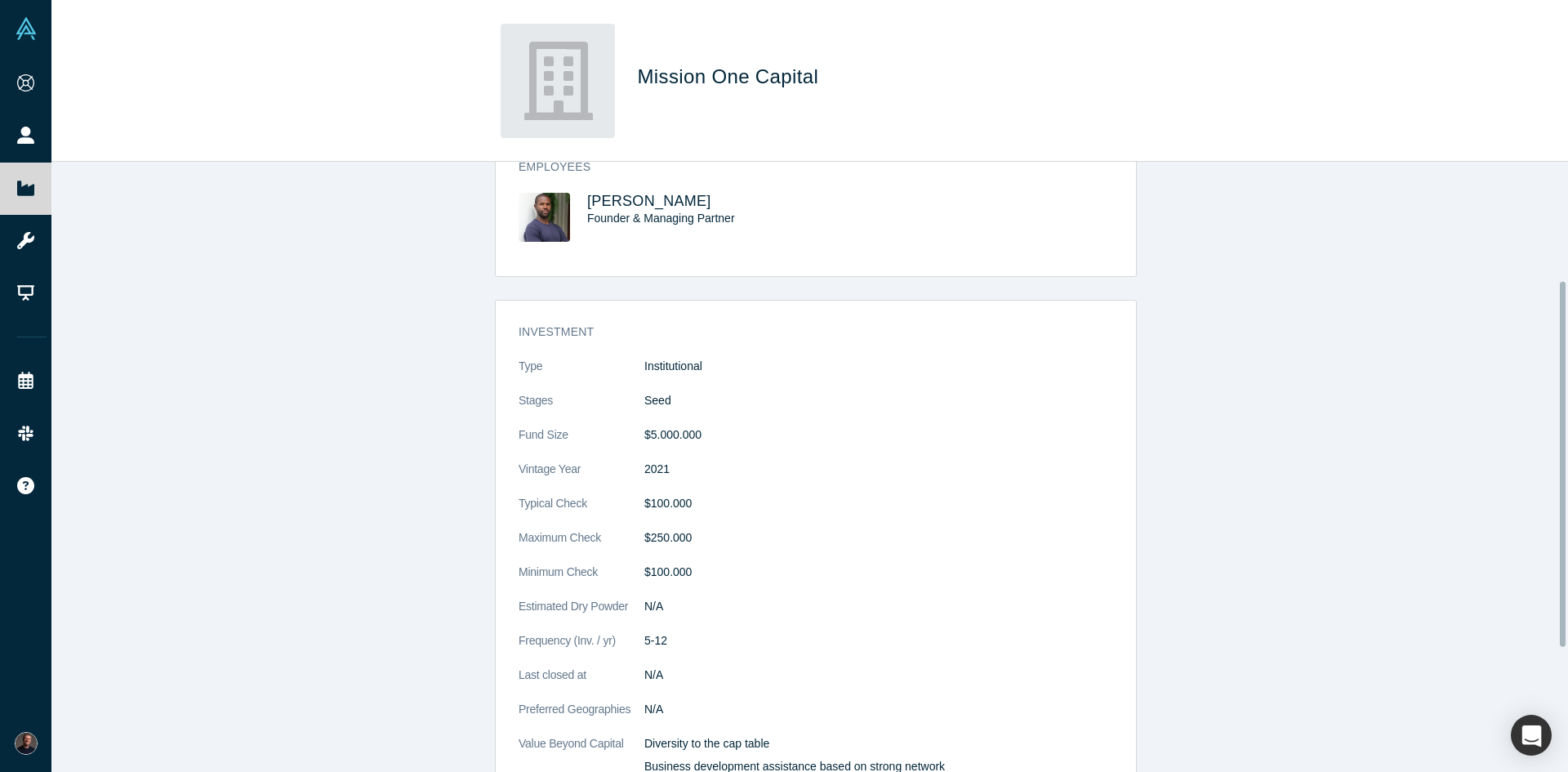
scroll to position [327, 0]
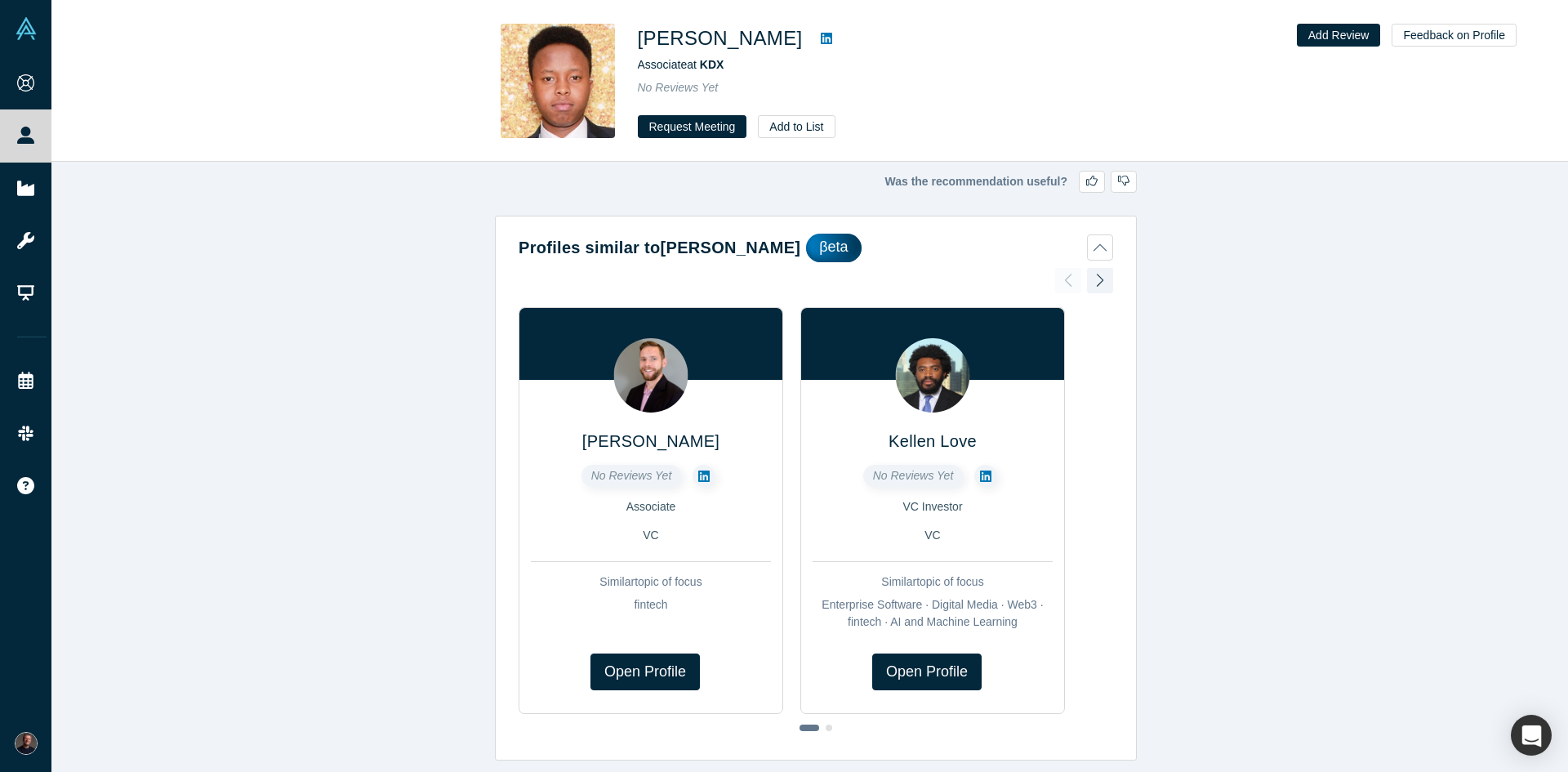
click at [821, 43] on icon at bounding box center [826, 38] width 11 height 11
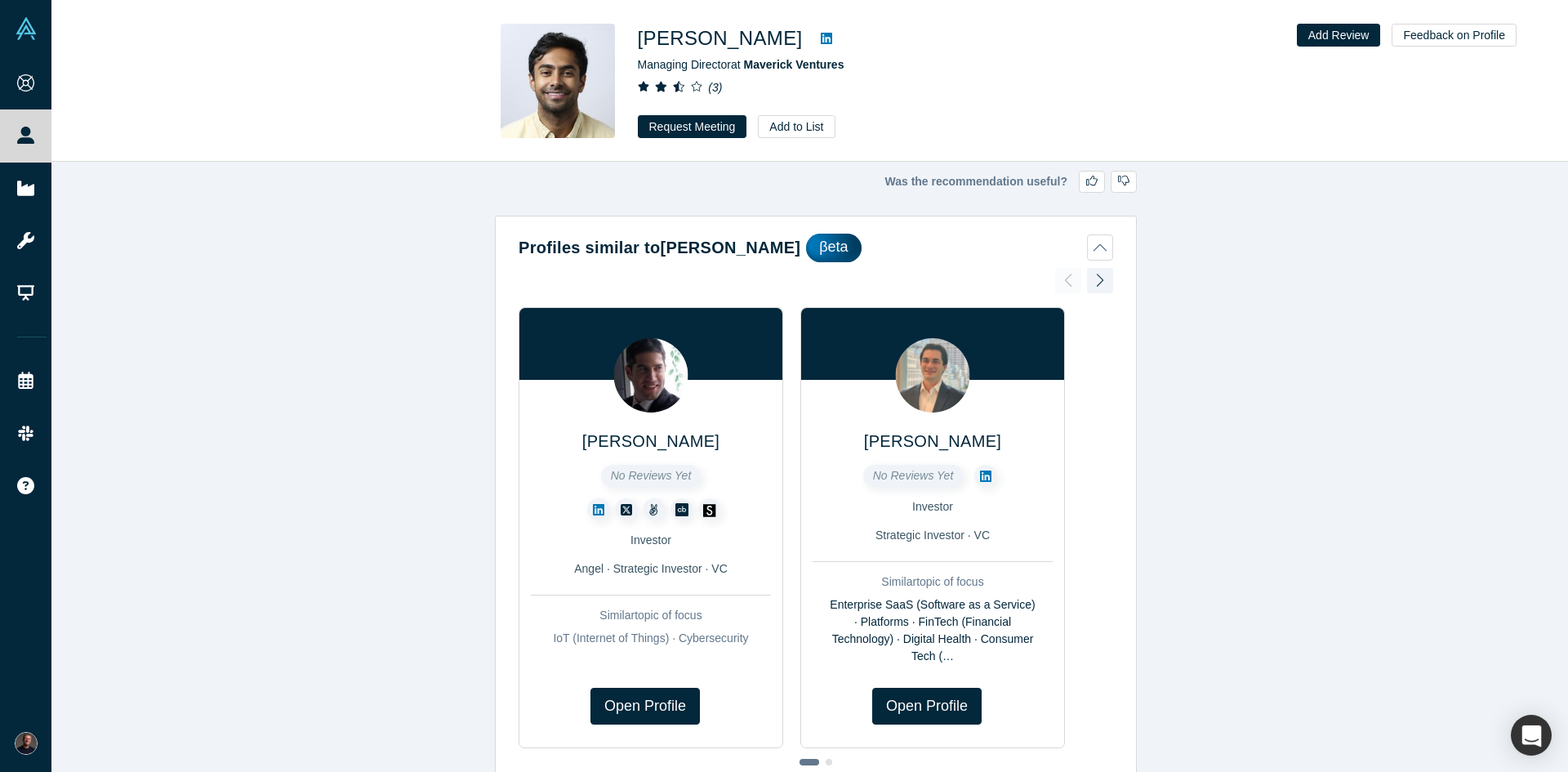
click at [832, 40] on icon at bounding box center [826, 38] width 11 height 11
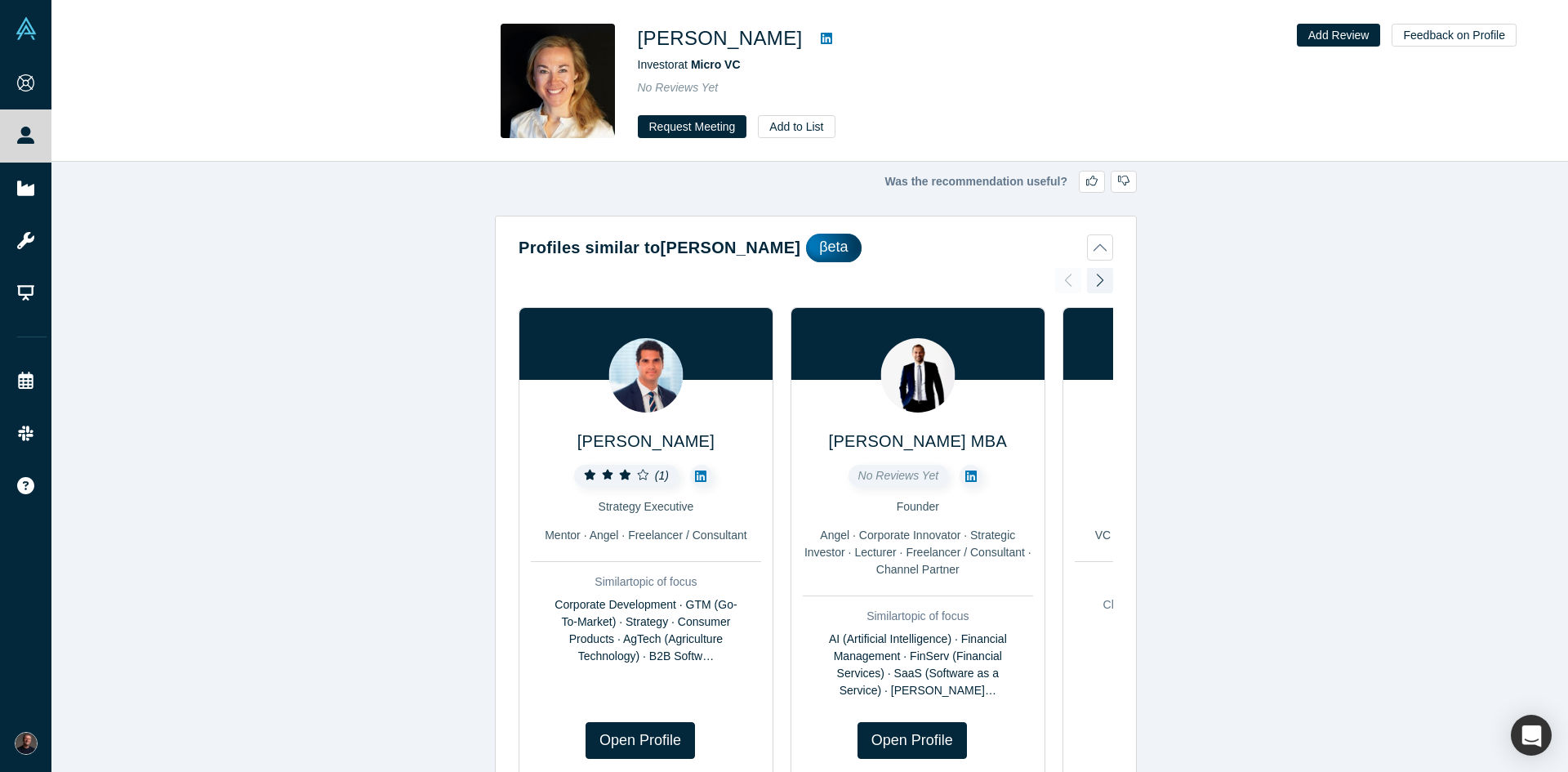
click at [821, 38] on icon at bounding box center [826, 38] width 11 height 11
click at [821, 40] on icon at bounding box center [826, 38] width 11 height 13
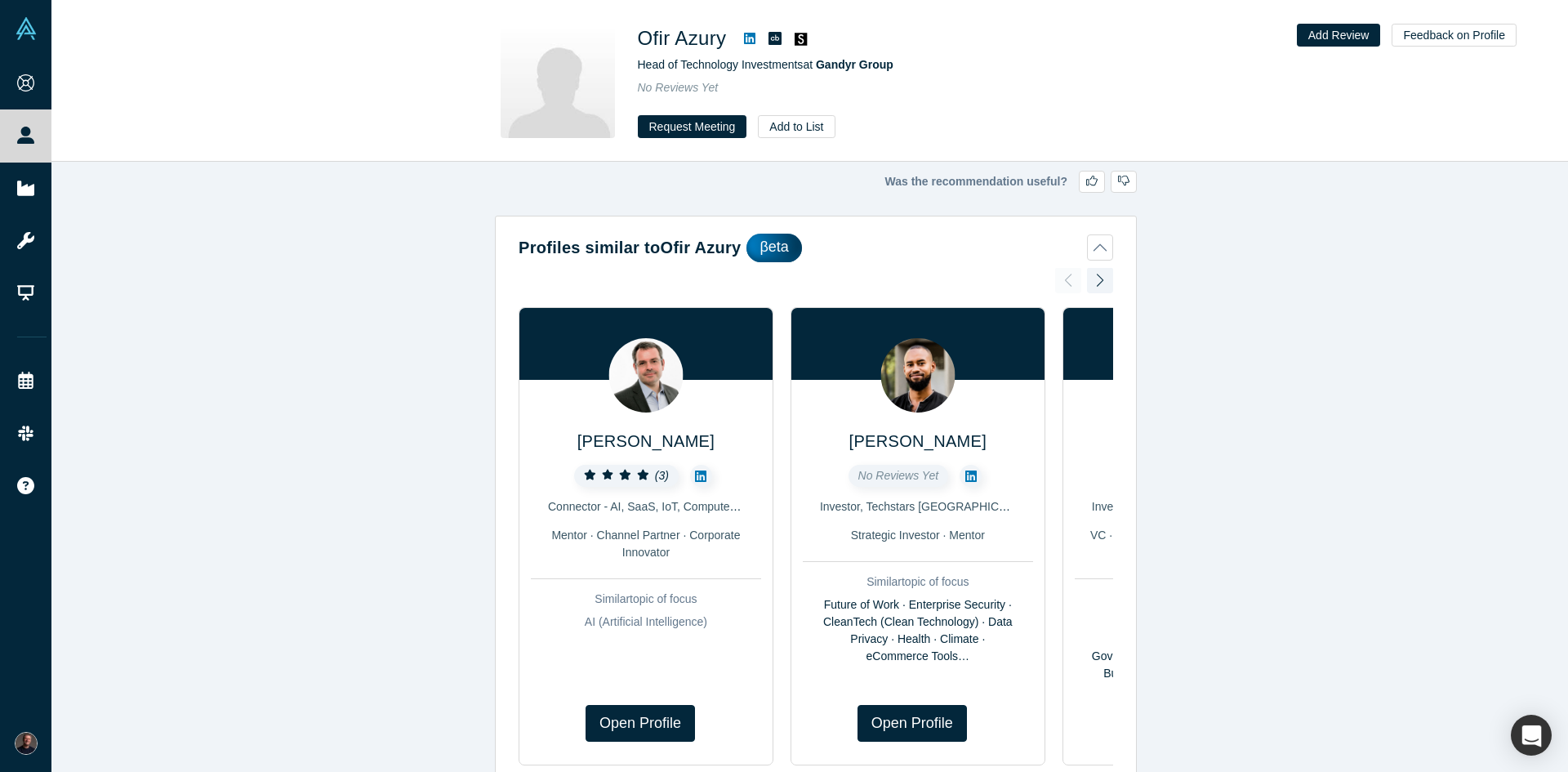
click at [752, 35] on icon at bounding box center [750, 38] width 11 height 11
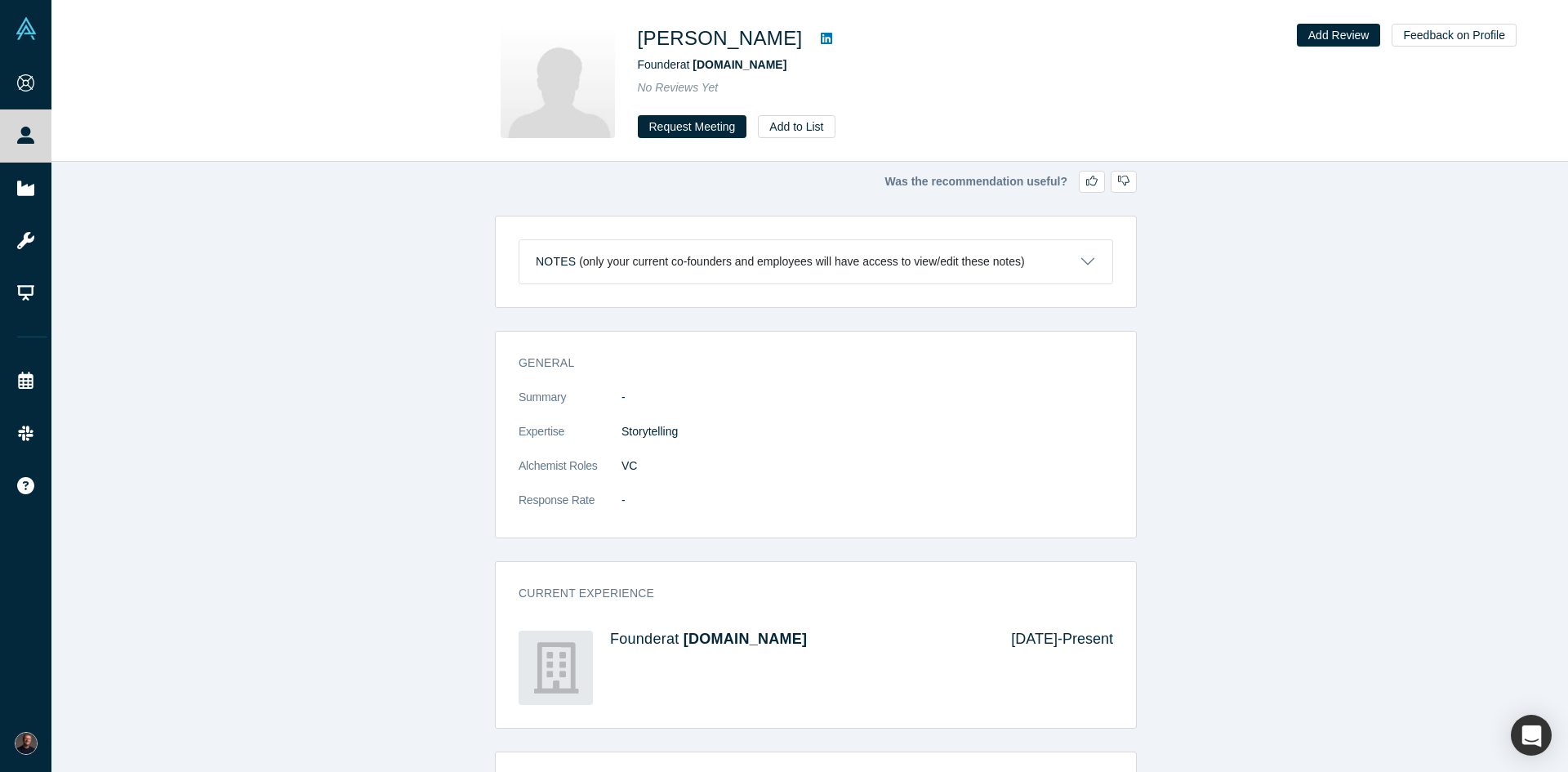
click at [821, 39] on icon at bounding box center [826, 38] width 11 height 11
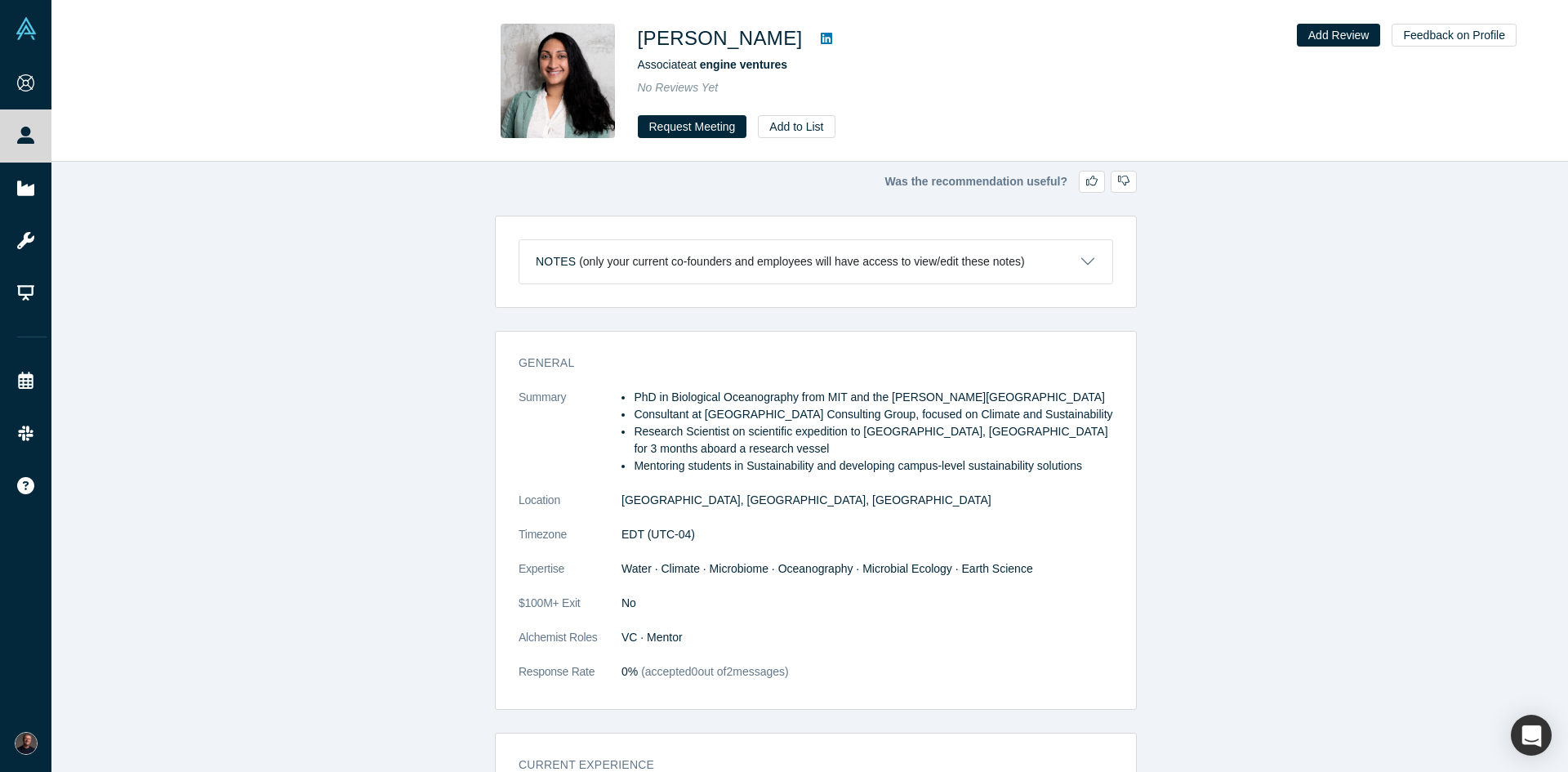
click at [821, 40] on icon at bounding box center [826, 38] width 11 height 13
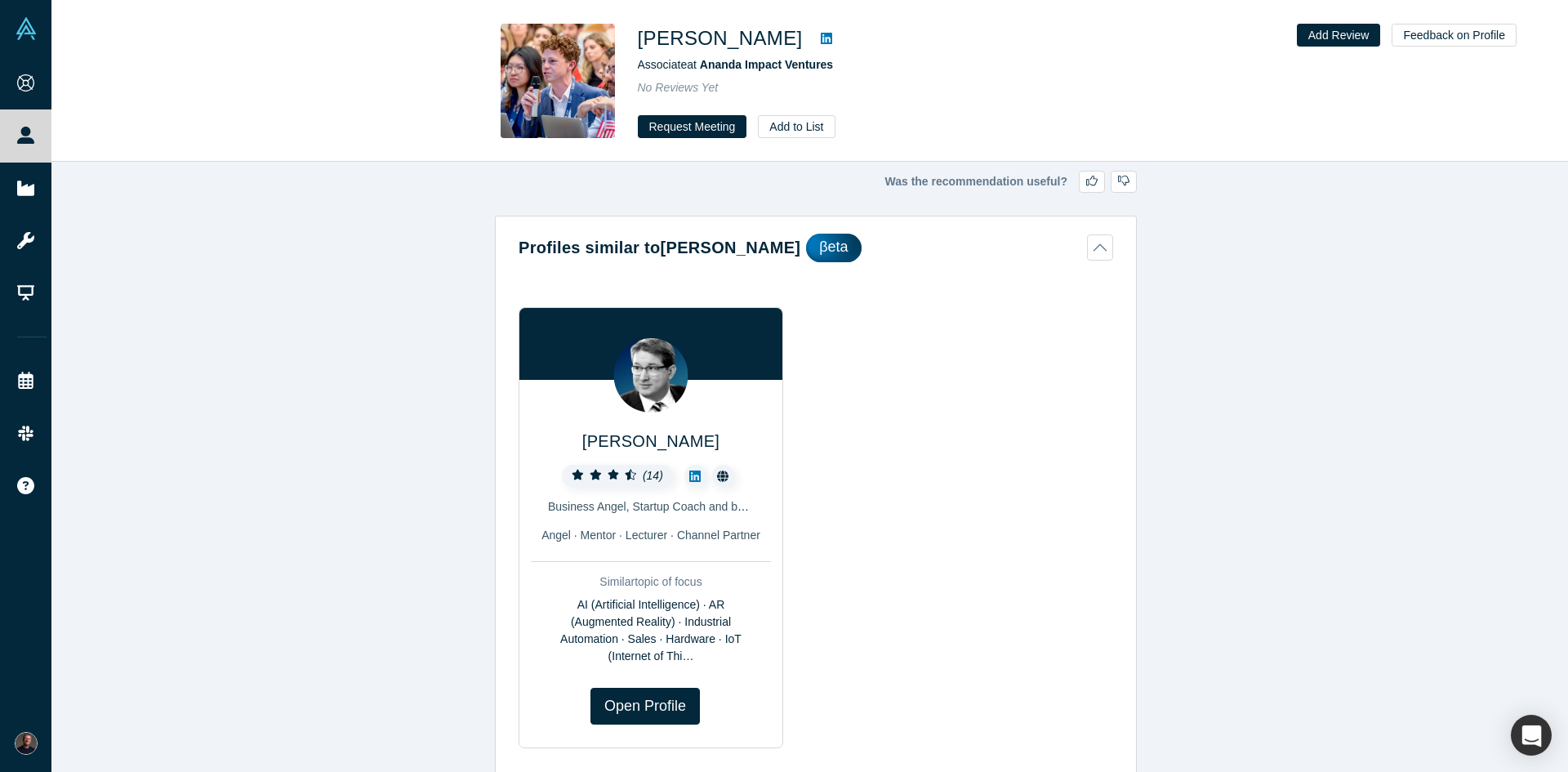
click at [821, 38] on icon at bounding box center [826, 38] width 11 height 11
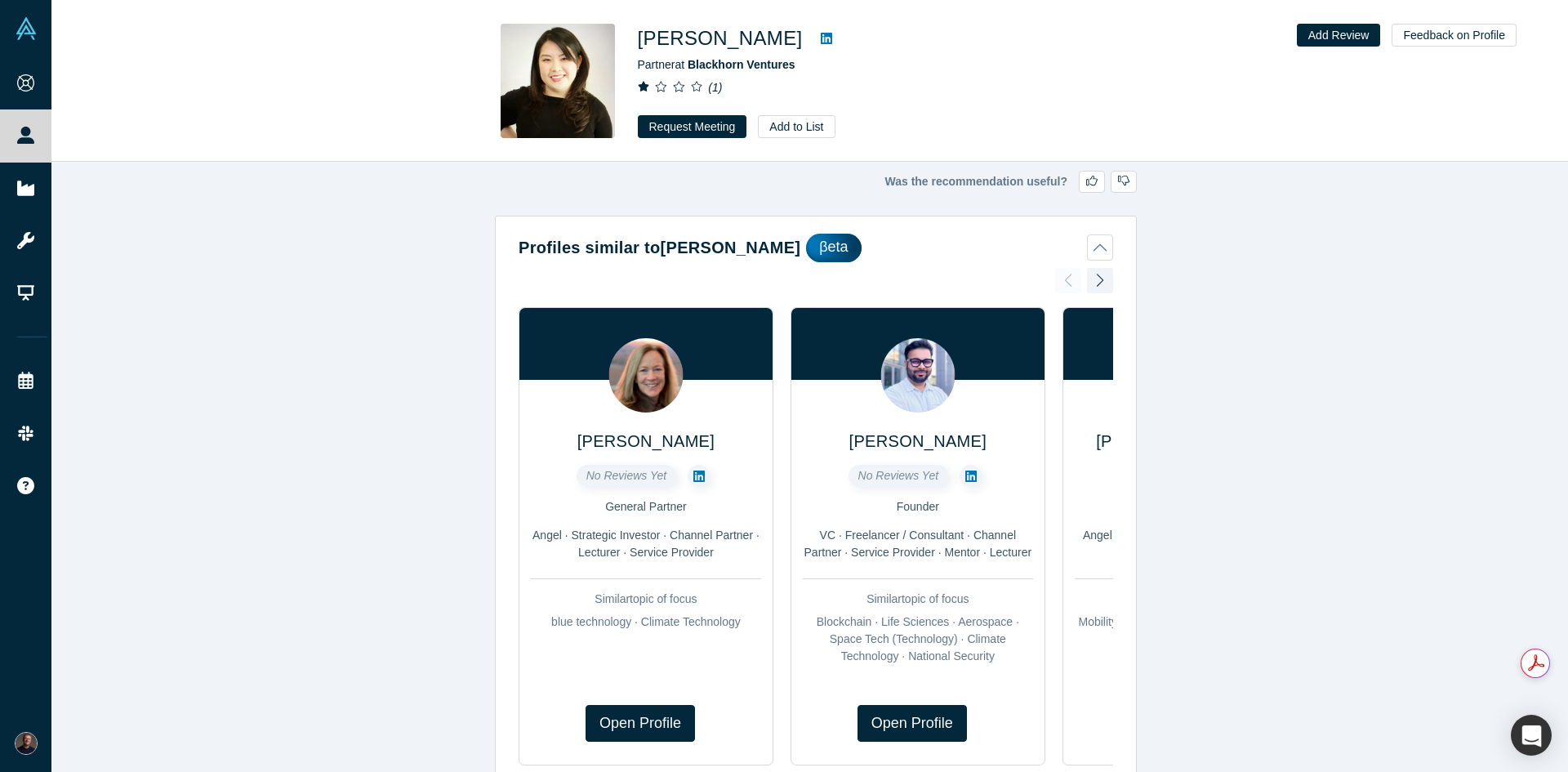
click at [821, 39] on icon at bounding box center [826, 38] width 11 height 11
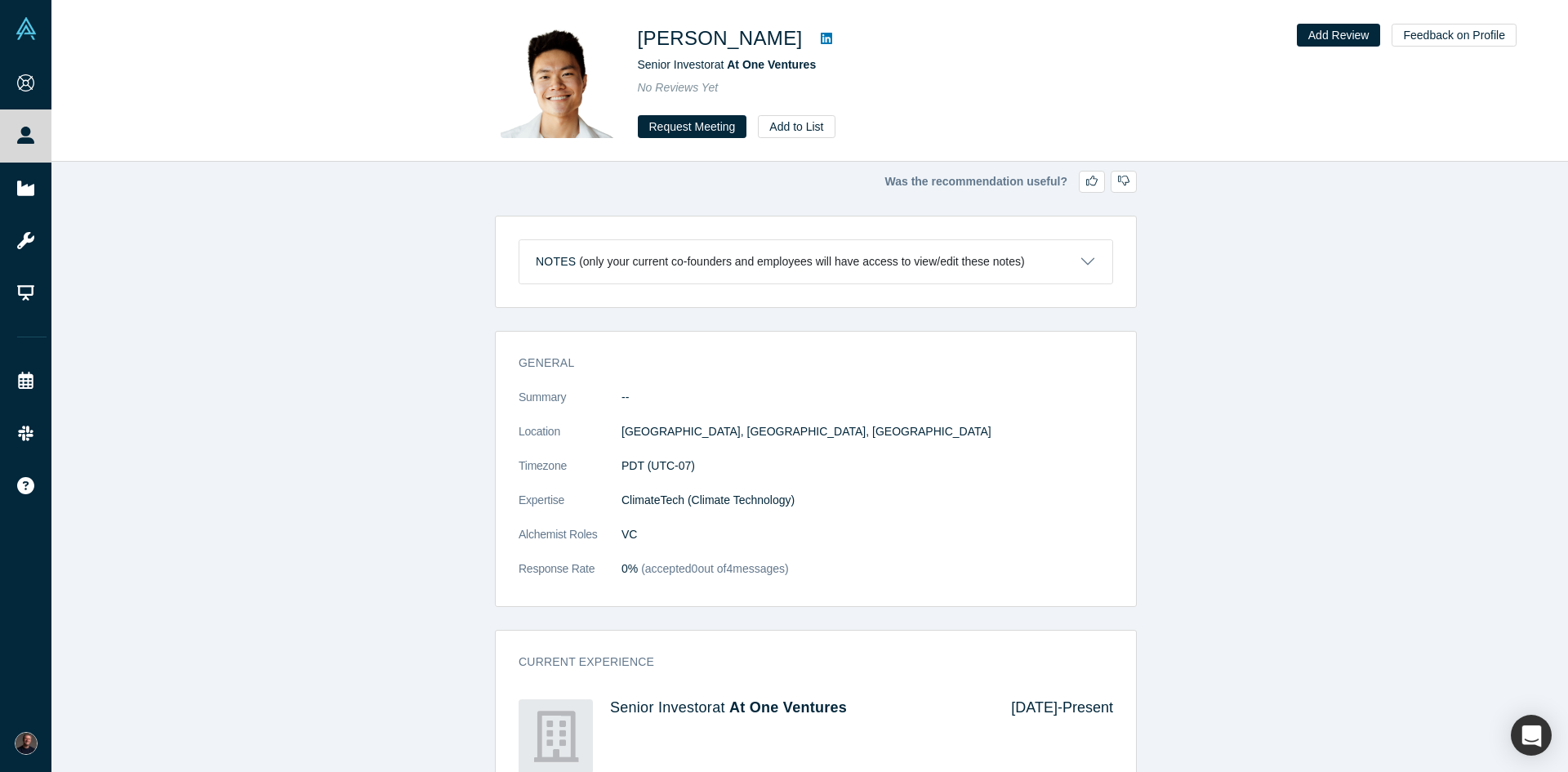
click at [821, 44] on icon at bounding box center [826, 38] width 11 height 11
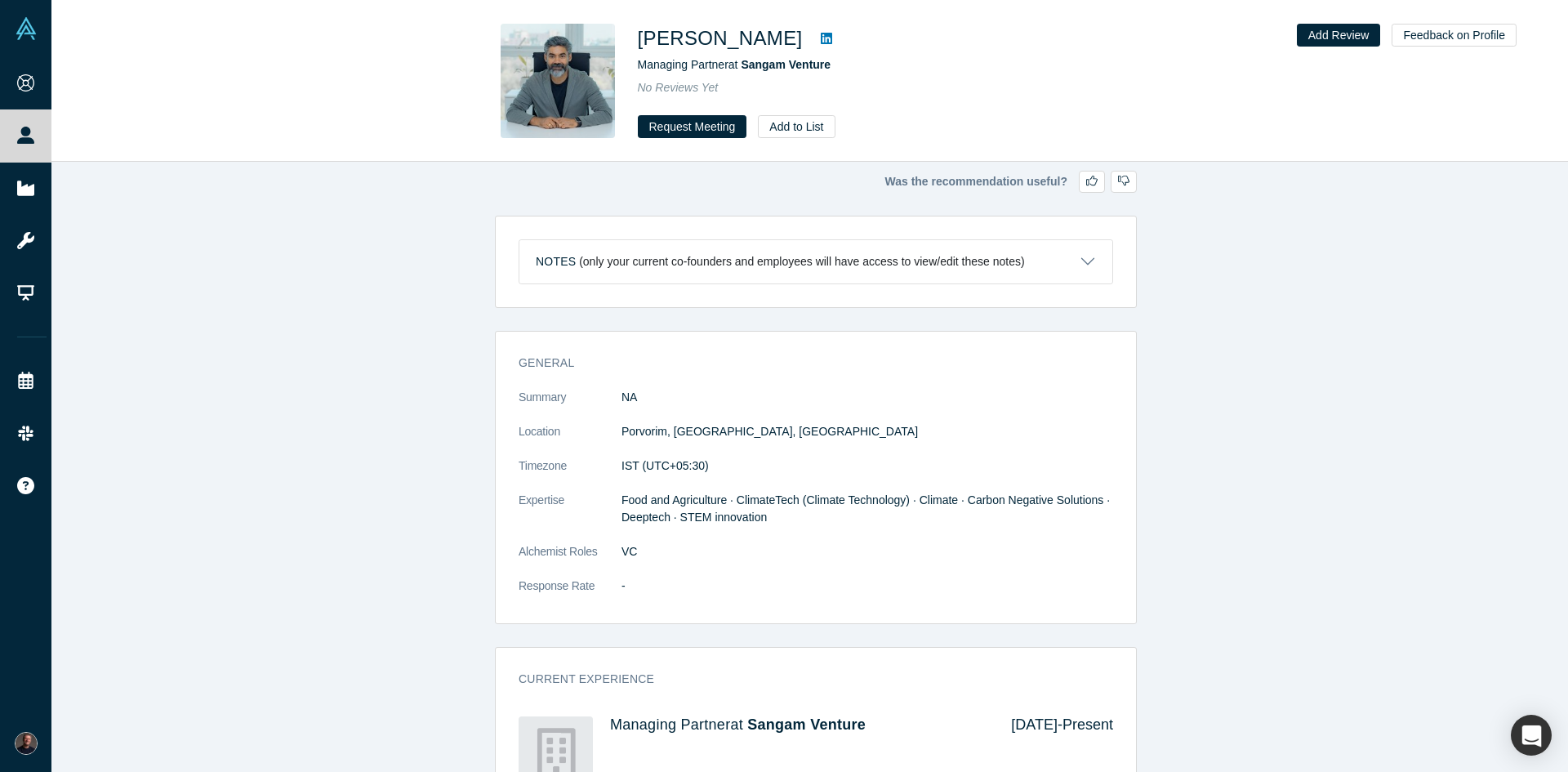
click at [832, 40] on icon at bounding box center [826, 38] width 11 height 13
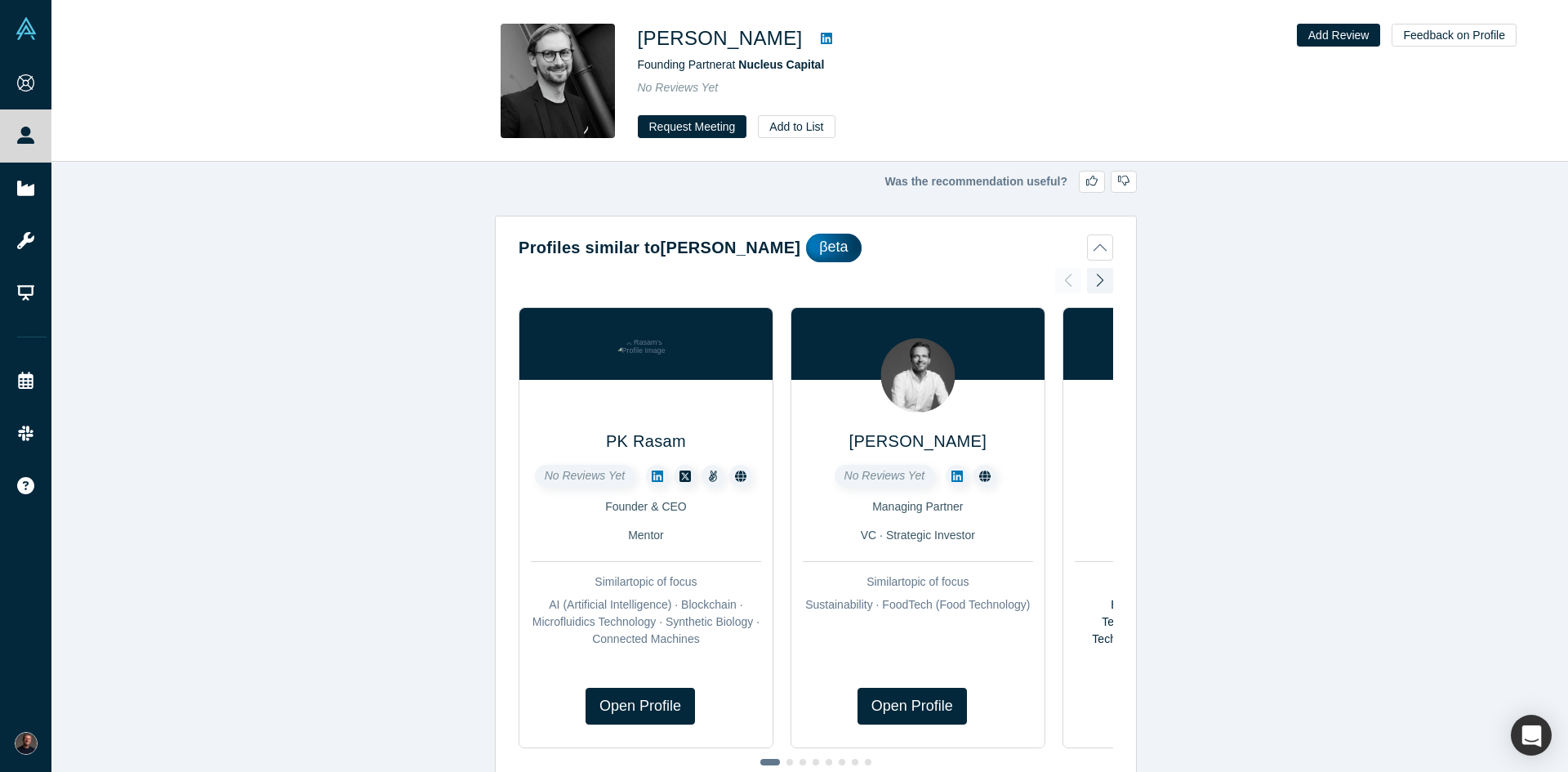
click at [830, 35] on icon at bounding box center [826, 38] width 11 height 11
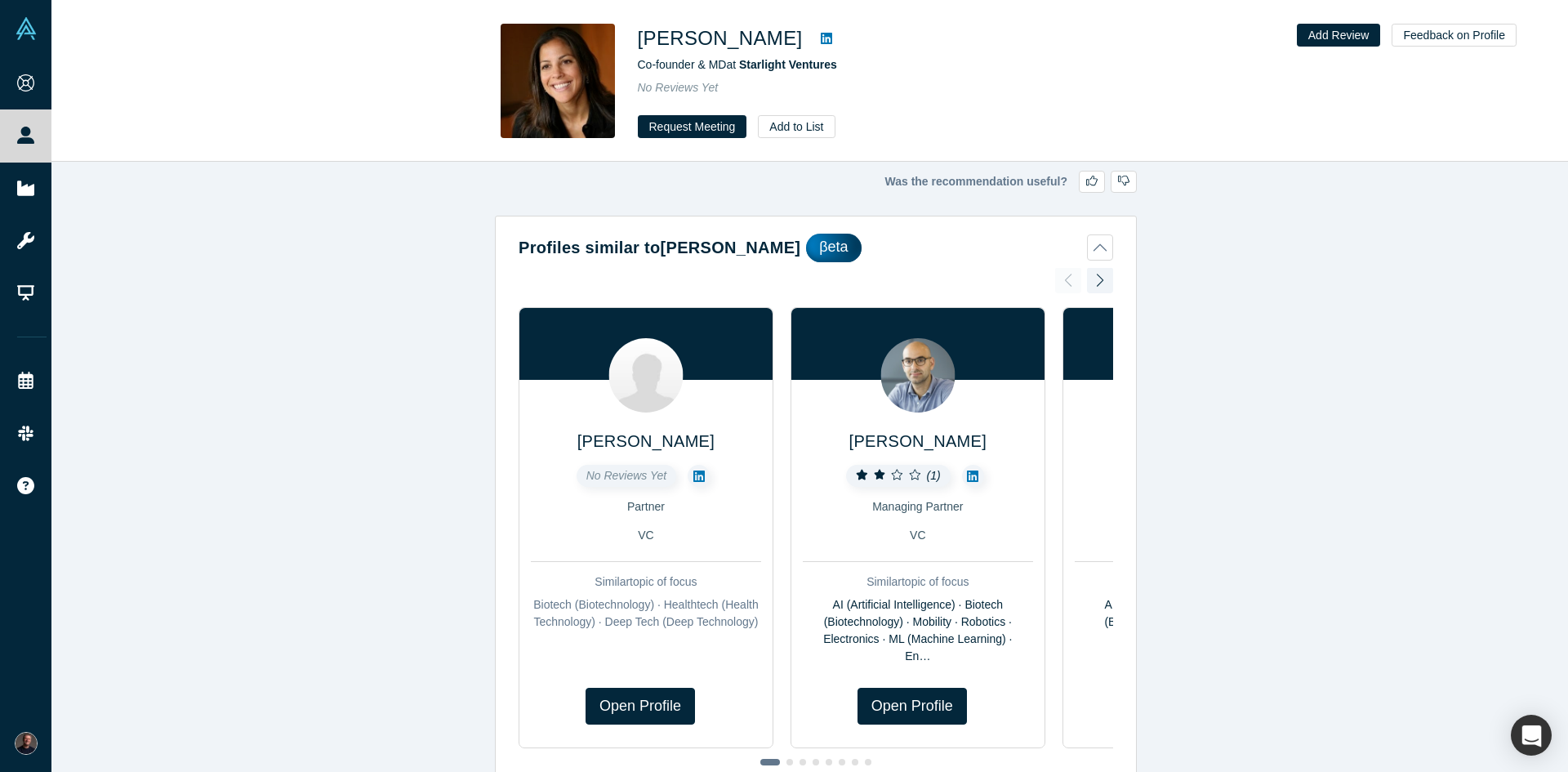
click at [821, 42] on icon at bounding box center [826, 38] width 11 height 13
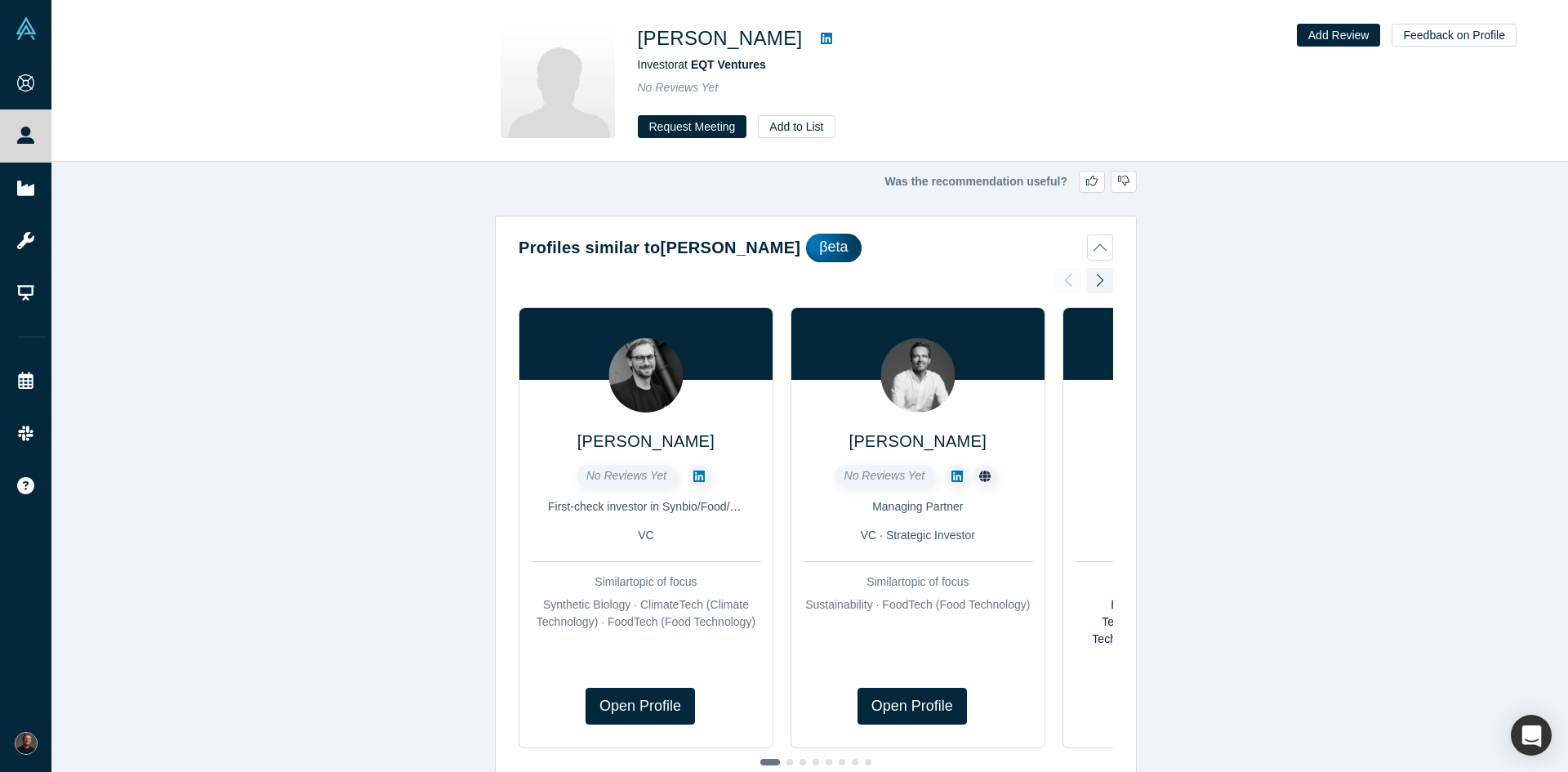
click at [821, 44] on icon at bounding box center [826, 38] width 11 height 11
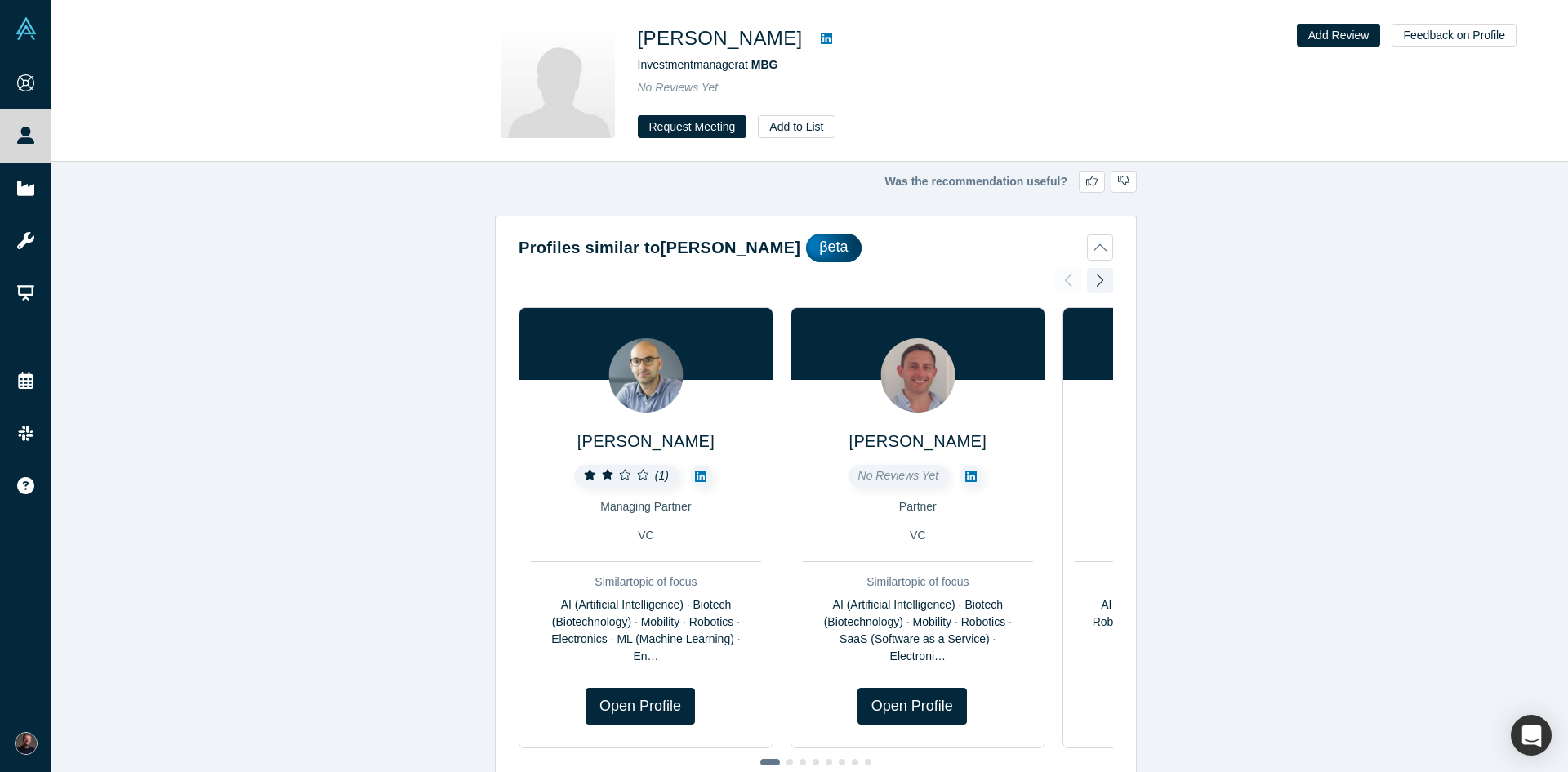
click at [821, 37] on icon at bounding box center [826, 38] width 11 height 11
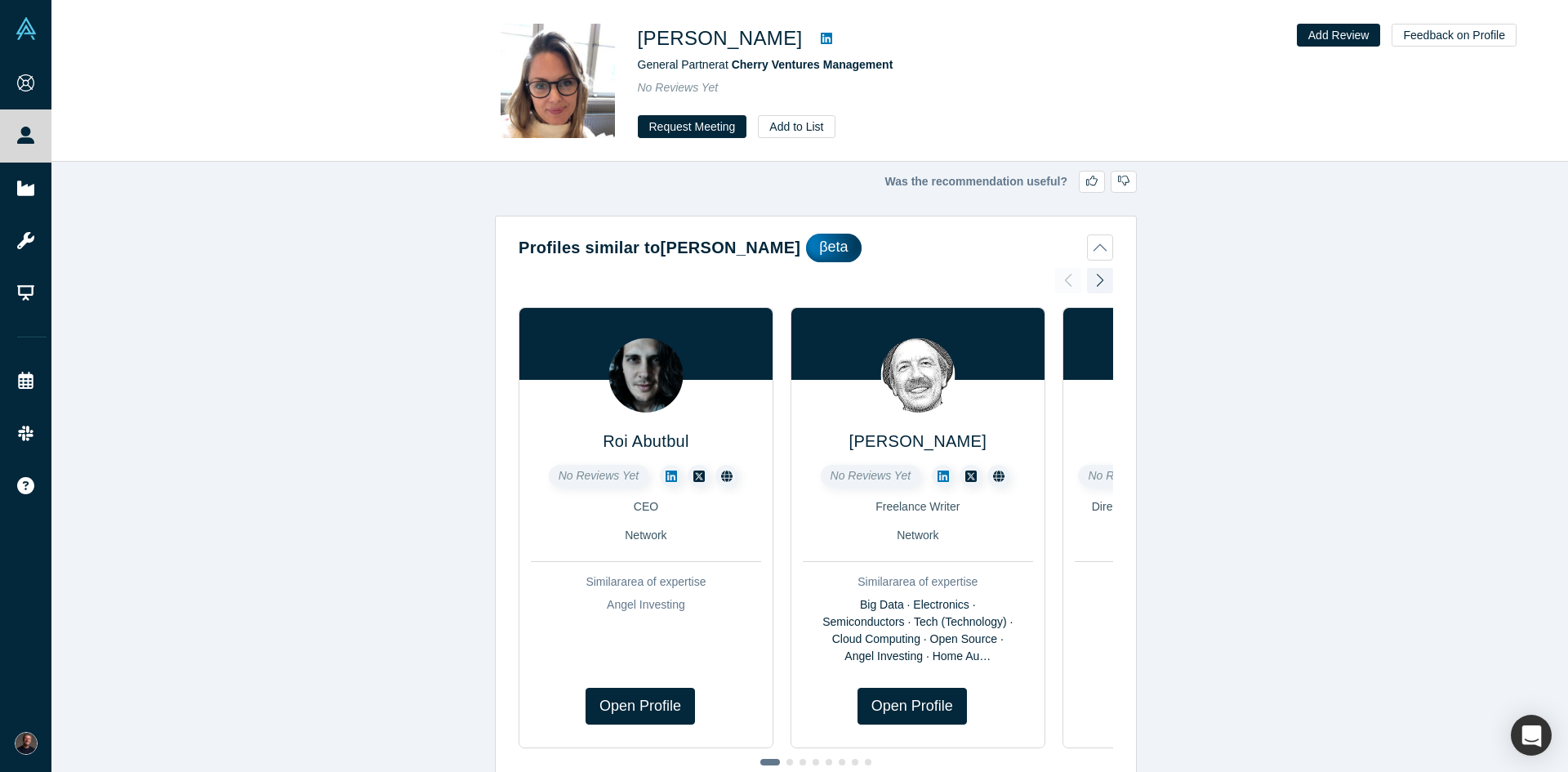
click at [821, 37] on icon at bounding box center [826, 38] width 11 height 11
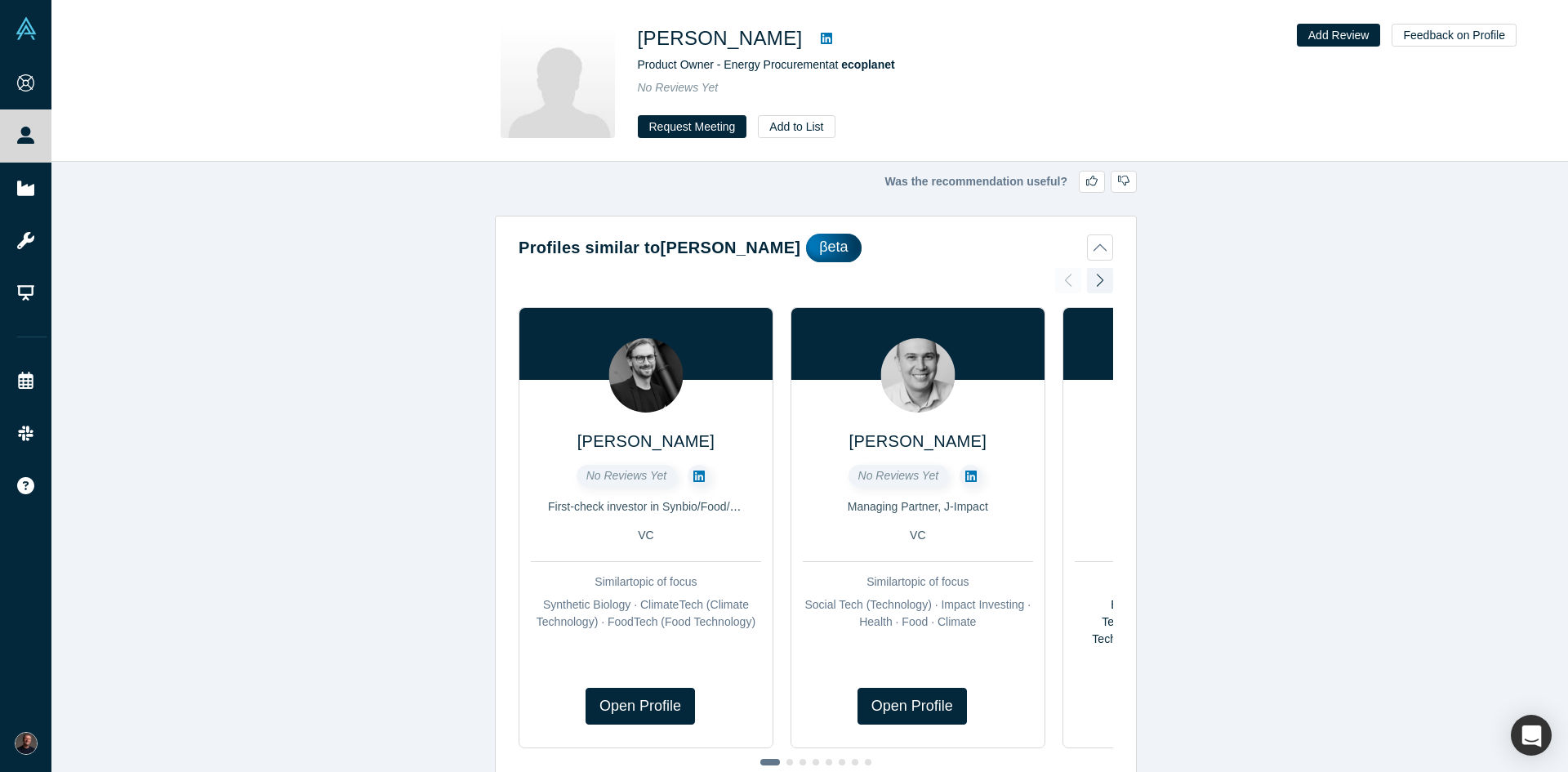
click at [832, 39] on icon at bounding box center [826, 38] width 11 height 13
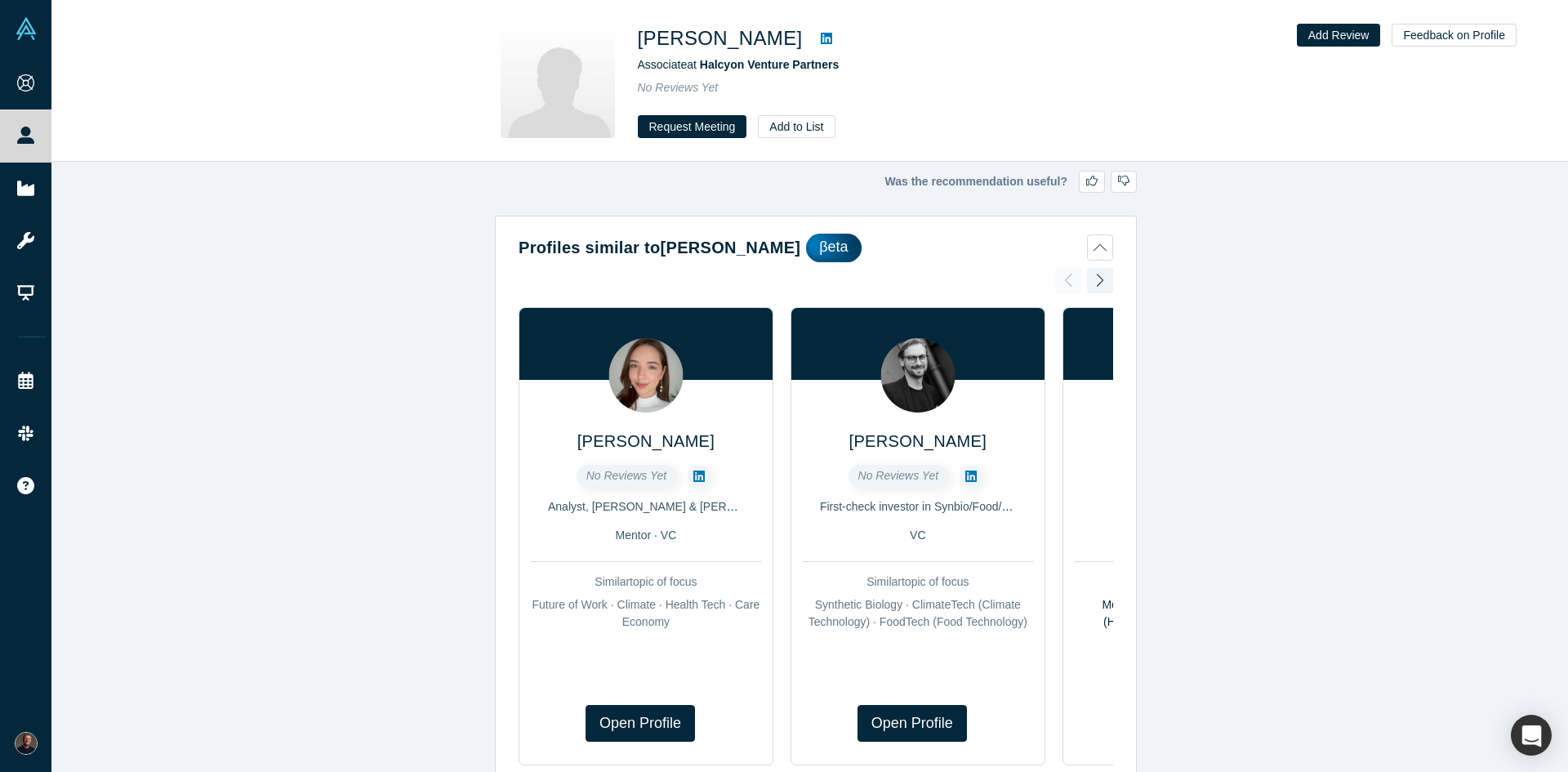
click at [821, 43] on icon at bounding box center [826, 38] width 11 height 11
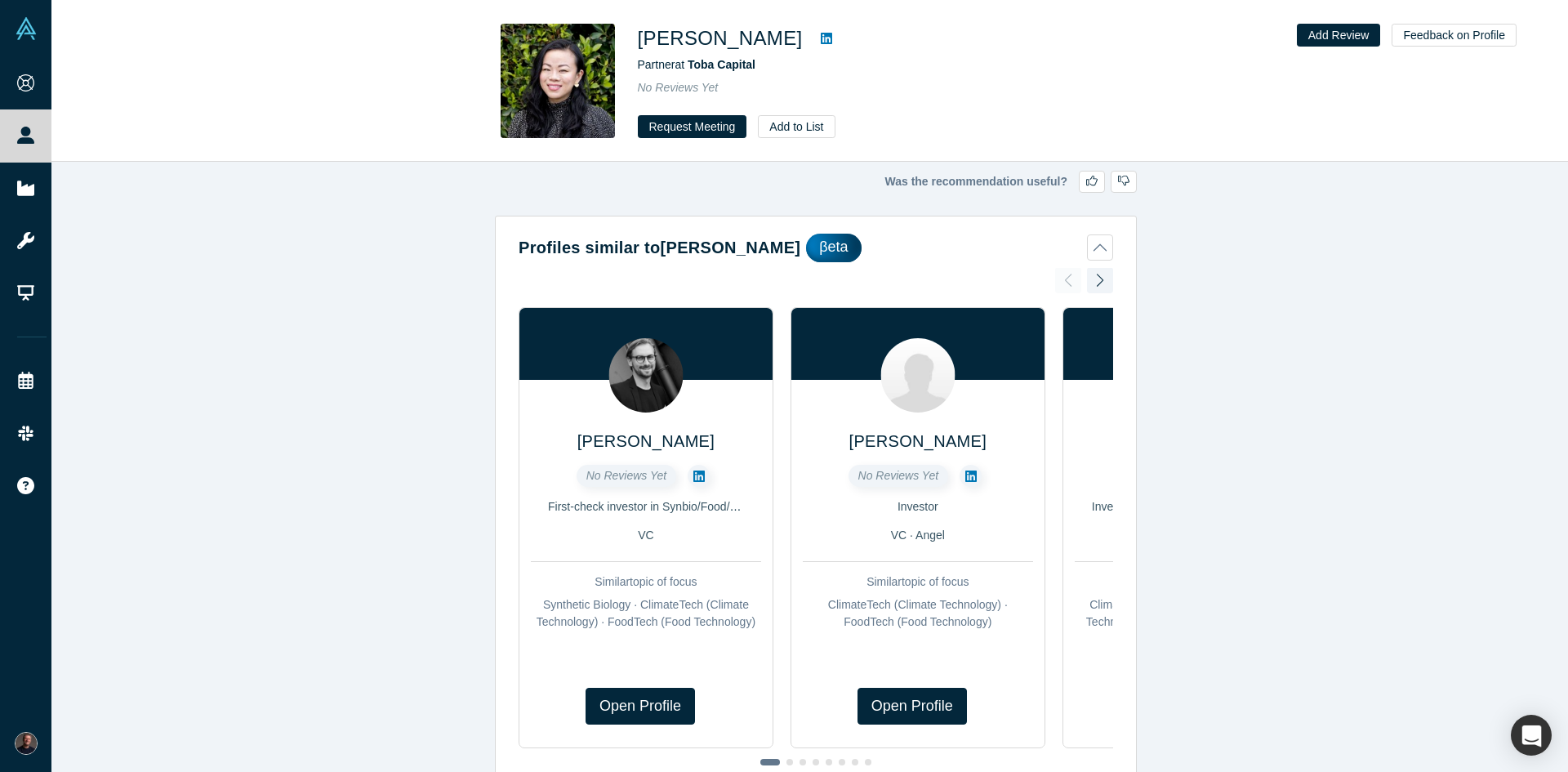
click at [821, 40] on icon at bounding box center [826, 38] width 11 height 13
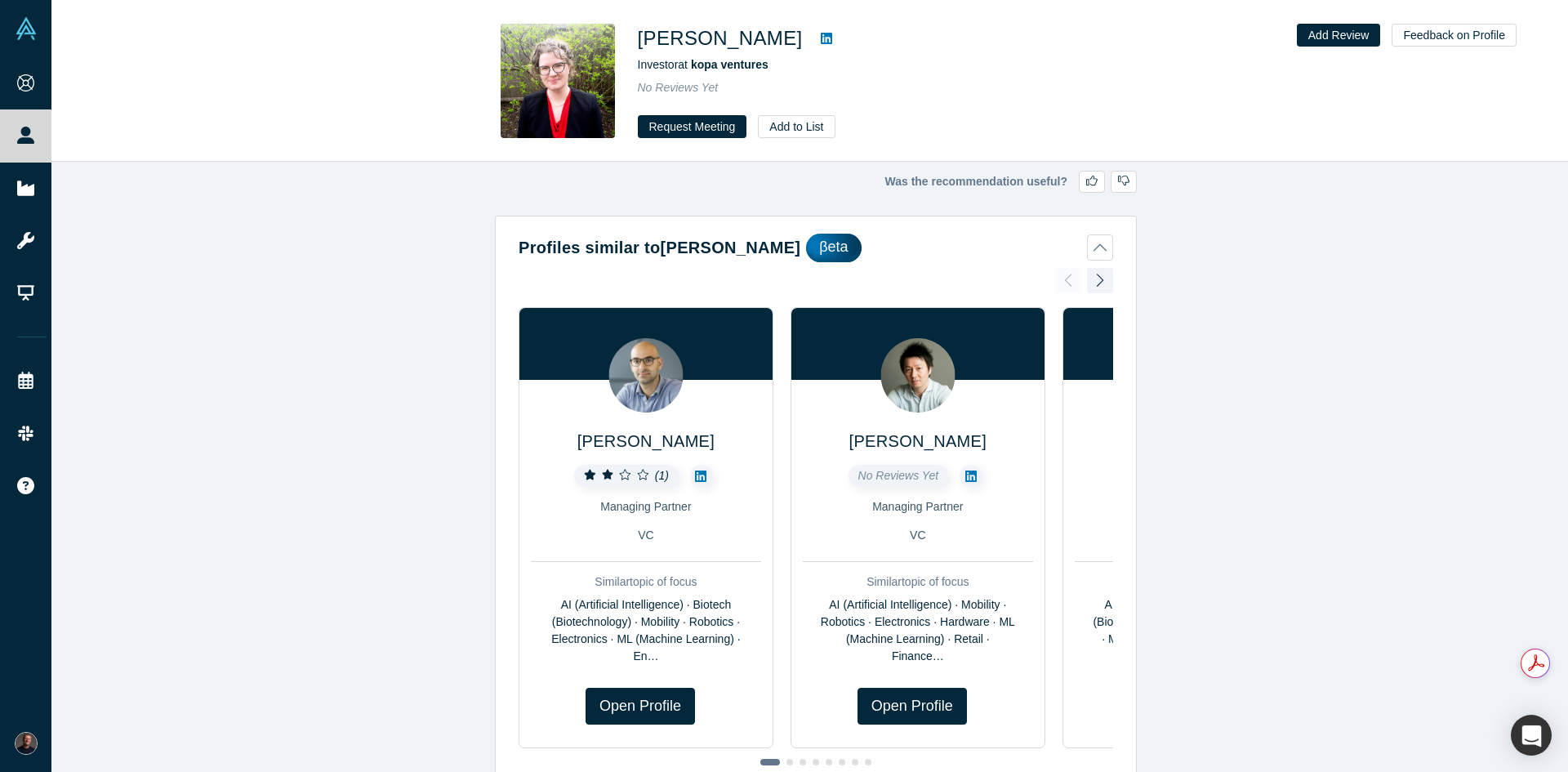
click at [821, 37] on icon at bounding box center [826, 38] width 11 height 11
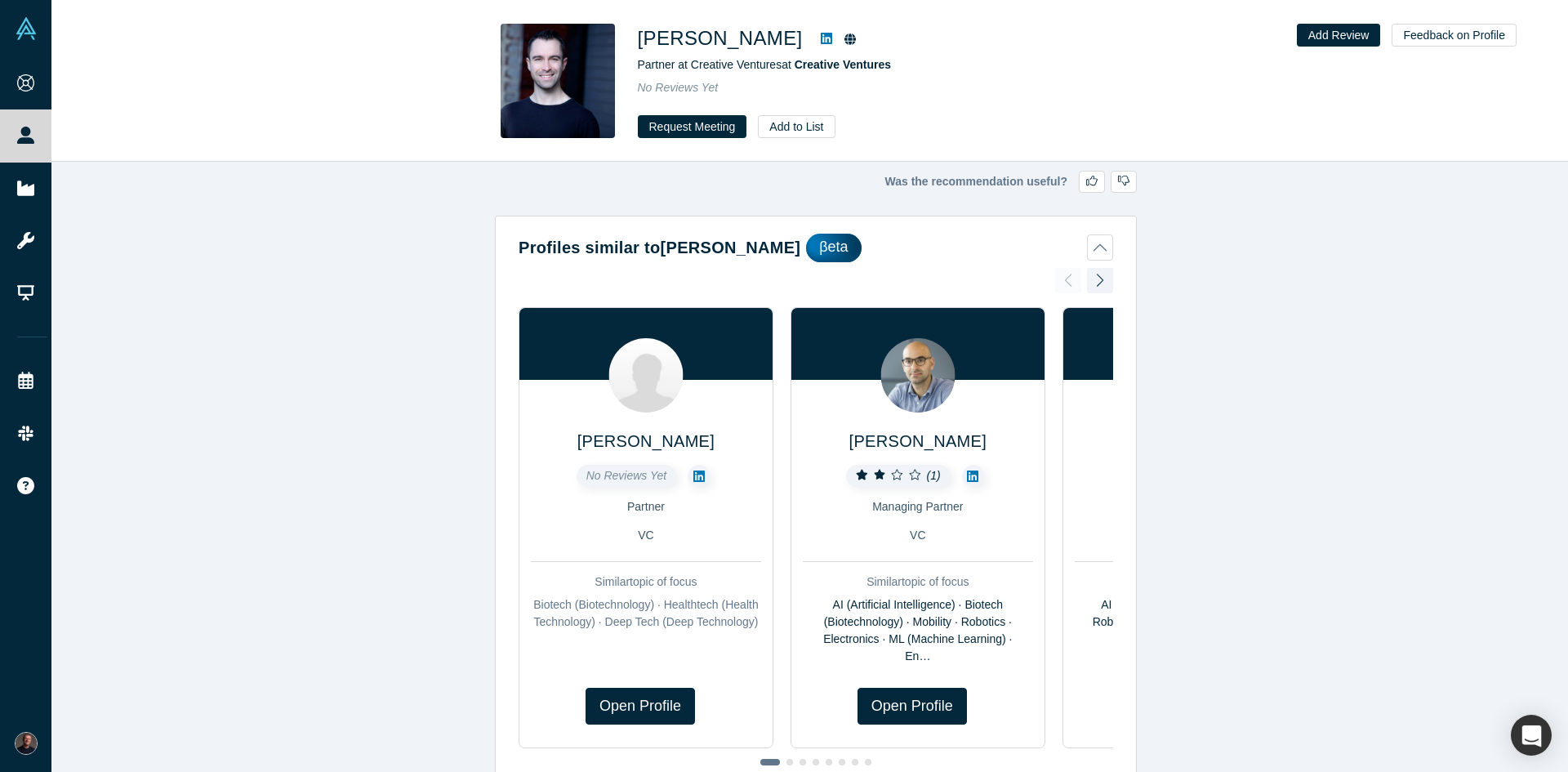
click at [814, 39] on link at bounding box center [826, 38] width 24 height 20
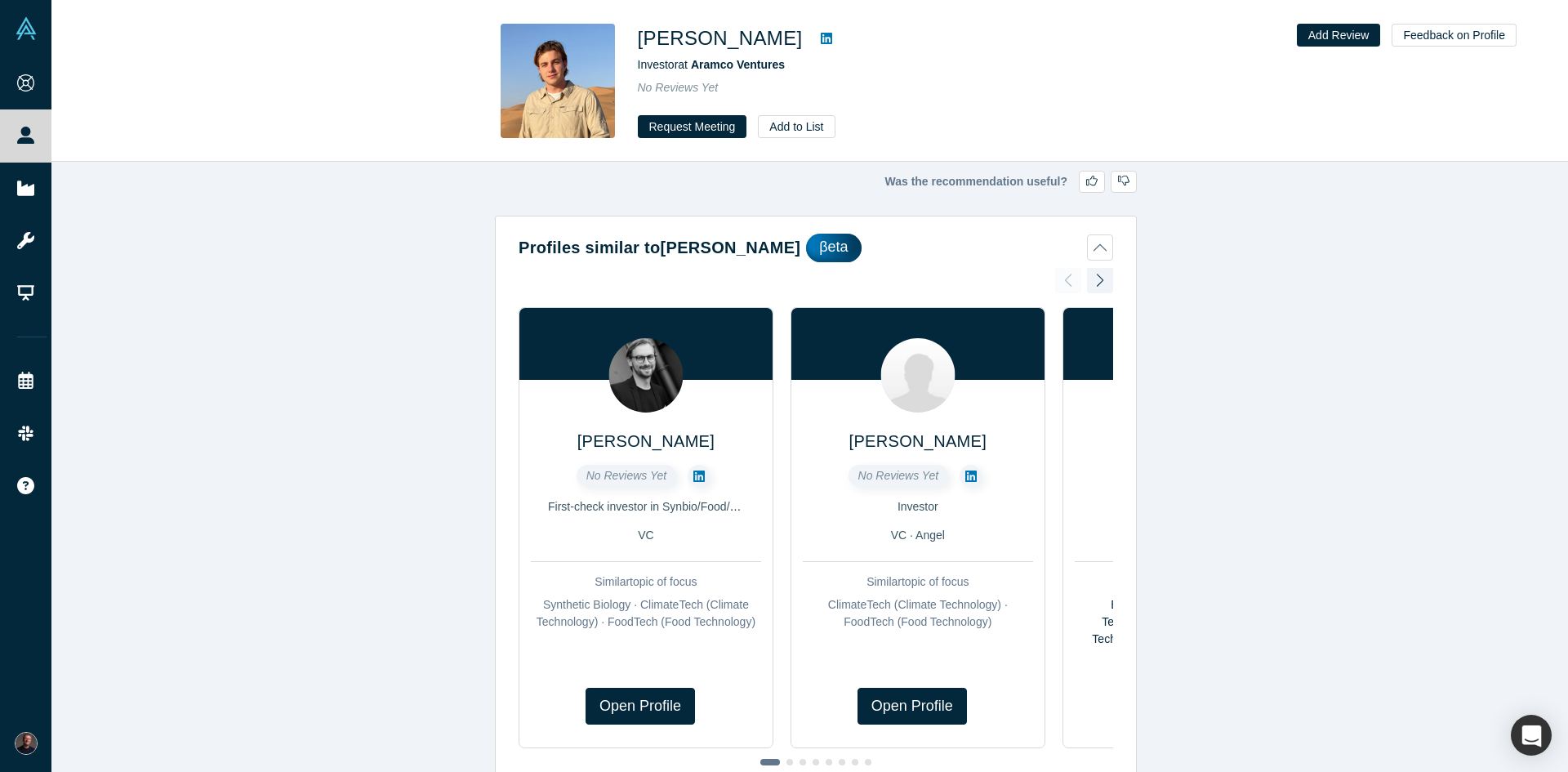
click at [821, 40] on icon at bounding box center [826, 38] width 11 height 13
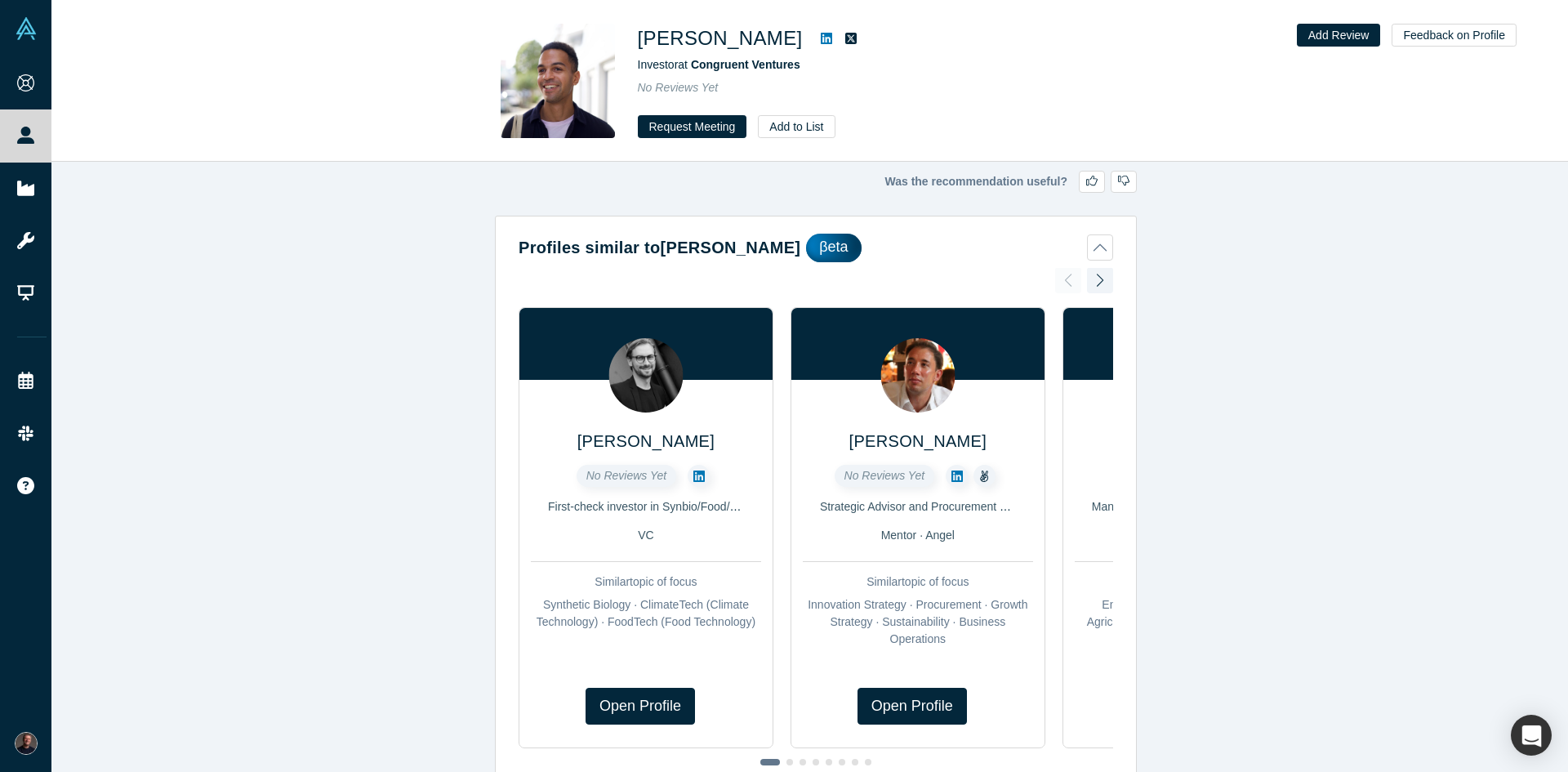
click at [814, 38] on link at bounding box center [826, 38] width 24 height 20
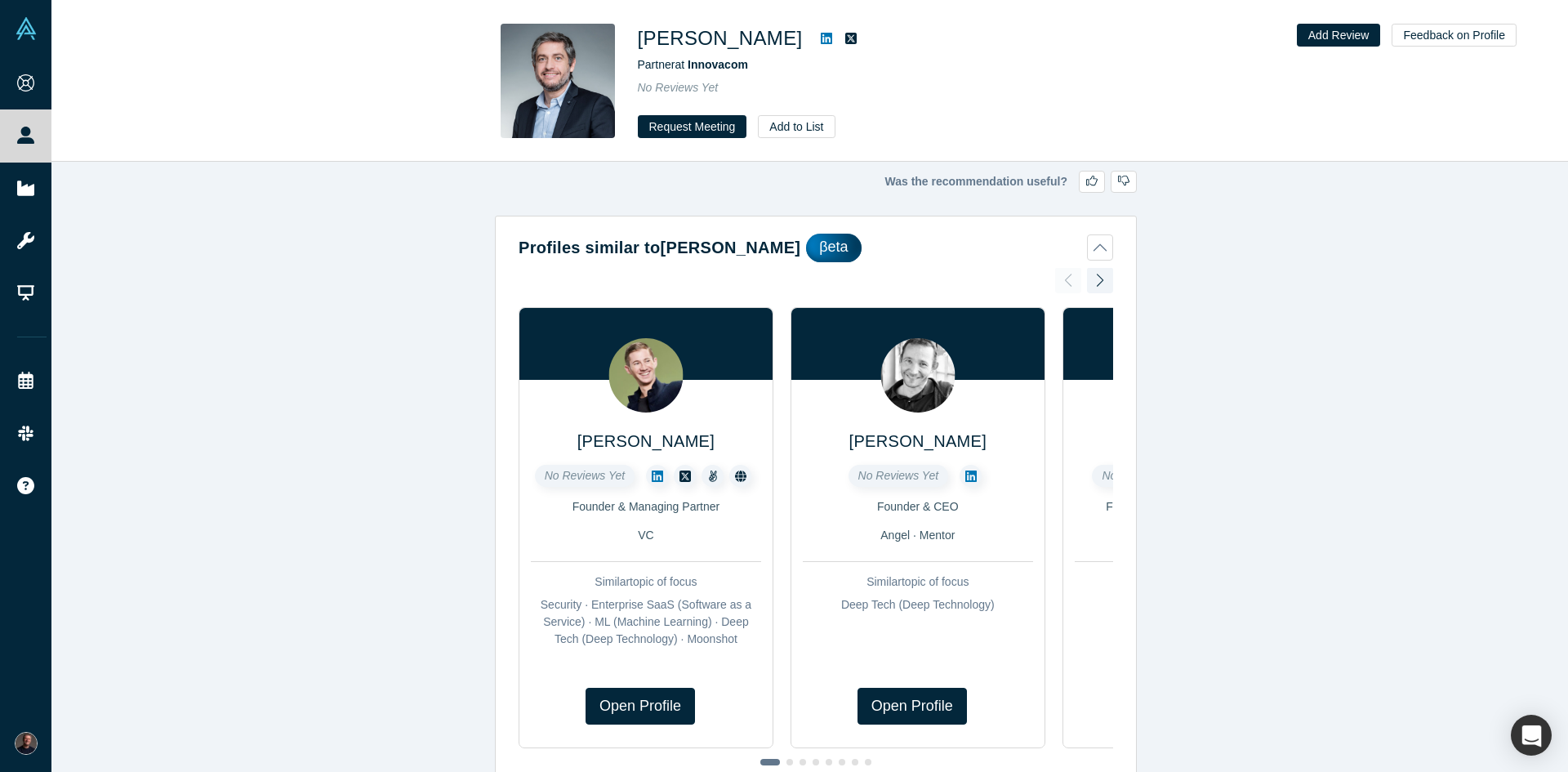
click at [832, 38] on icon at bounding box center [826, 38] width 11 height 11
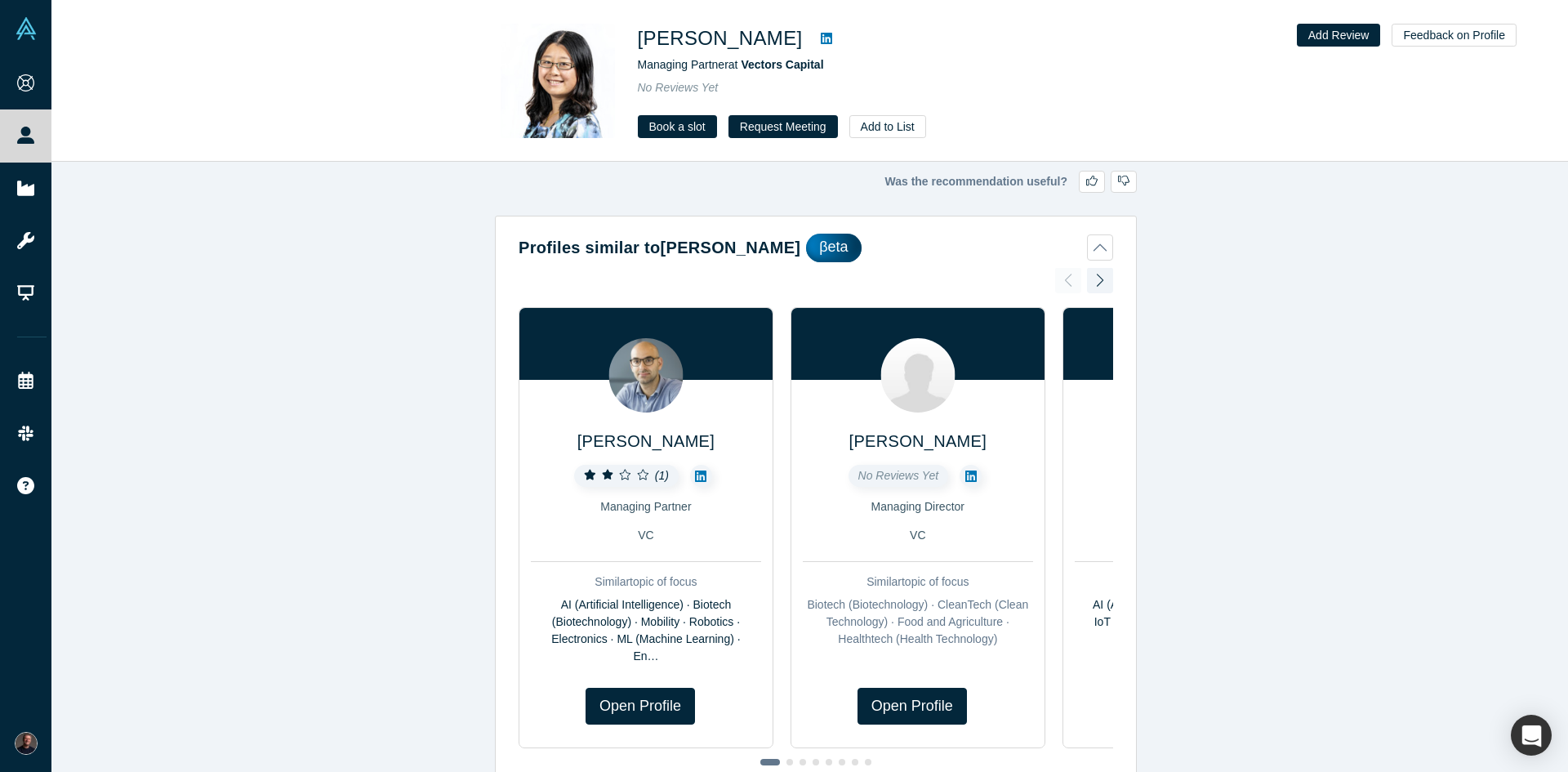
click at [821, 40] on icon at bounding box center [826, 38] width 11 height 13
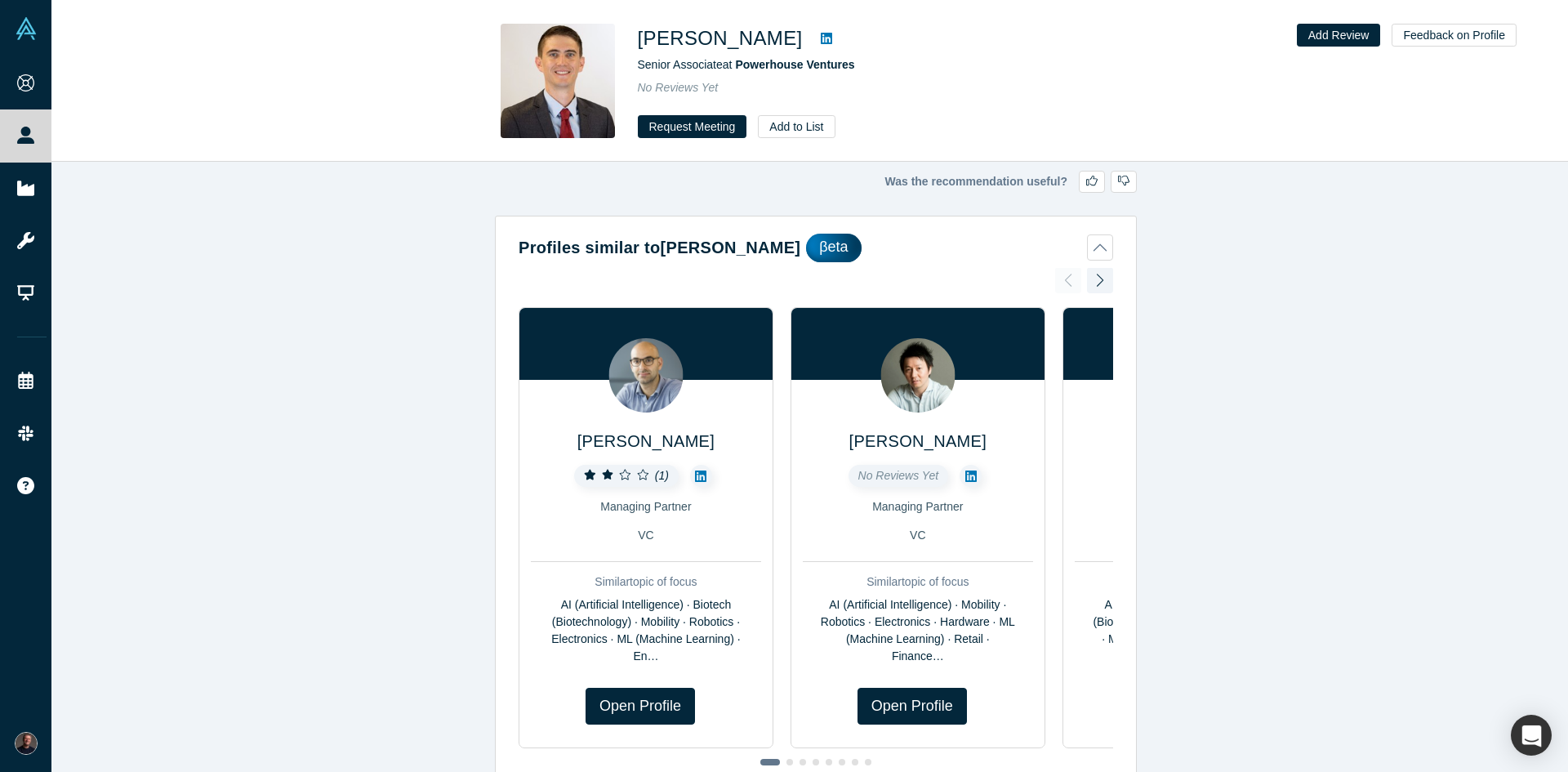
click at [825, 34] on icon at bounding box center [826, 38] width 11 height 11
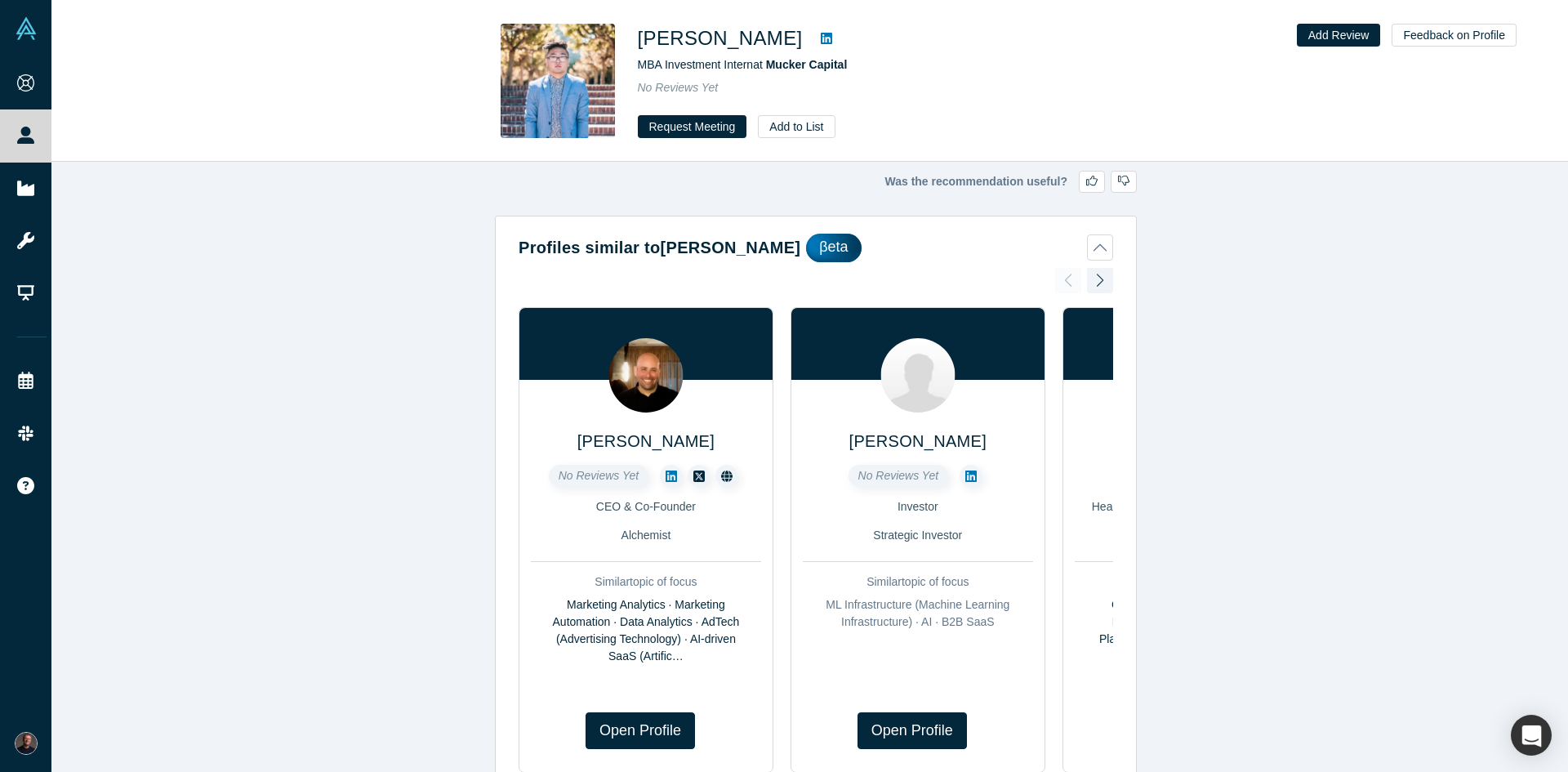
click at [821, 38] on icon at bounding box center [826, 38] width 11 height 11
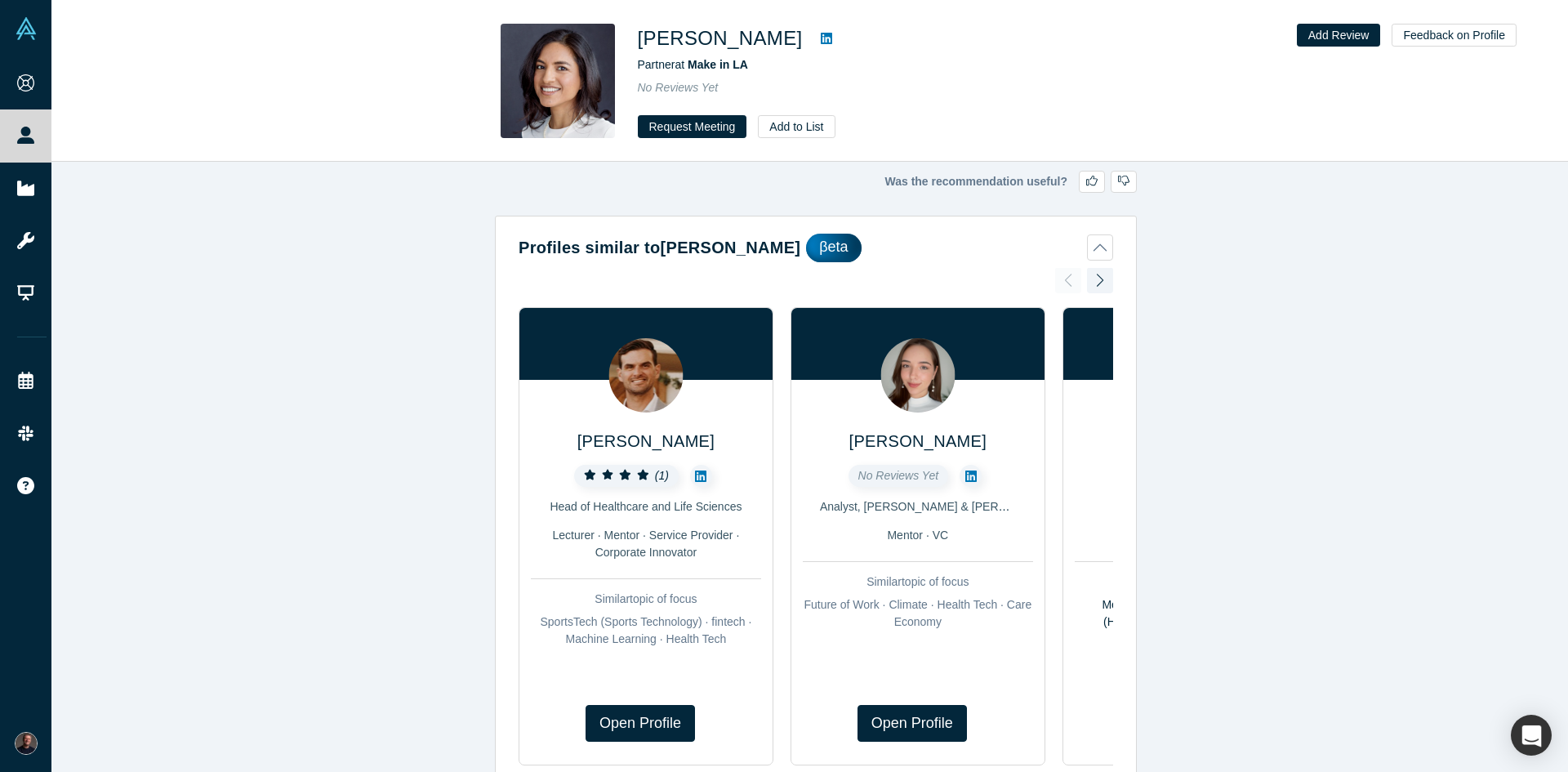
click at [821, 42] on icon at bounding box center [826, 38] width 11 height 11
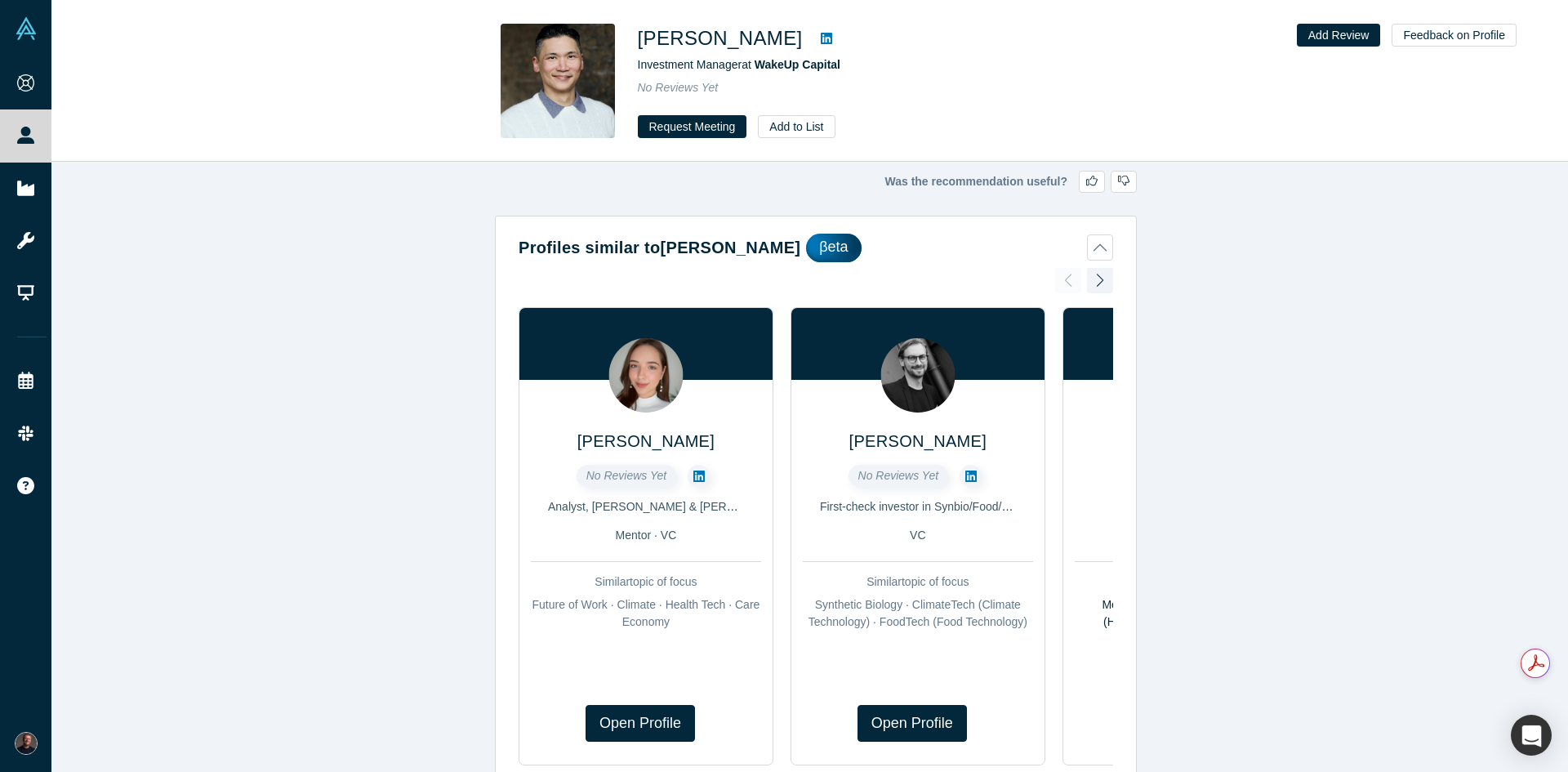
click at [821, 45] on icon at bounding box center [826, 38] width 11 height 13
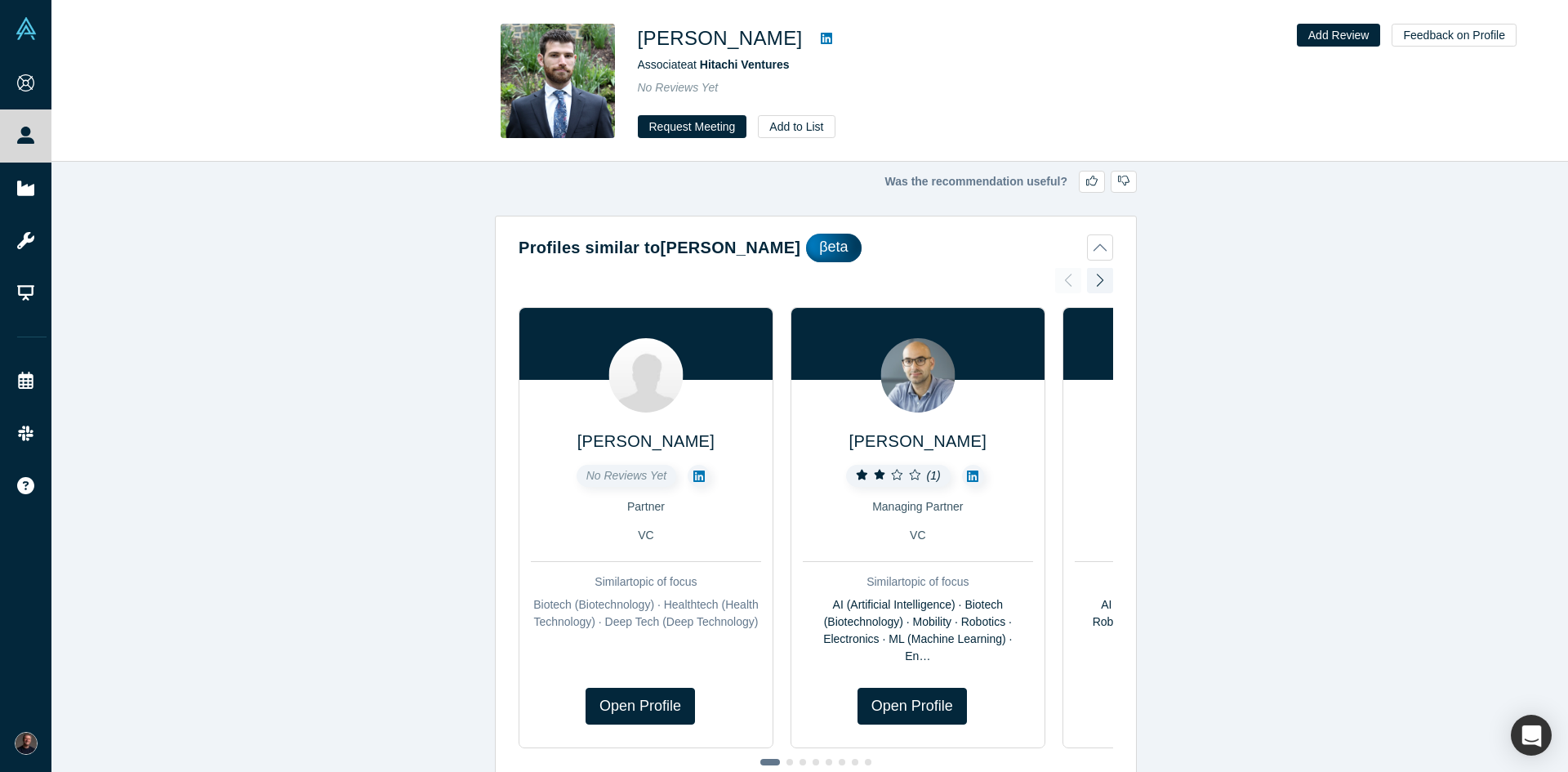
click at [821, 34] on icon at bounding box center [826, 38] width 11 height 11
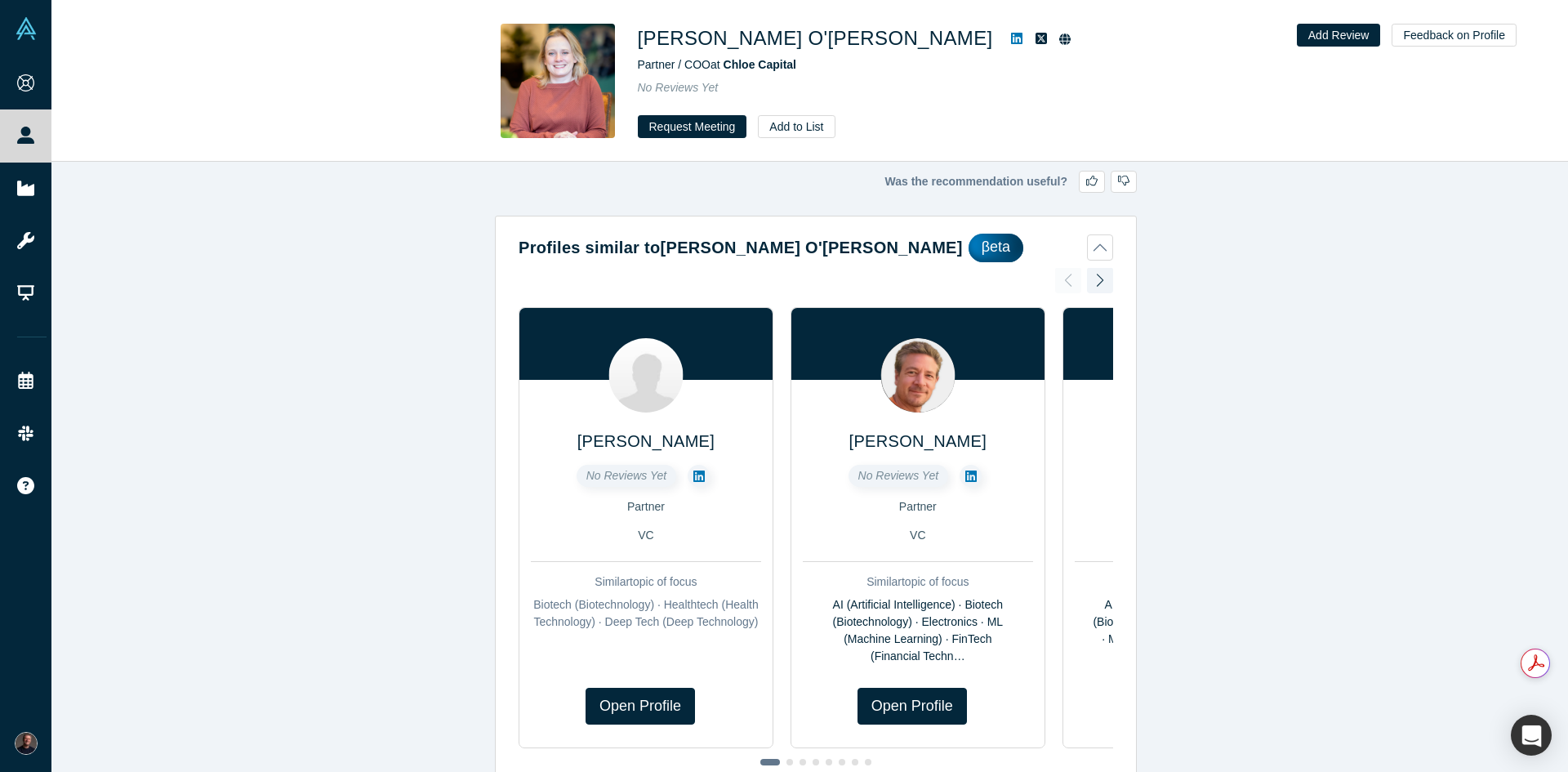
click at [1011, 39] on icon at bounding box center [1016, 38] width 11 height 13
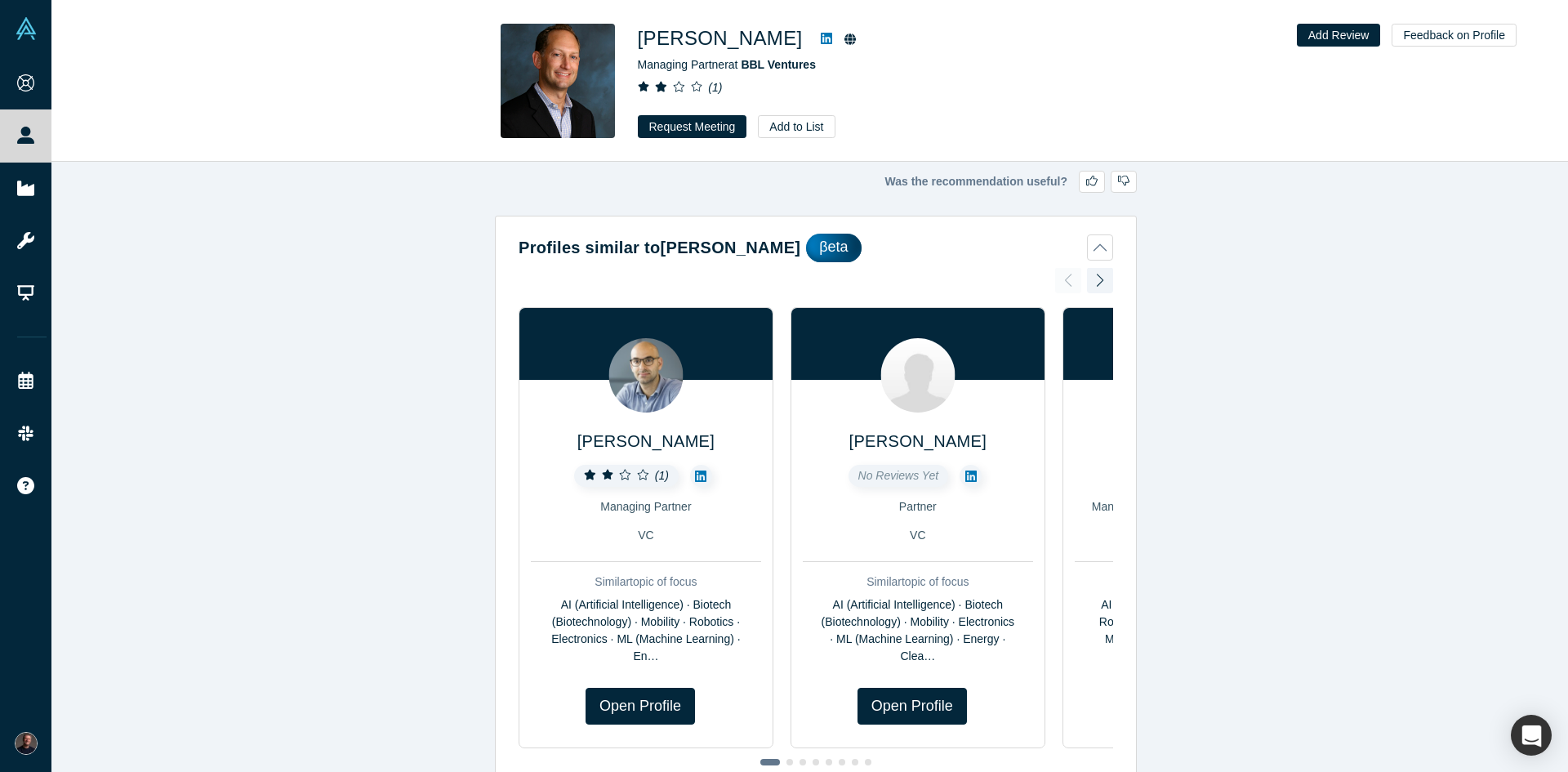
click at [821, 37] on icon at bounding box center [826, 38] width 11 height 11
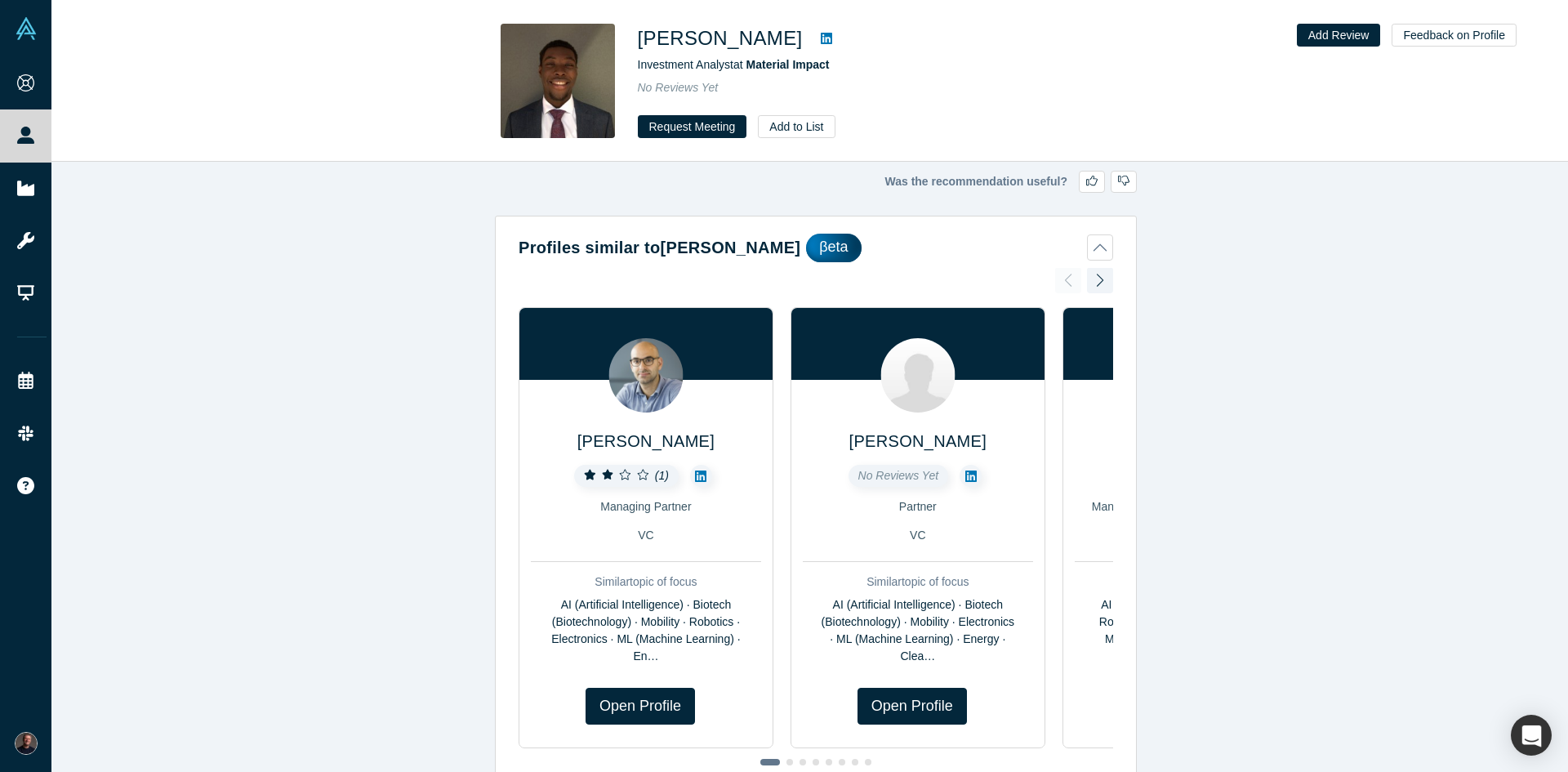
click at [821, 37] on icon at bounding box center [826, 38] width 11 height 11
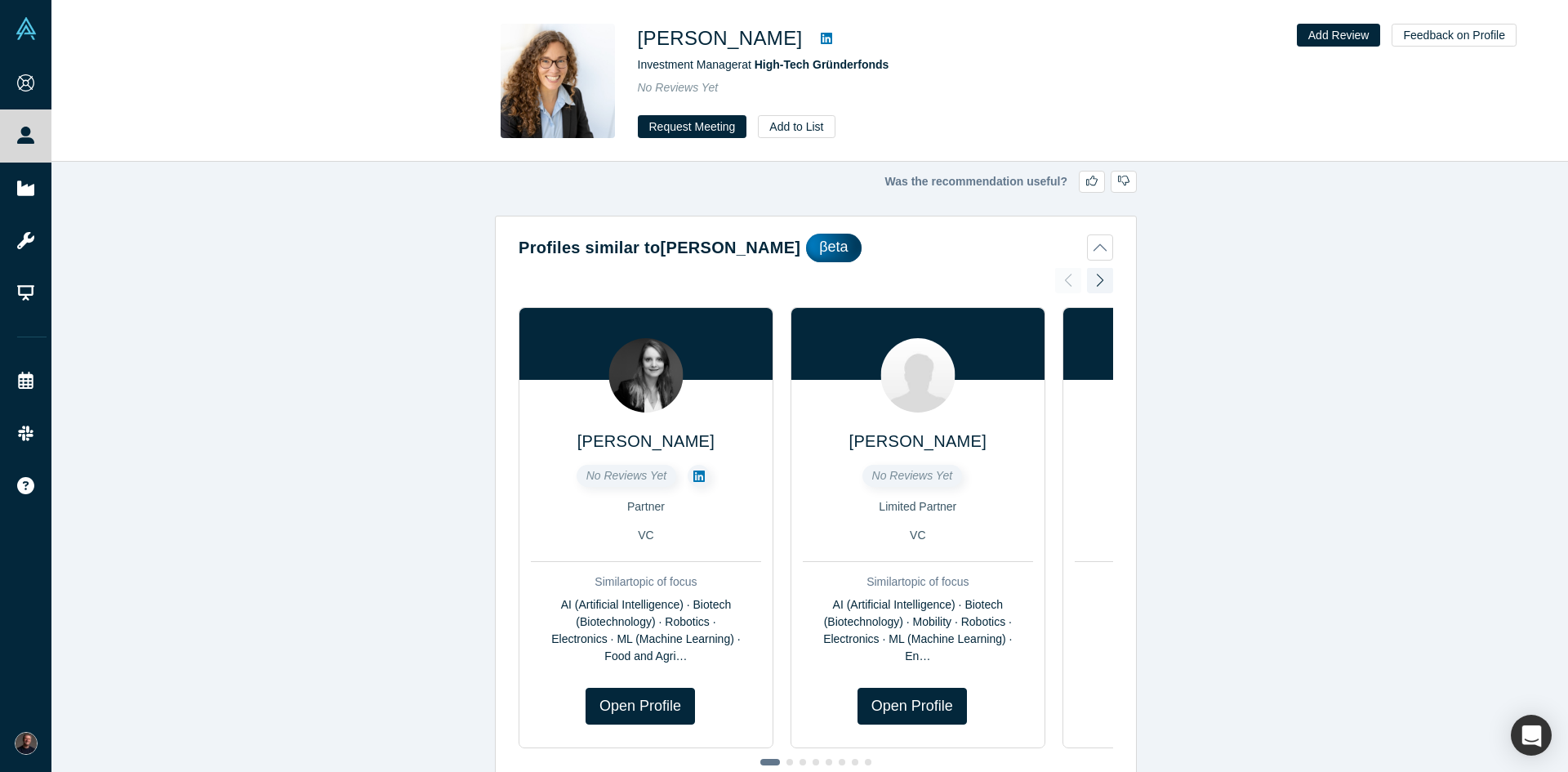
click at [821, 36] on icon at bounding box center [826, 38] width 11 height 11
drag, startPoint x: 639, startPoint y: 36, endPoint x: 779, endPoint y: 44, distance: 140.2
click at [779, 44] on h1 "[PERSON_NAME]" at bounding box center [720, 39] width 165 height 29
copy h1 "[PERSON_NAME]"
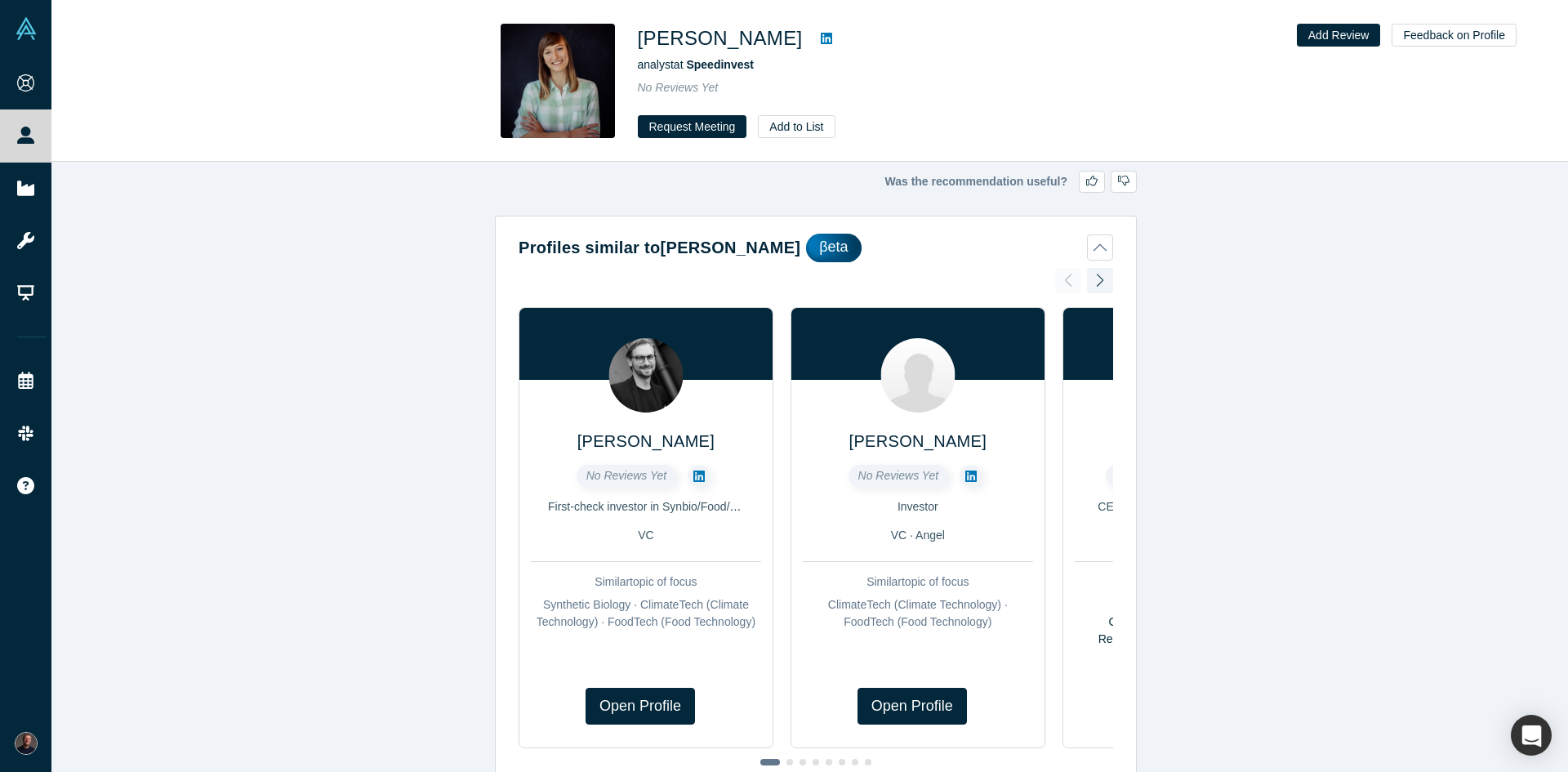
click at [821, 36] on icon at bounding box center [826, 38] width 11 height 11
click at [821, 40] on icon at bounding box center [826, 38] width 11 height 11
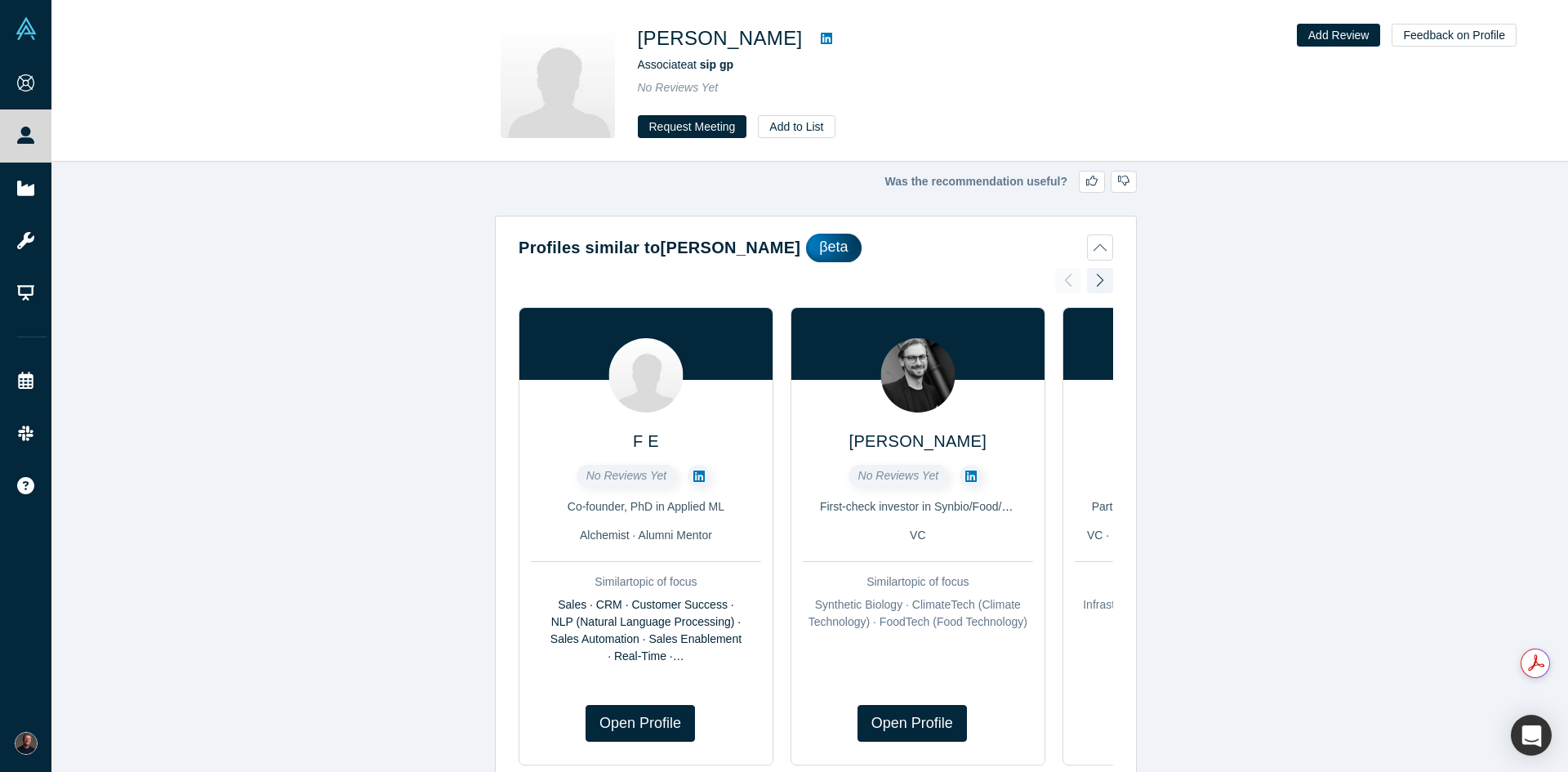
click at [821, 40] on icon at bounding box center [826, 38] width 11 height 11
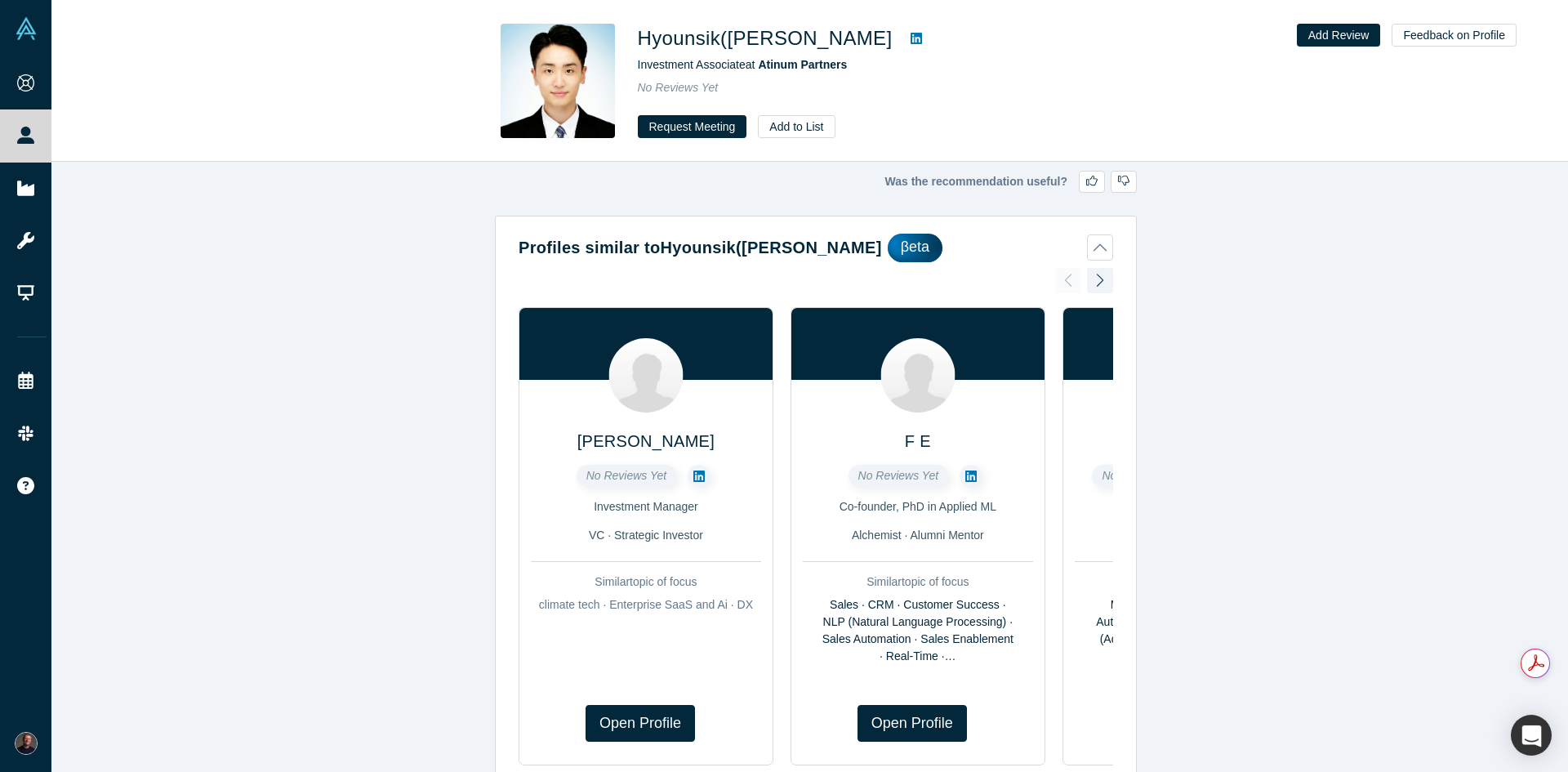
click at [911, 40] on icon at bounding box center [916, 38] width 11 height 11
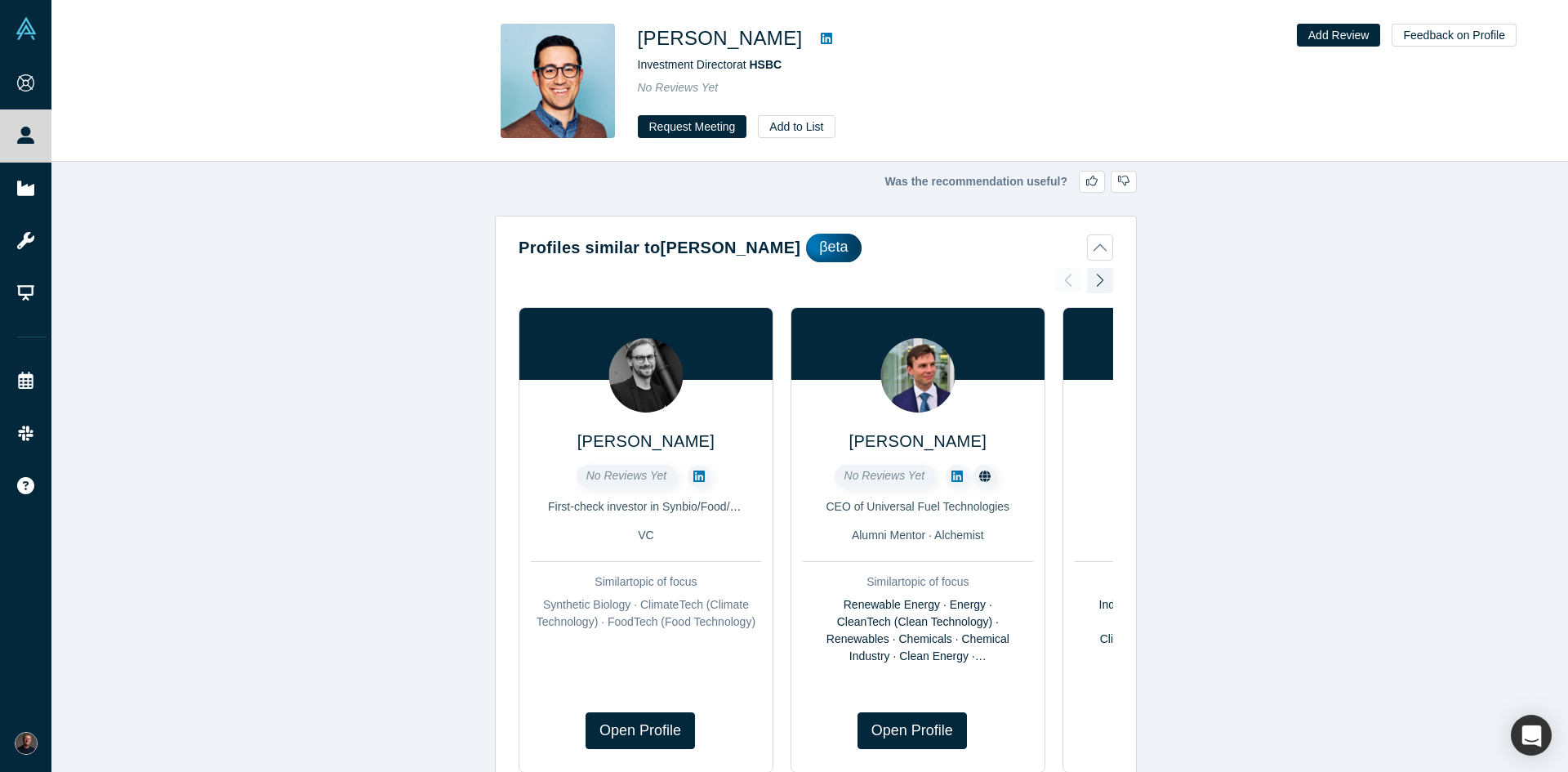
click at [821, 39] on icon at bounding box center [826, 38] width 11 height 11
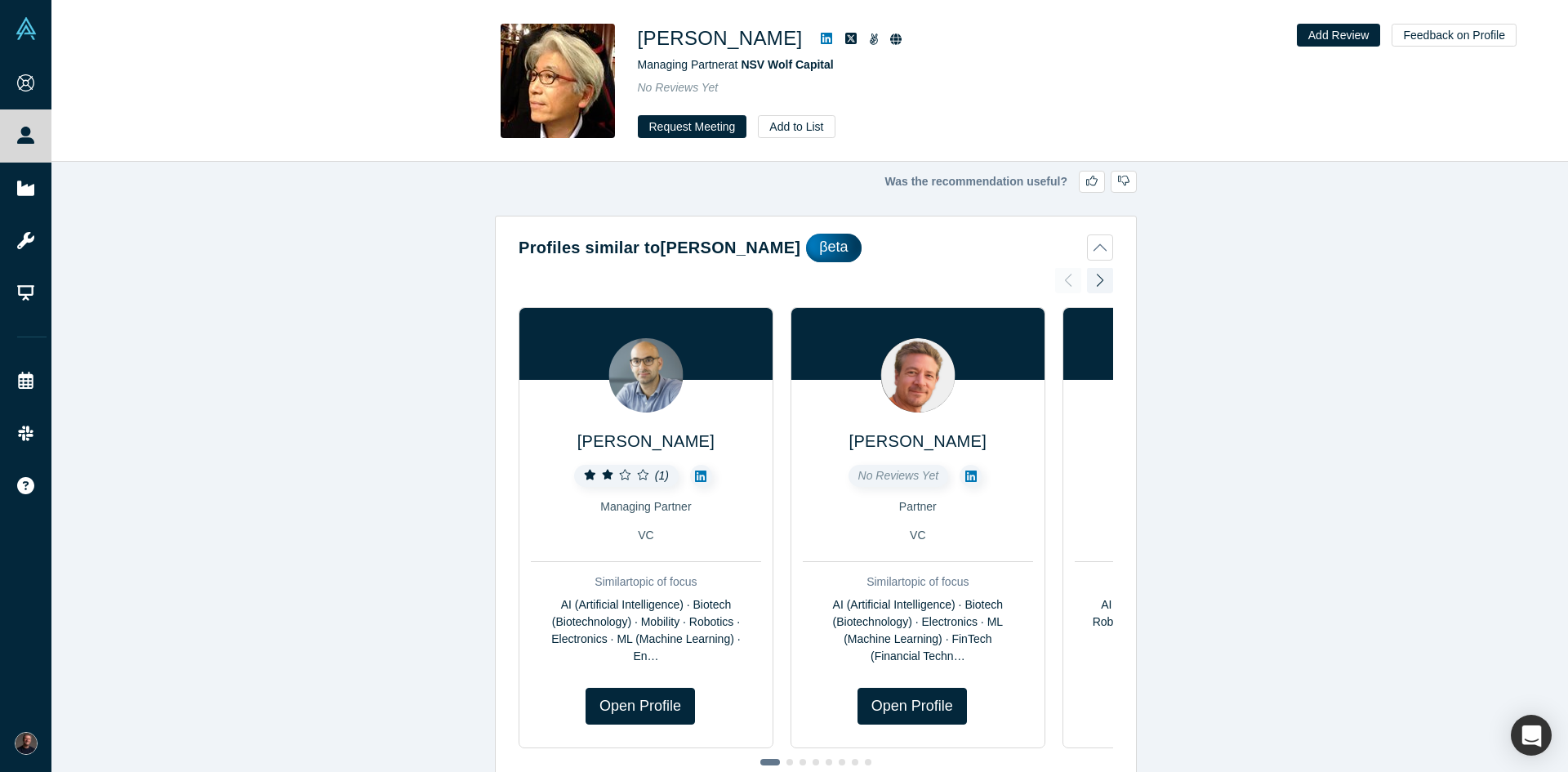
click at [821, 40] on icon at bounding box center [826, 38] width 11 height 13
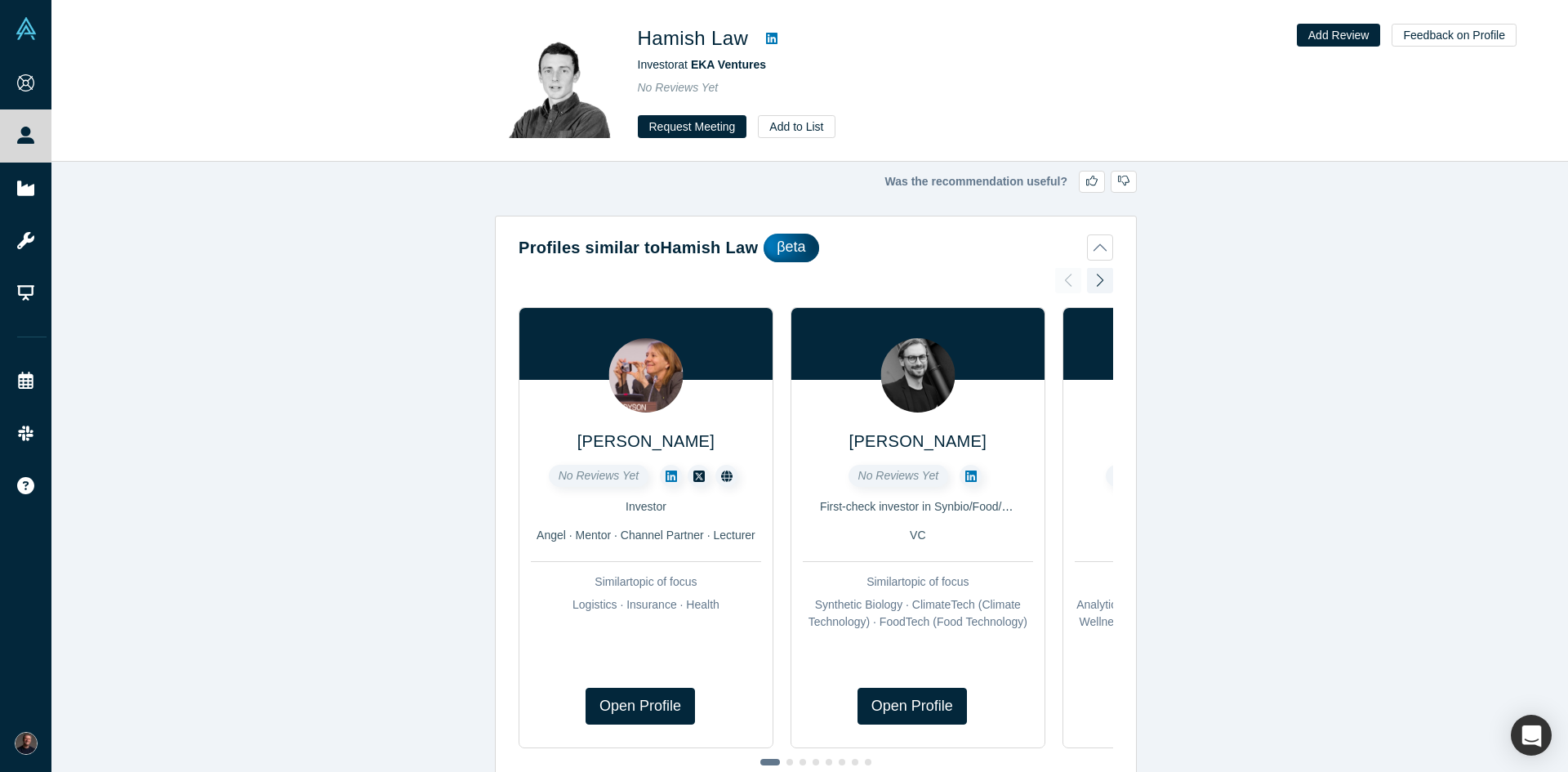
click at [767, 40] on icon at bounding box center [771, 38] width 11 height 13
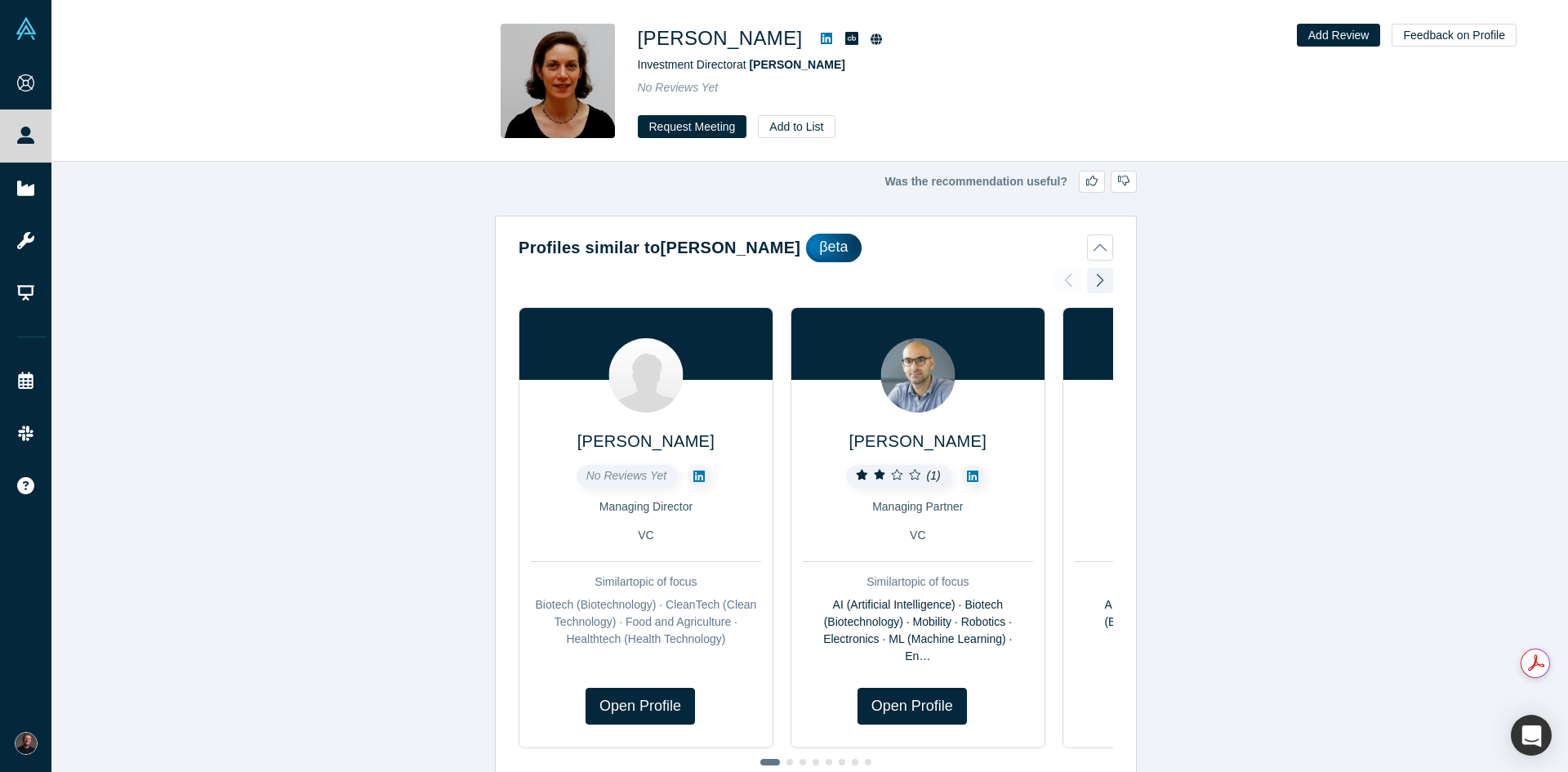
click at [821, 36] on icon at bounding box center [826, 38] width 11 height 11
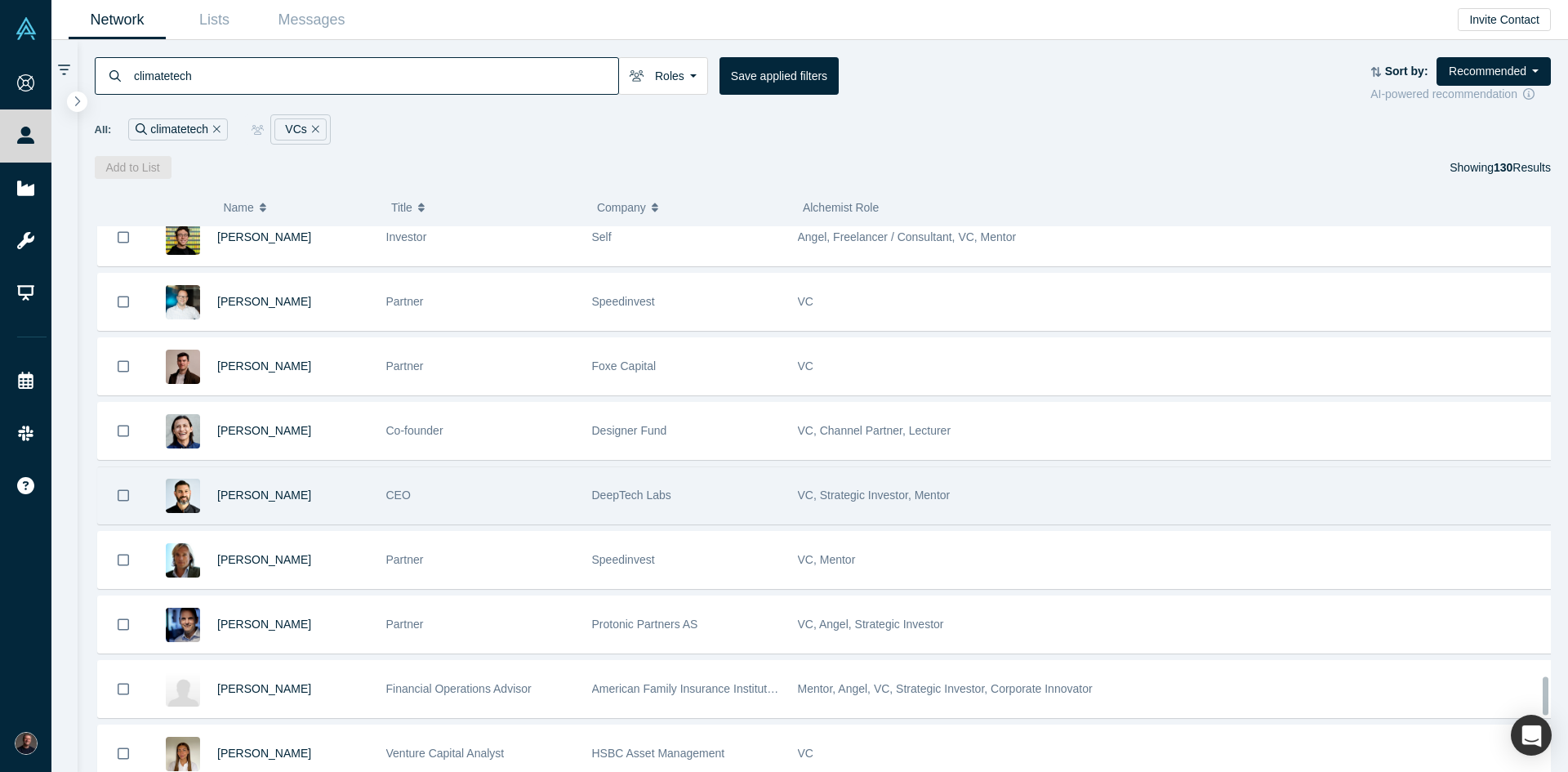
scroll to position [6507, 0]
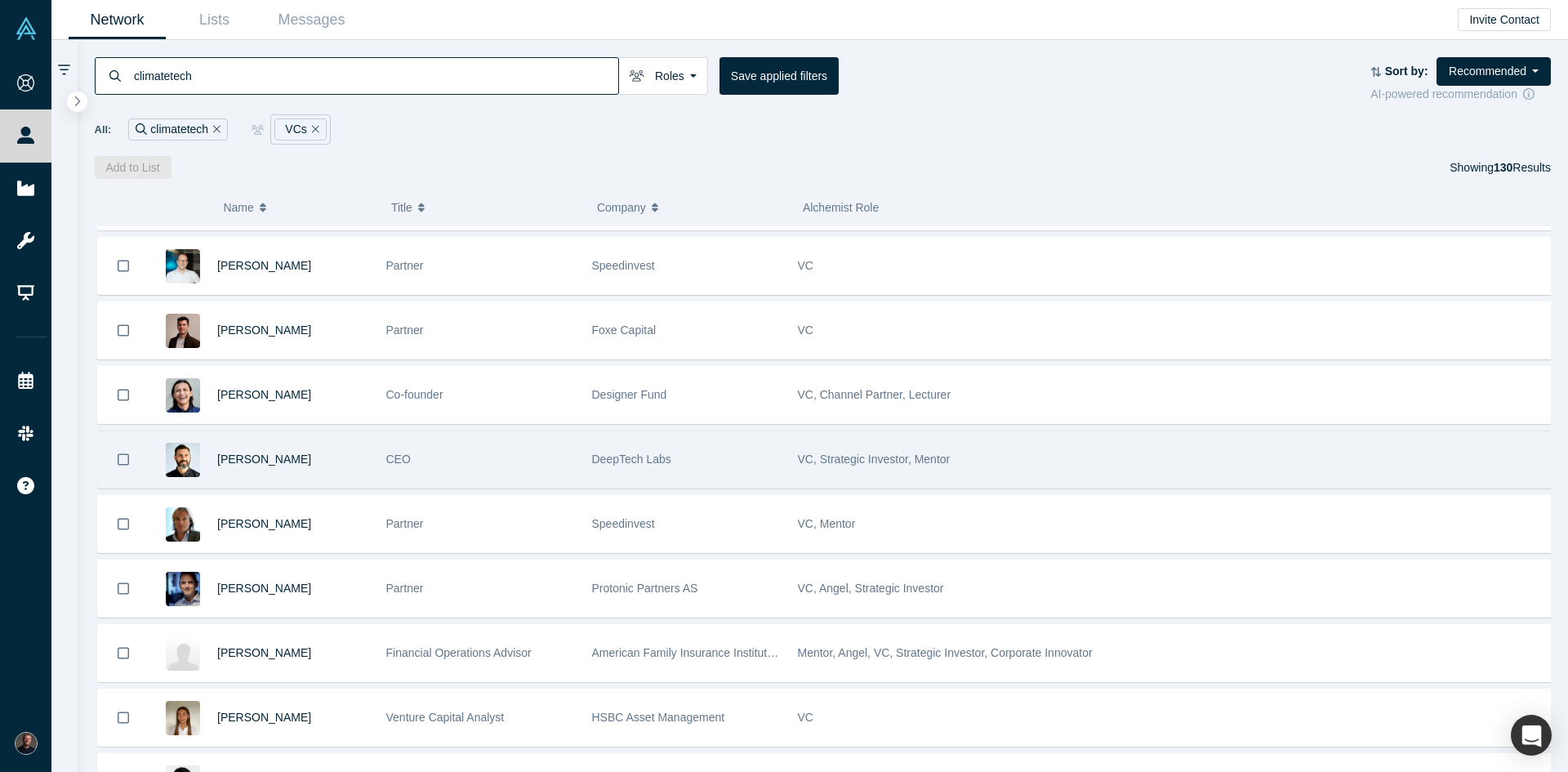
drag, startPoint x: 265, startPoint y: 588, endPoint x: 257, endPoint y: 432, distance: 156.2
click at [318, 420] on div "Enrique Allen" at bounding box center [293, 394] width 152 height 56
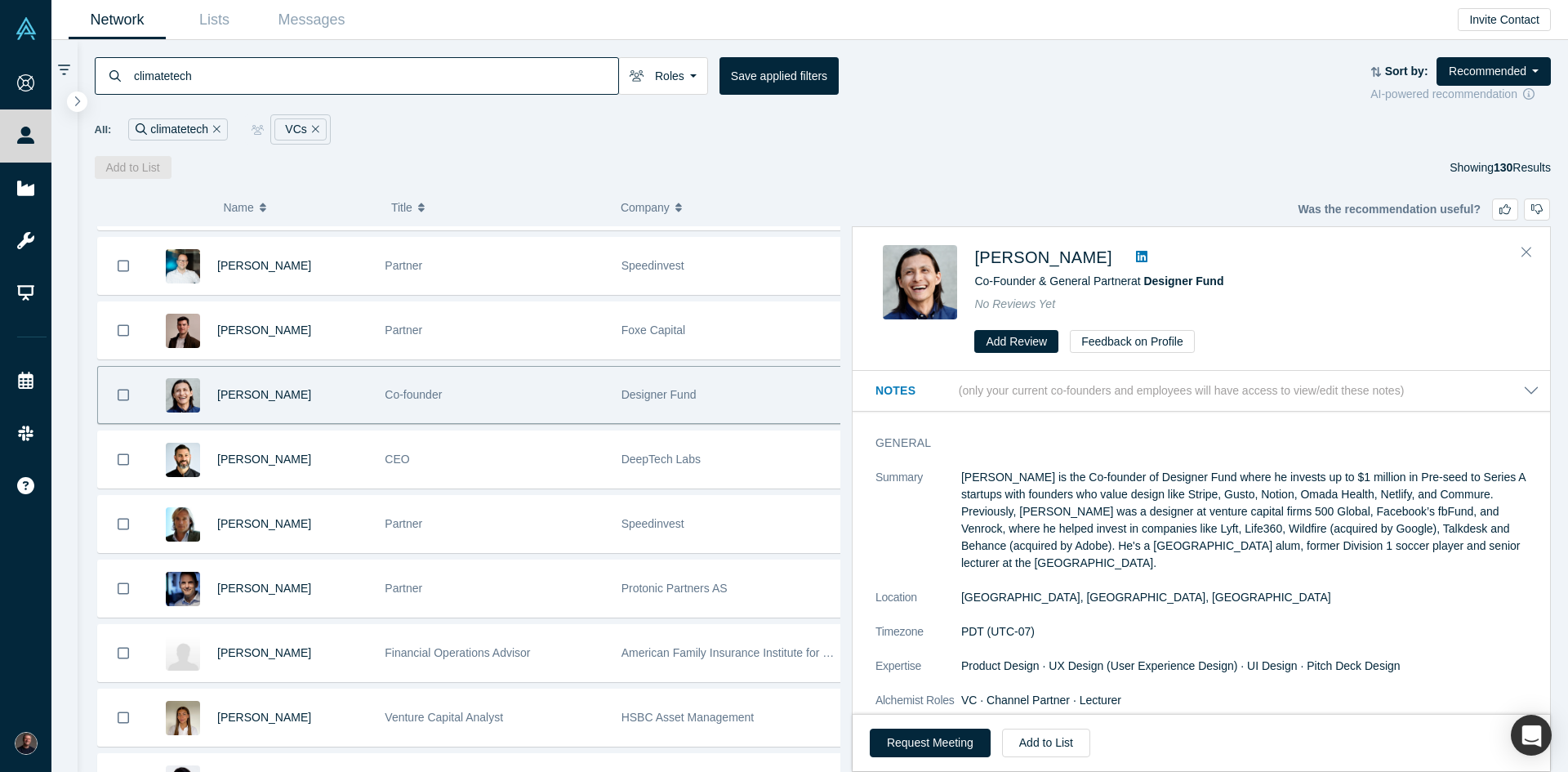
click at [913, 174] on div "Add to List Showing 130 Results" at bounding box center [823, 167] width 1457 height 23
click at [1531, 254] on icon "Close" at bounding box center [1526, 251] width 9 height 15
